Goal: Task Accomplishment & Management: Manage account settings

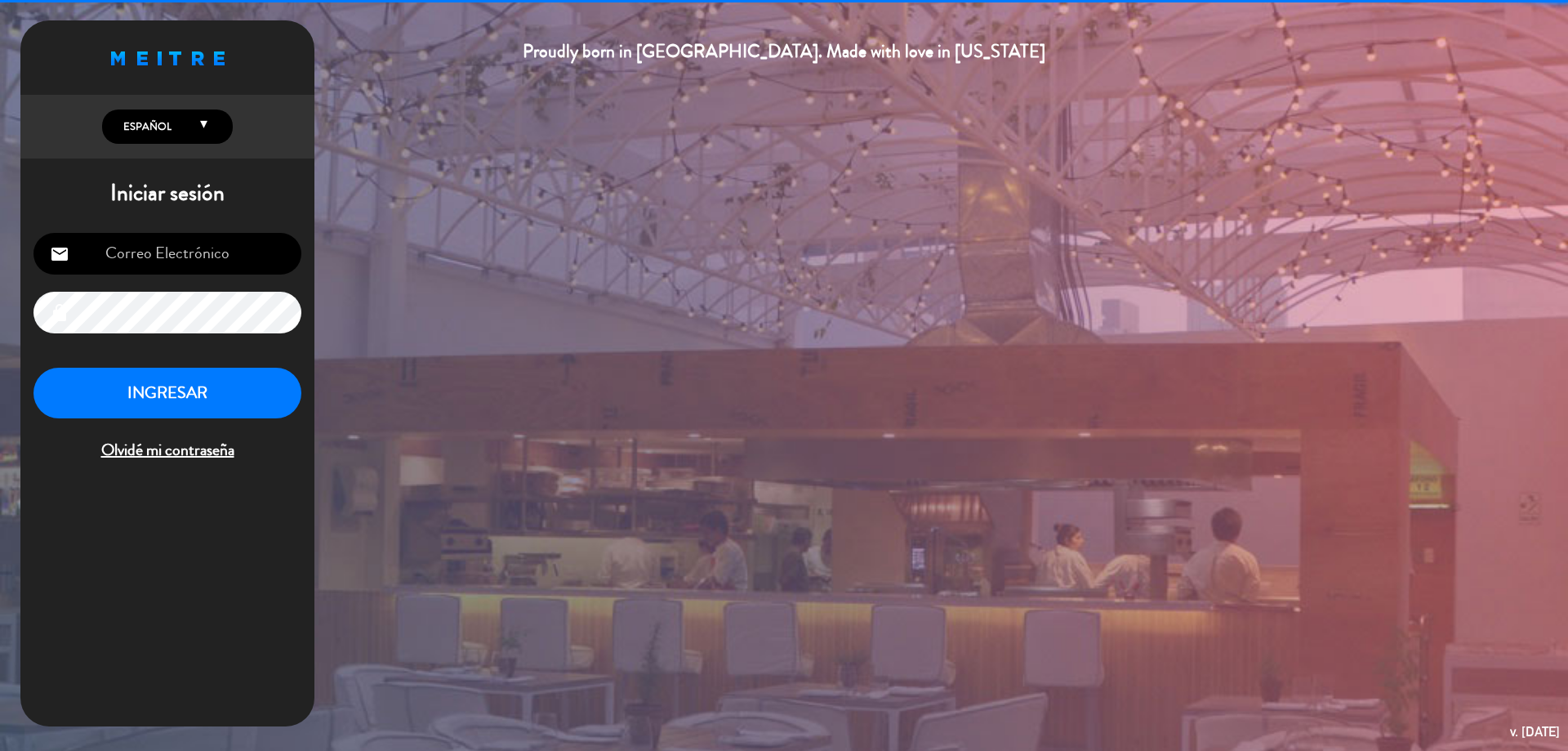
type input "[EMAIL_ADDRESS][DOMAIN_NAME]"
click at [227, 386] on button "INGRESAR" at bounding box center [167, 393] width 268 height 52
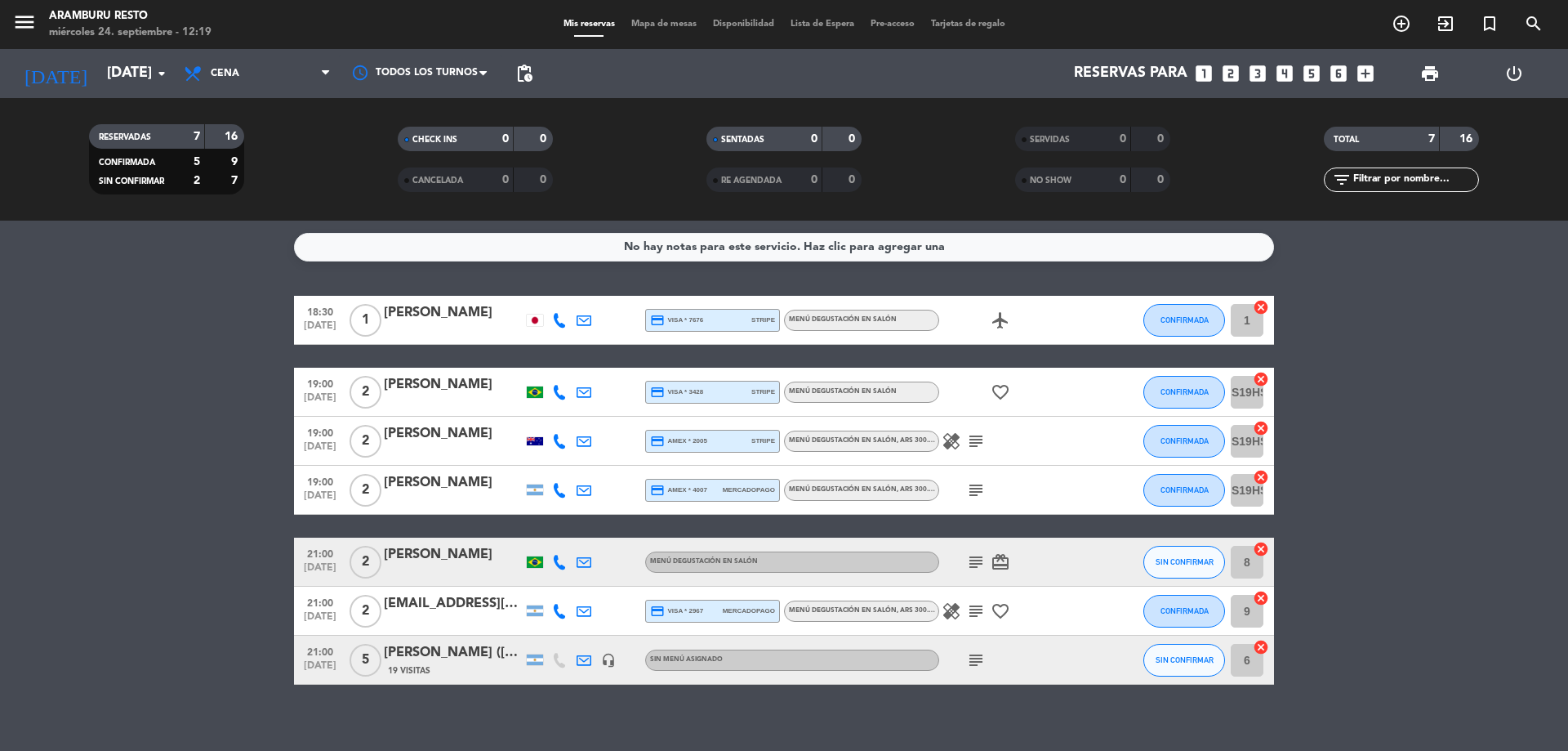
click at [955, 607] on icon "healing" at bounding box center [952, 611] width 20 height 20
click at [971, 610] on icon "subject" at bounding box center [976, 611] width 20 height 20
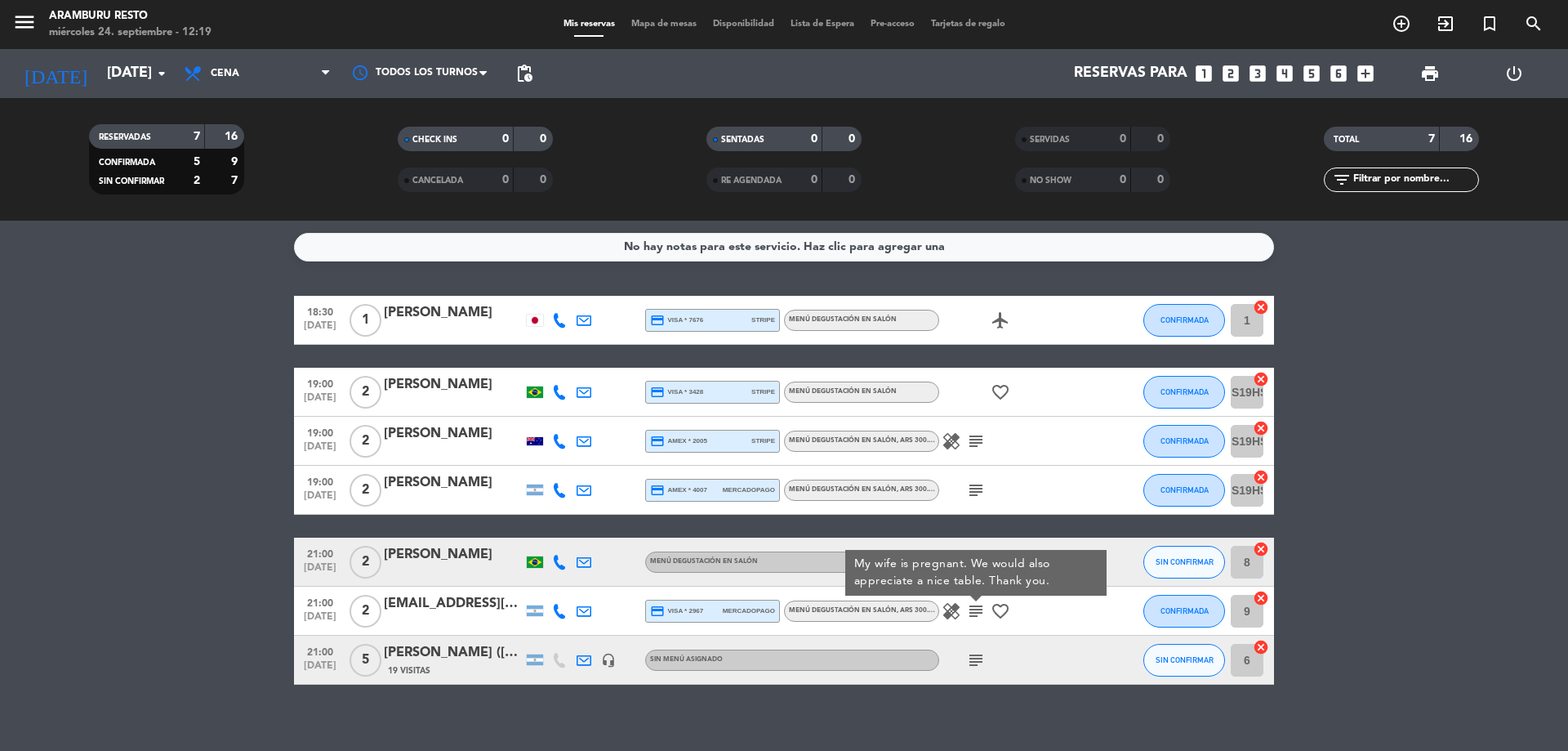
click at [1012, 532] on div "18:30 [DATE] 1 Shungo Hobo credit_card visa * 7676 stripe Menú degustación en s…" at bounding box center [784, 490] width 980 height 389
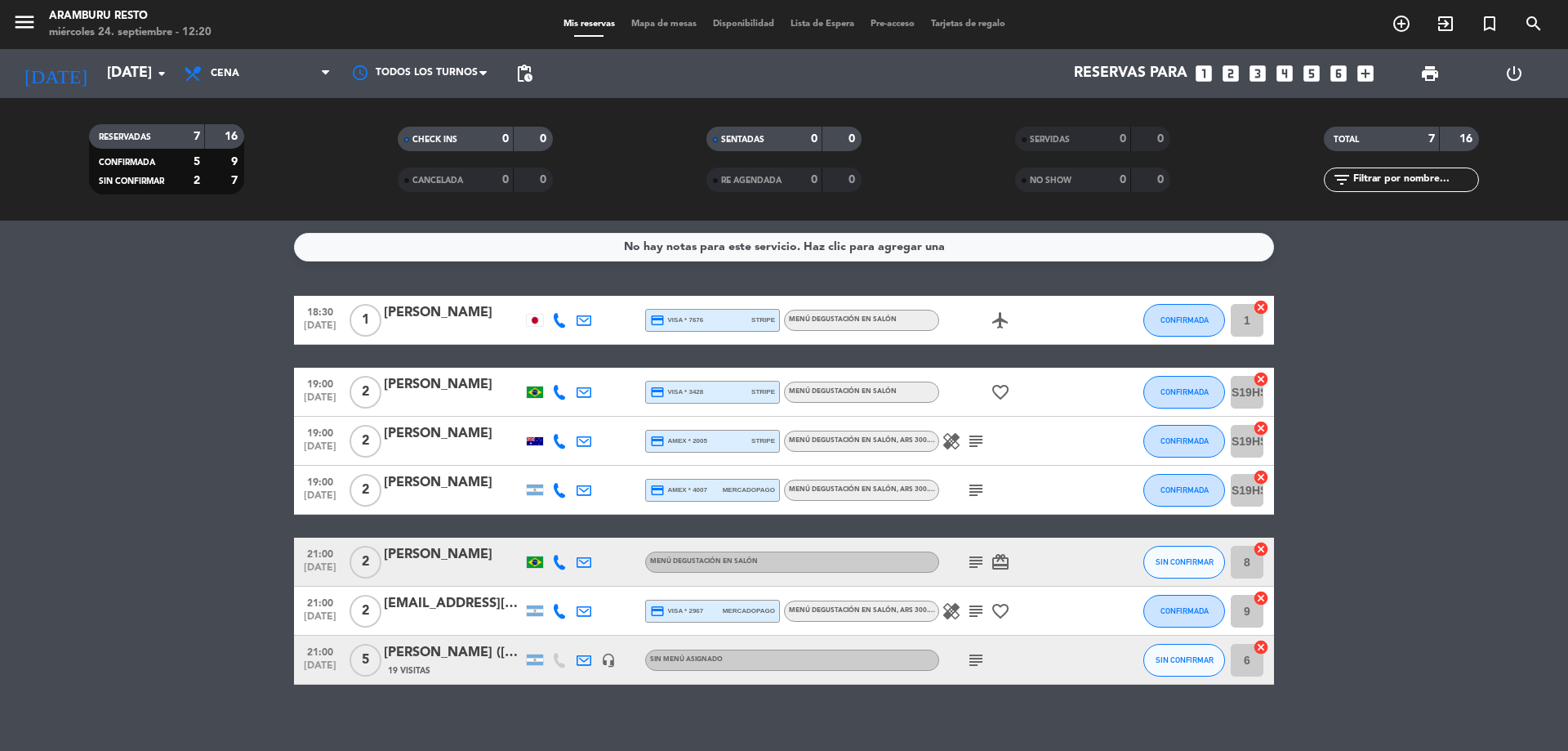
click at [956, 442] on icon "healing" at bounding box center [952, 441] width 20 height 20
click at [987, 452] on div "healing One person no red meat (beef or lamb) subject" at bounding box center [1013, 441] width 147 height 48
click at [977, 441] on icon "subject" at bounding box center [976, 441] width 20 height 20
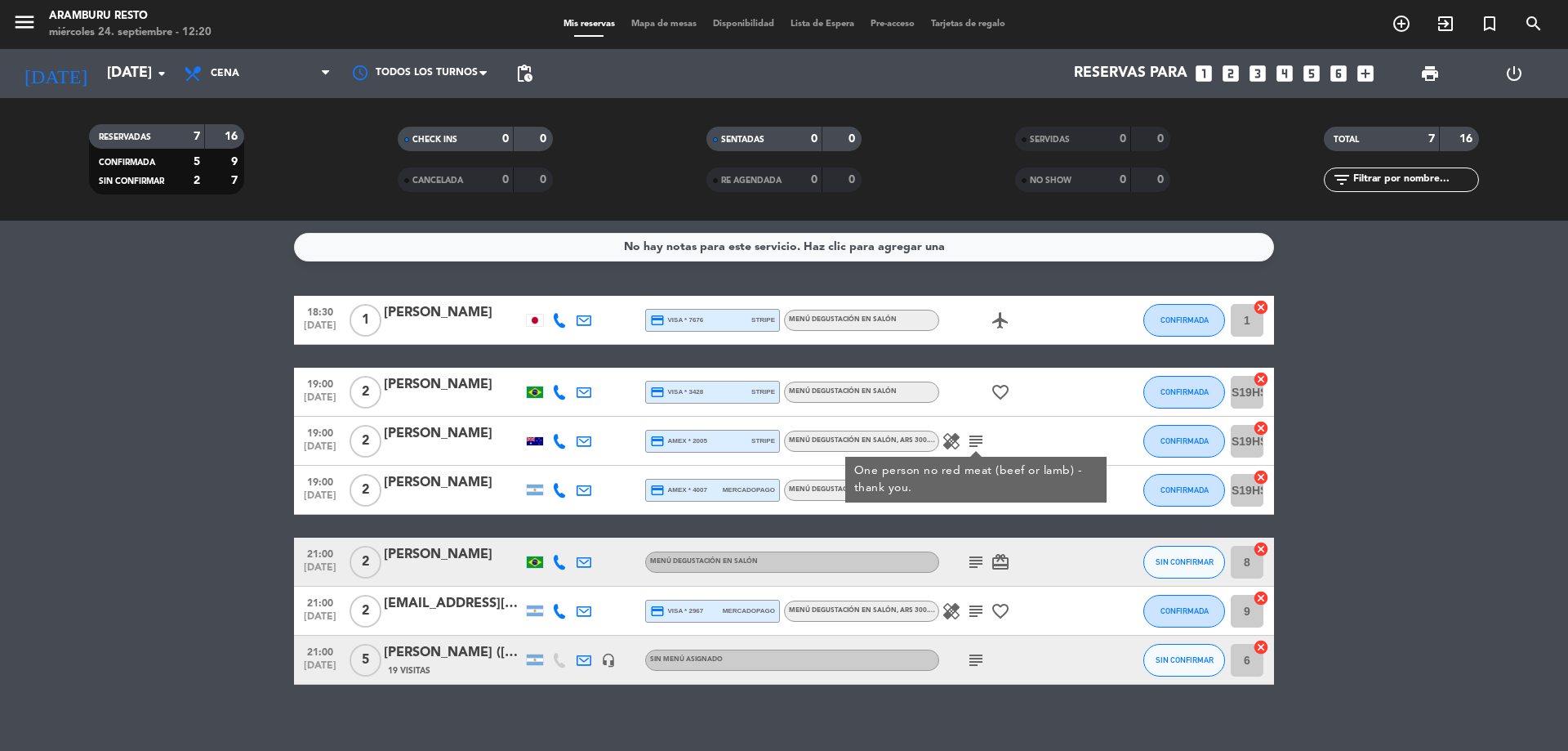
click at [1007, 446] on div "healing subject One person no red meat (beef or lamb) - thank you." at bounding box center [1013, 441] width 147 height 48
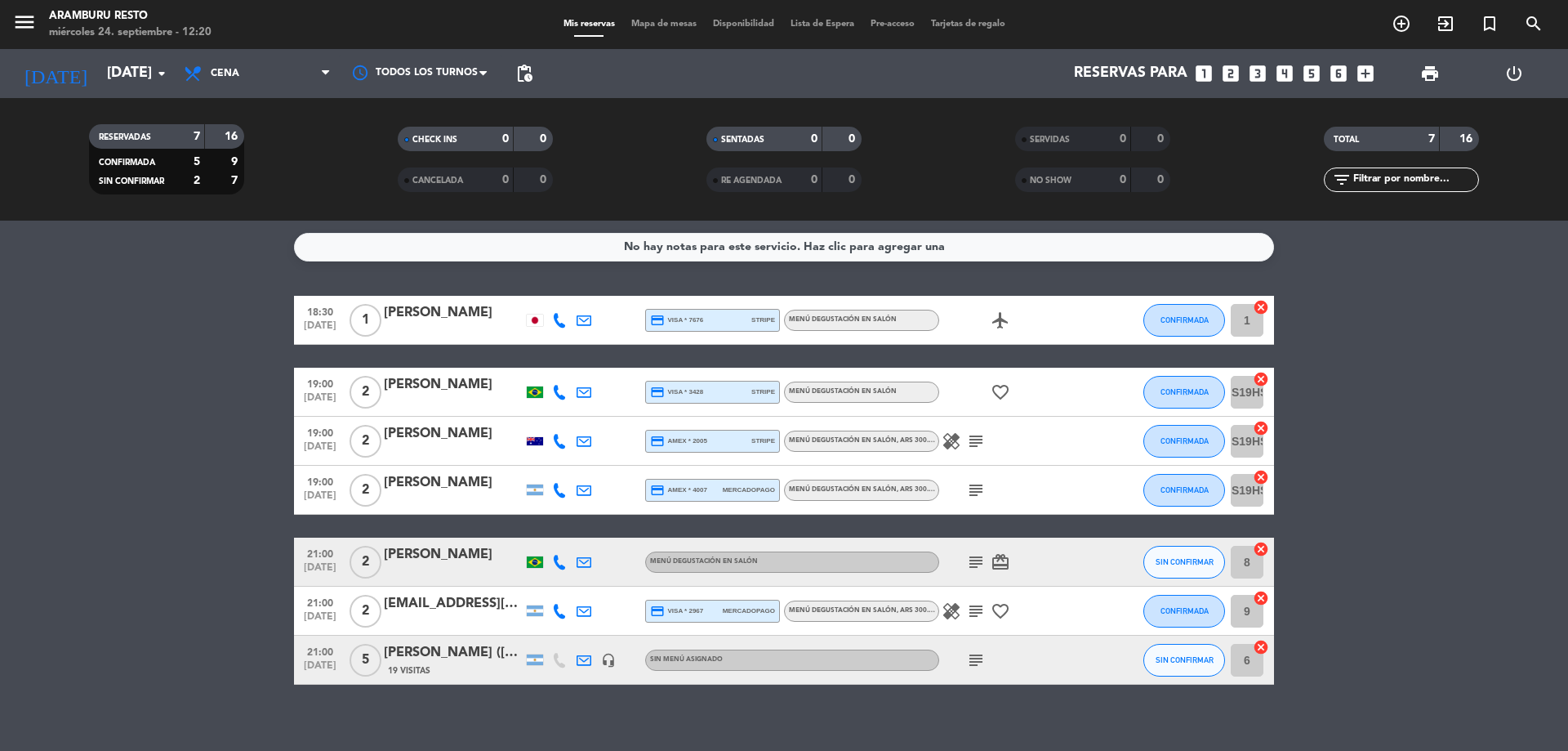
click at [976, 481] on icon "subject" at bounding box center [976, 491] width 20 height 20
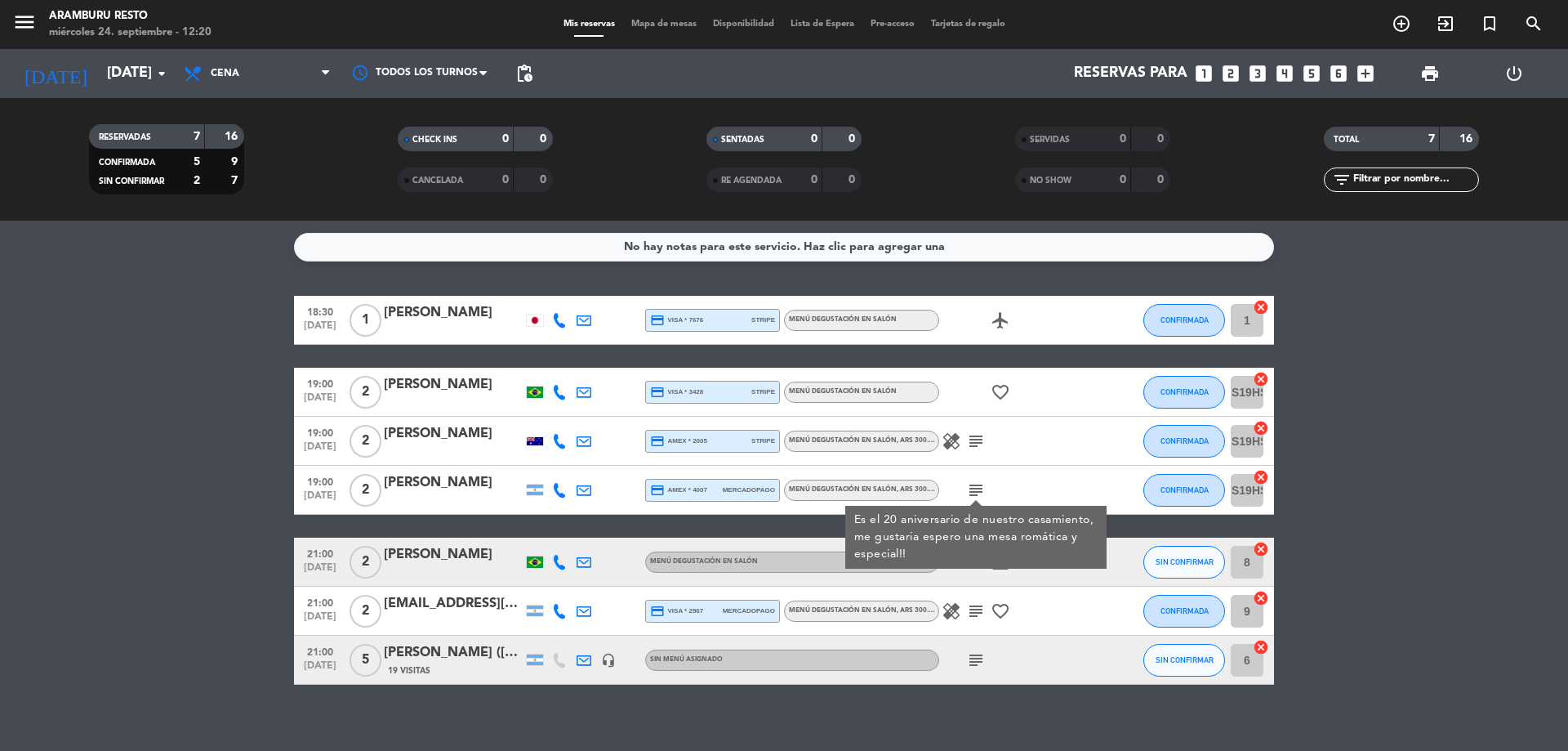
click at [1024, 631] on div "healing subject favorite_border" at bounding box center [1013, 610] width 147 height 48
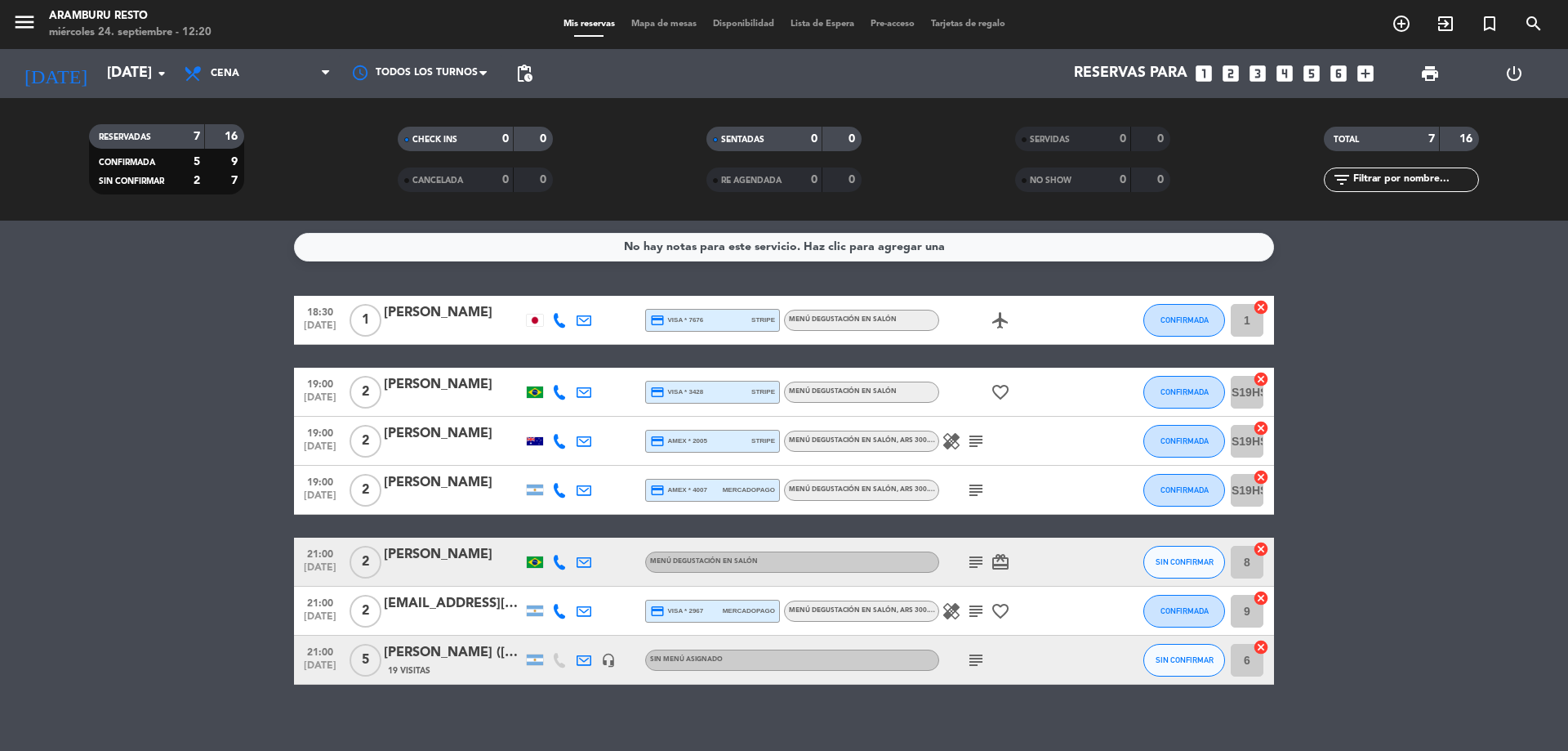
click at [977, 559] on icon "subject" at bounding box center [976, 563] width 20 height 20
click at [975, 486] on icon "subject" at bounding box center [976, 491] width 20 height 20
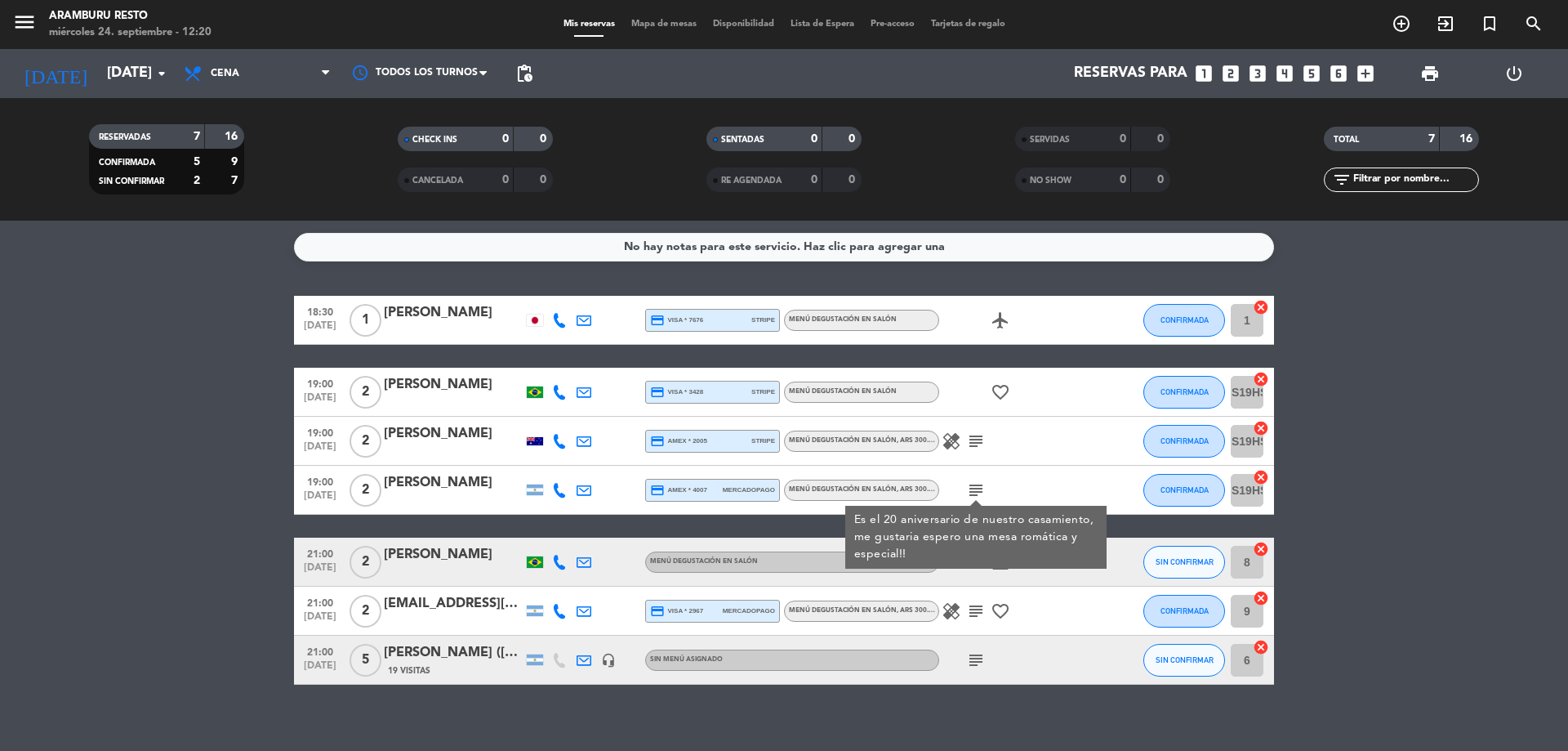
click at [1021, 499] on div "subject Es el 20 aniversario de nuestro casamiento, me gustaria espero una mesa…" at bounding box center [1013, 490] width 147 height 48
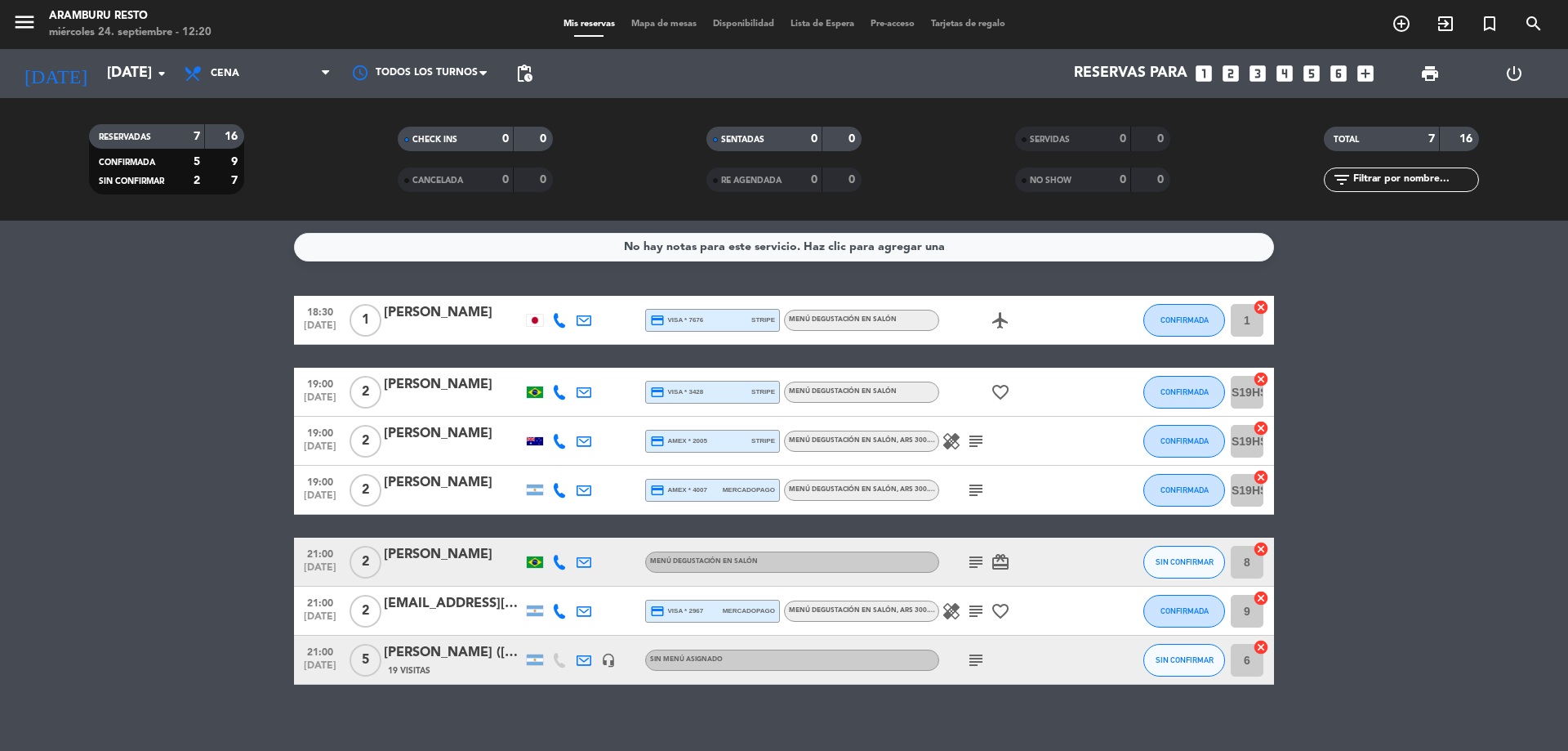
click at [968, 605] on icon "subject" at bounding box center [976, 611] width 20 height 20
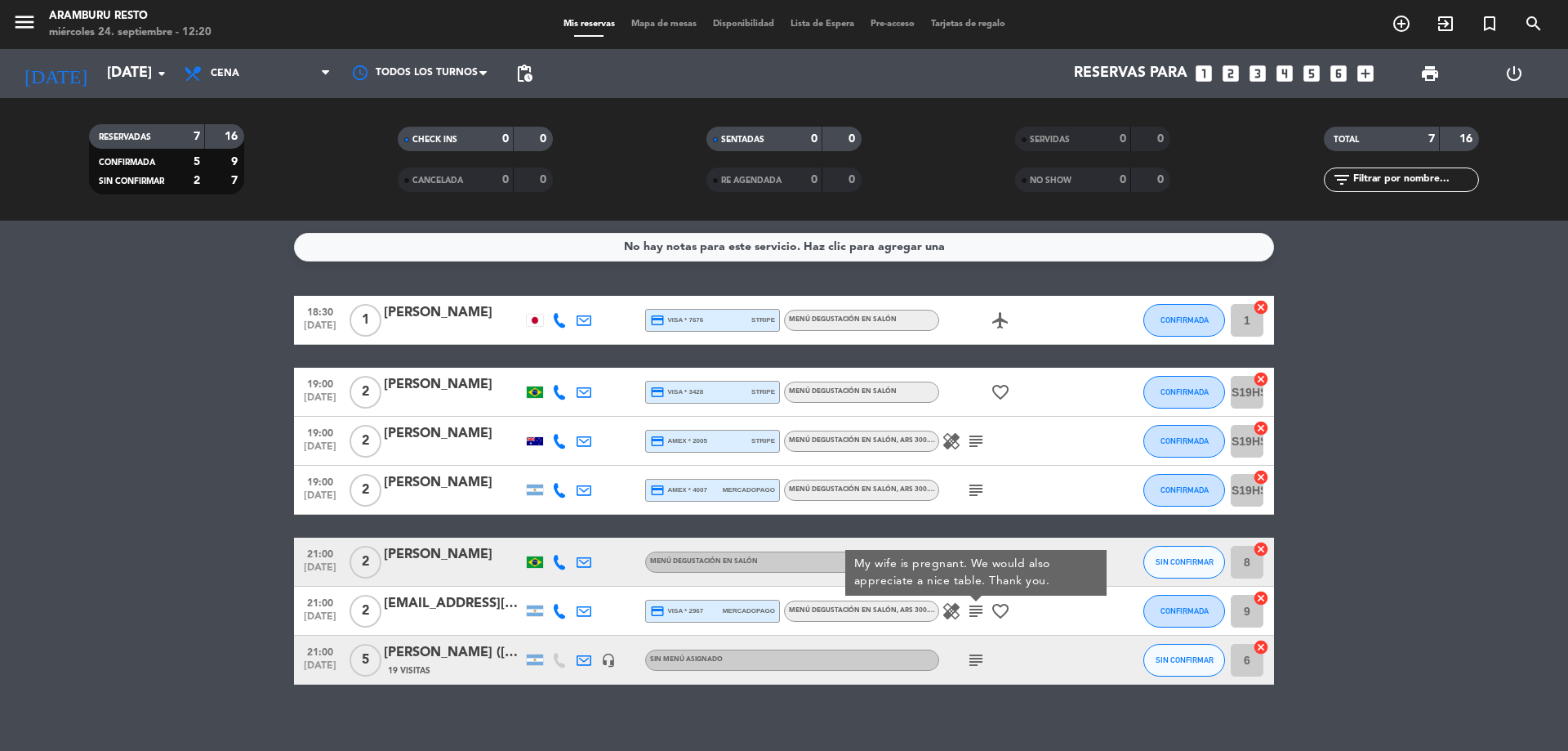
click at [982, 656] on icon "subject" at bounding box center [976, 660] width 20 height 20
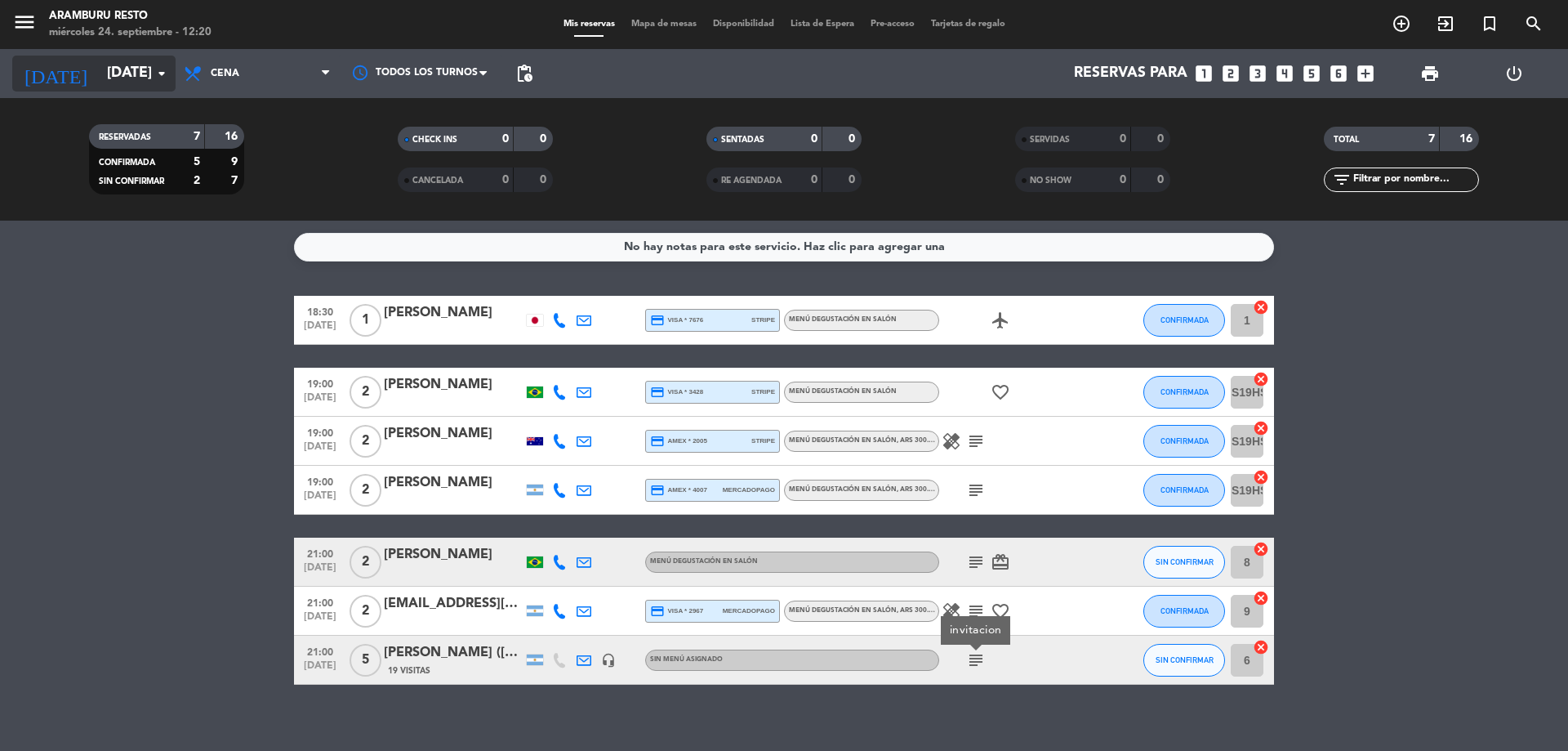
click at [157, 86] on input "[DATE]" at bounding box center [194, 74] width 189 height 33
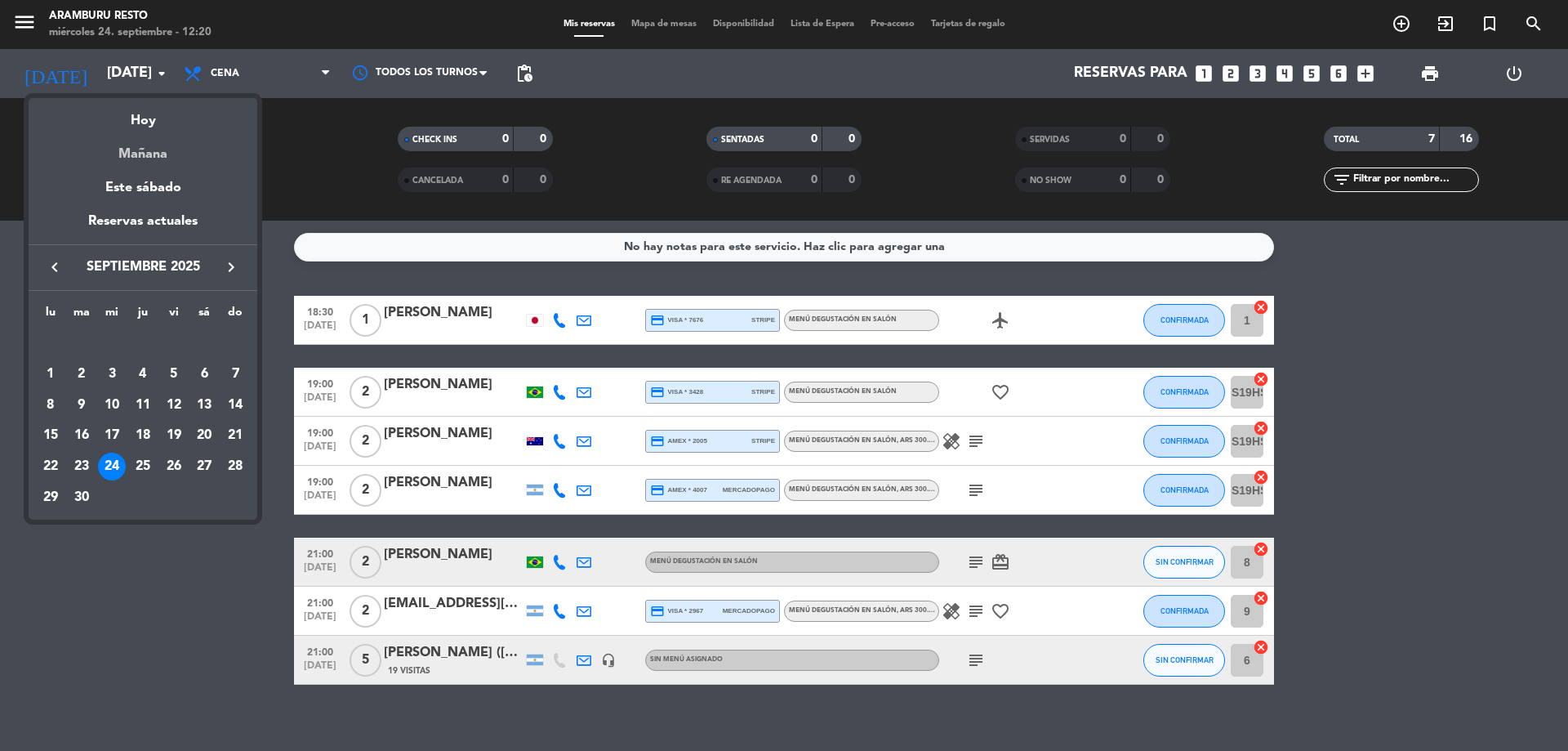
click at [182, 141] on div "Mañana" at bounding box center [142, 147] width 228 height 34
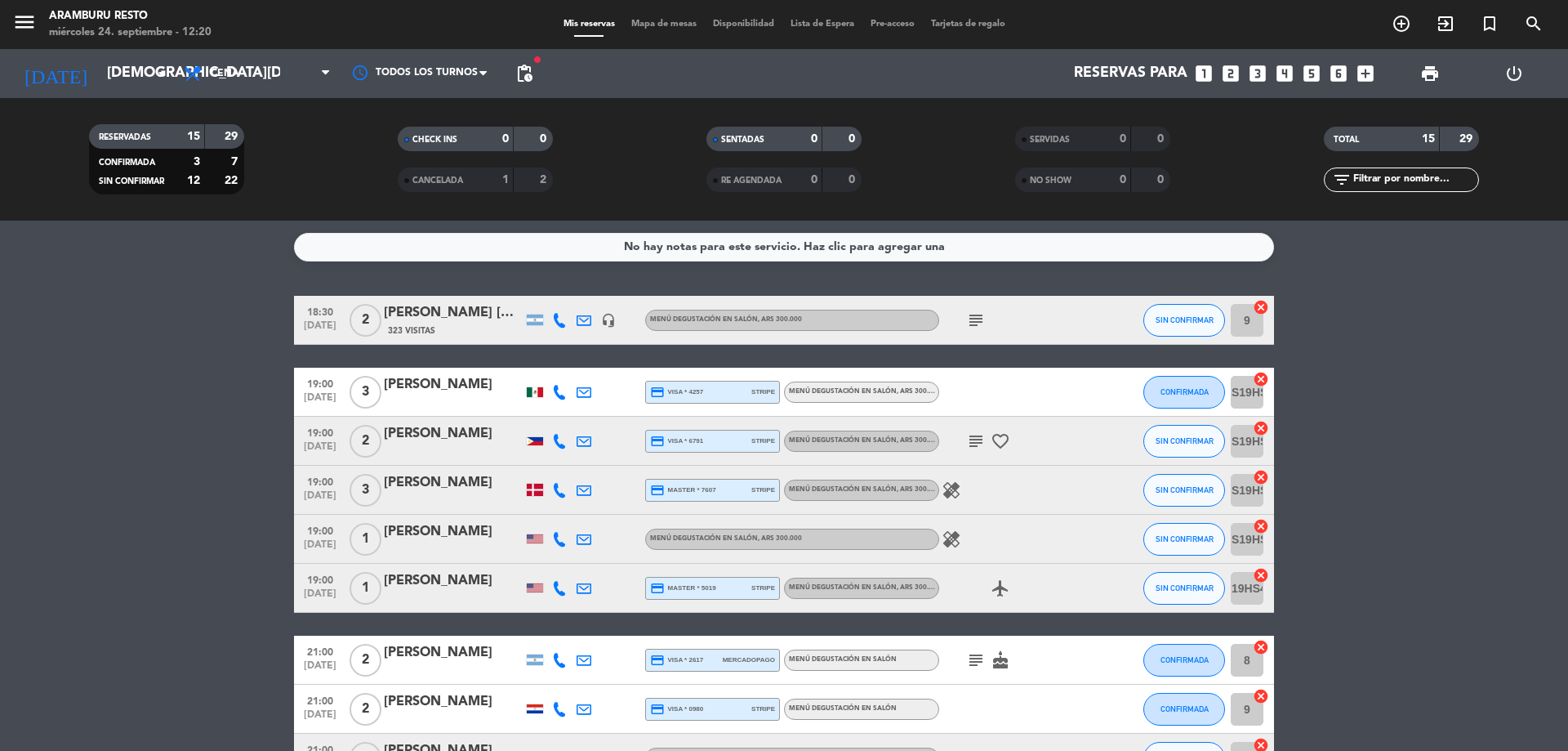
click at [956, 486] on icon "healing" at bounding box center [952, 491] width 20 height 20
click at [957, 537] on icon "healing" at bounding box center [952, 540] width 20 height 20
click at [973, 434] on icon "subject" at bounding box center [976, 441] width 20 height 20
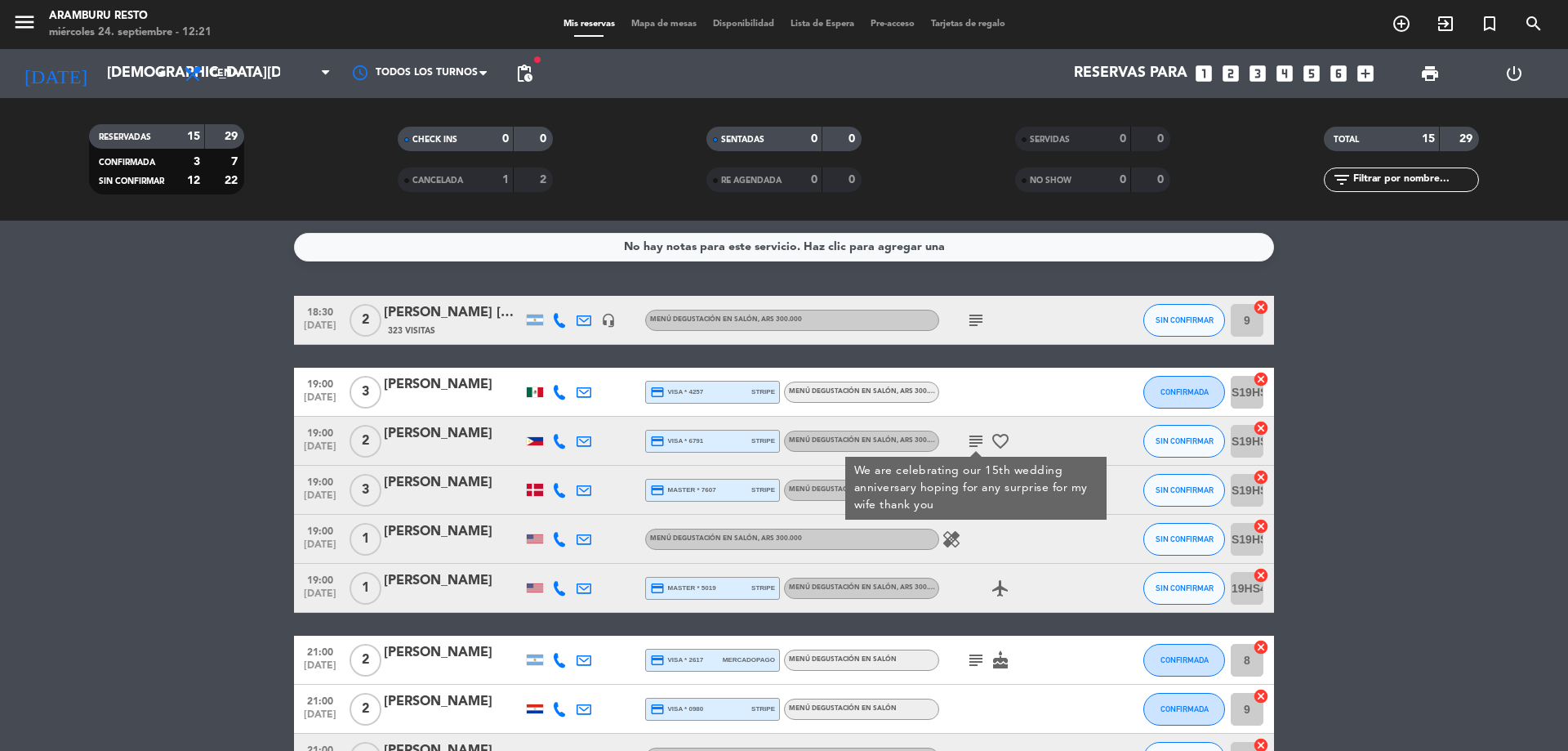
click at [982, 314] on icon "subject" at bounding box center [976, 320] width 20 height 20
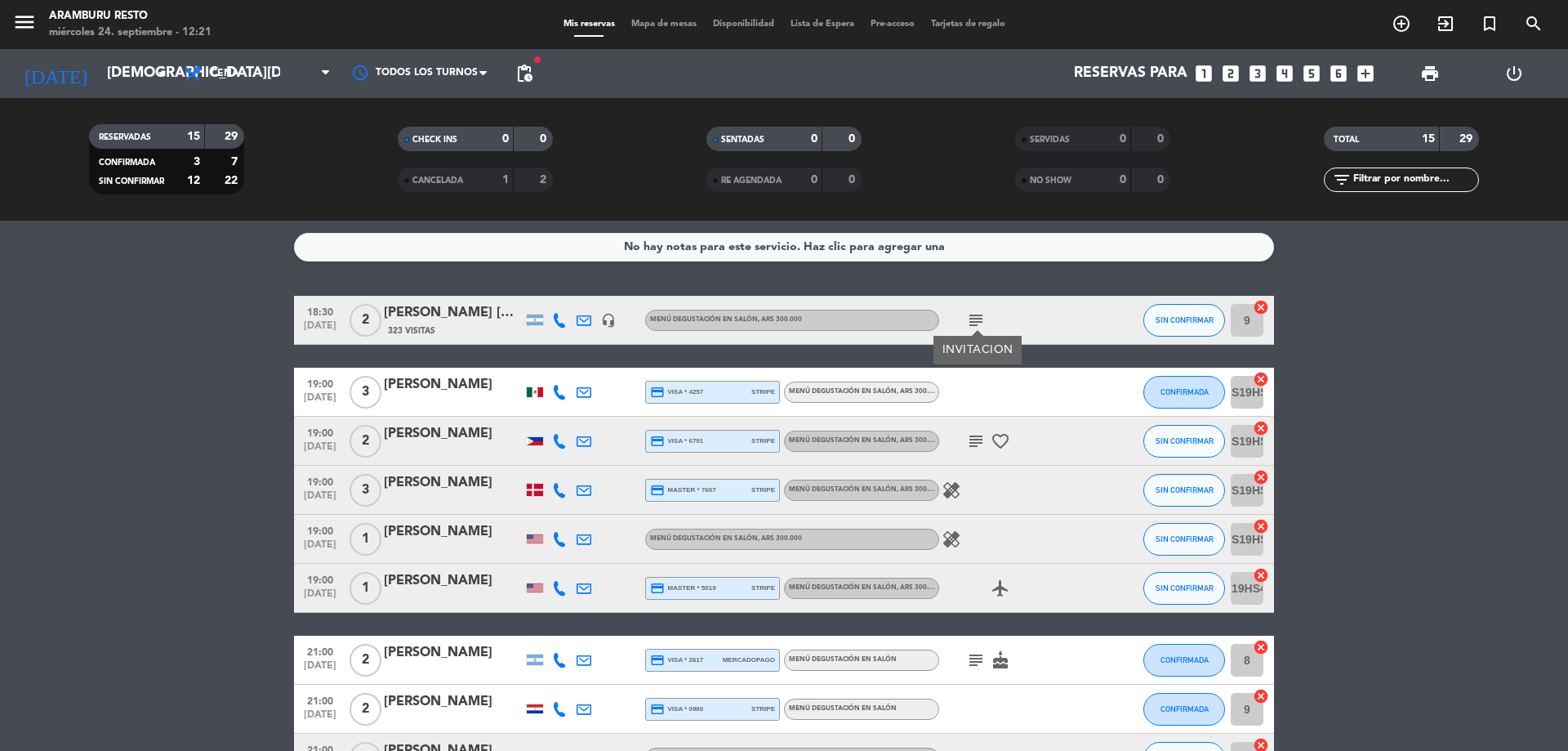
click at [1021, 434] on div "subject favorite_border" at bounding box center [1013, 441] width 147 height 48
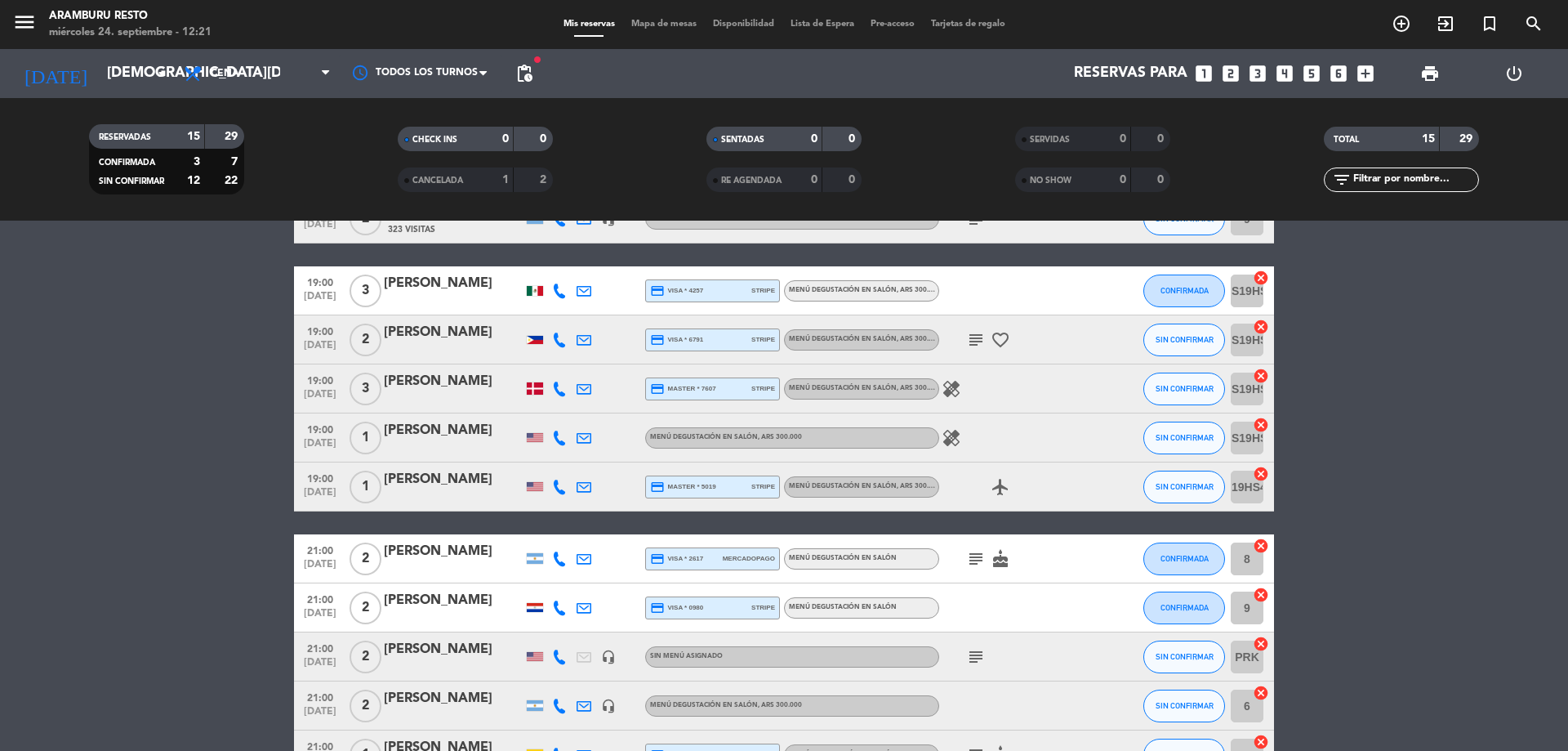
scroll to position [245, 0]
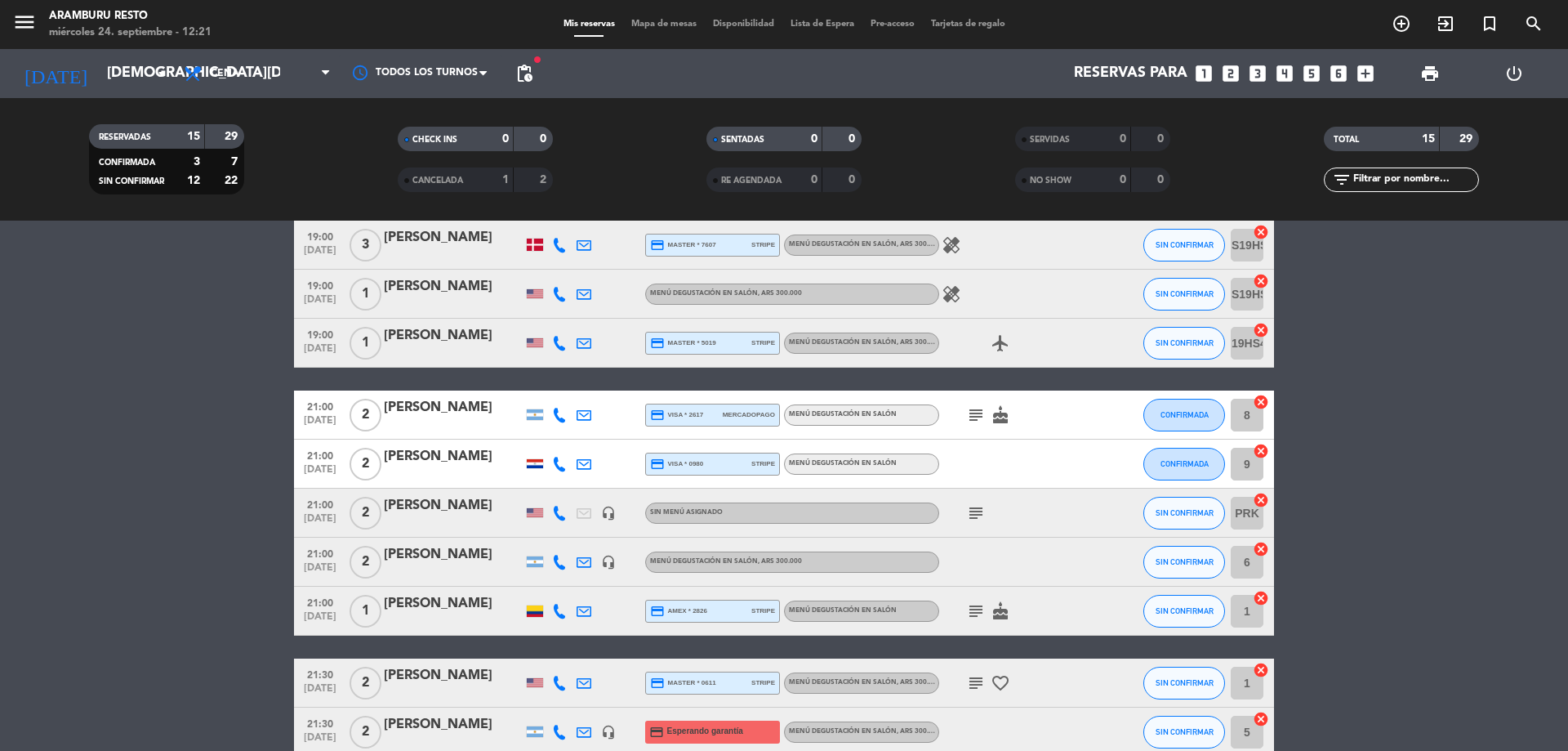
click at [981, 411] on icon "subject" at bounding box center [976, 415] width 20 height 20
click at [975, 514] on icon "subject" at bounding box center [976, 513] width 20 height 20
click at [967, 613] on icon "subject" at bounding box center [976, 611] width 20 height 20
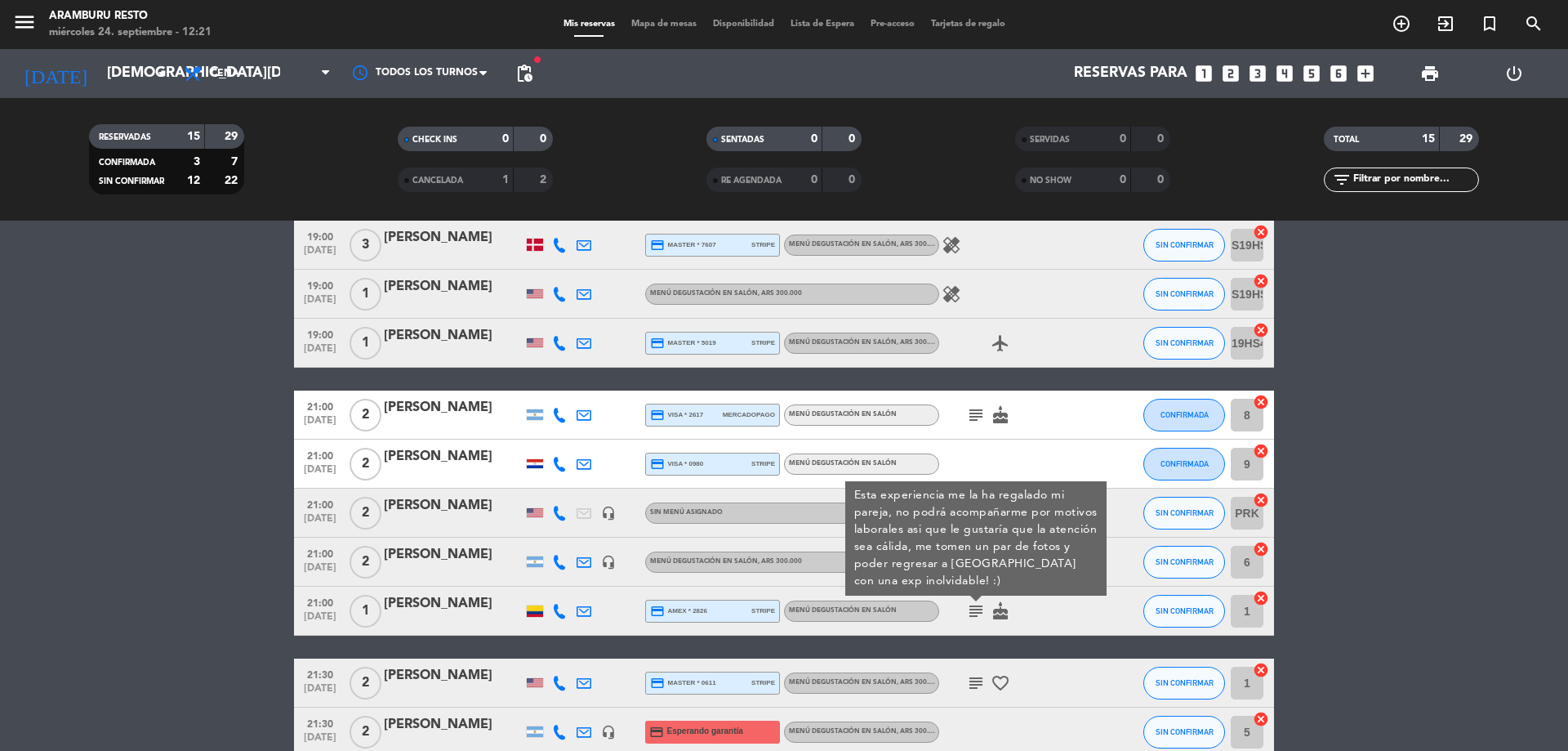
click at [971, 632] on div "subject Esta experiencia me la ha regalado mi pareja, no podrá acompañarme por …" at bounding box center [1013, 610] width 147 height 48
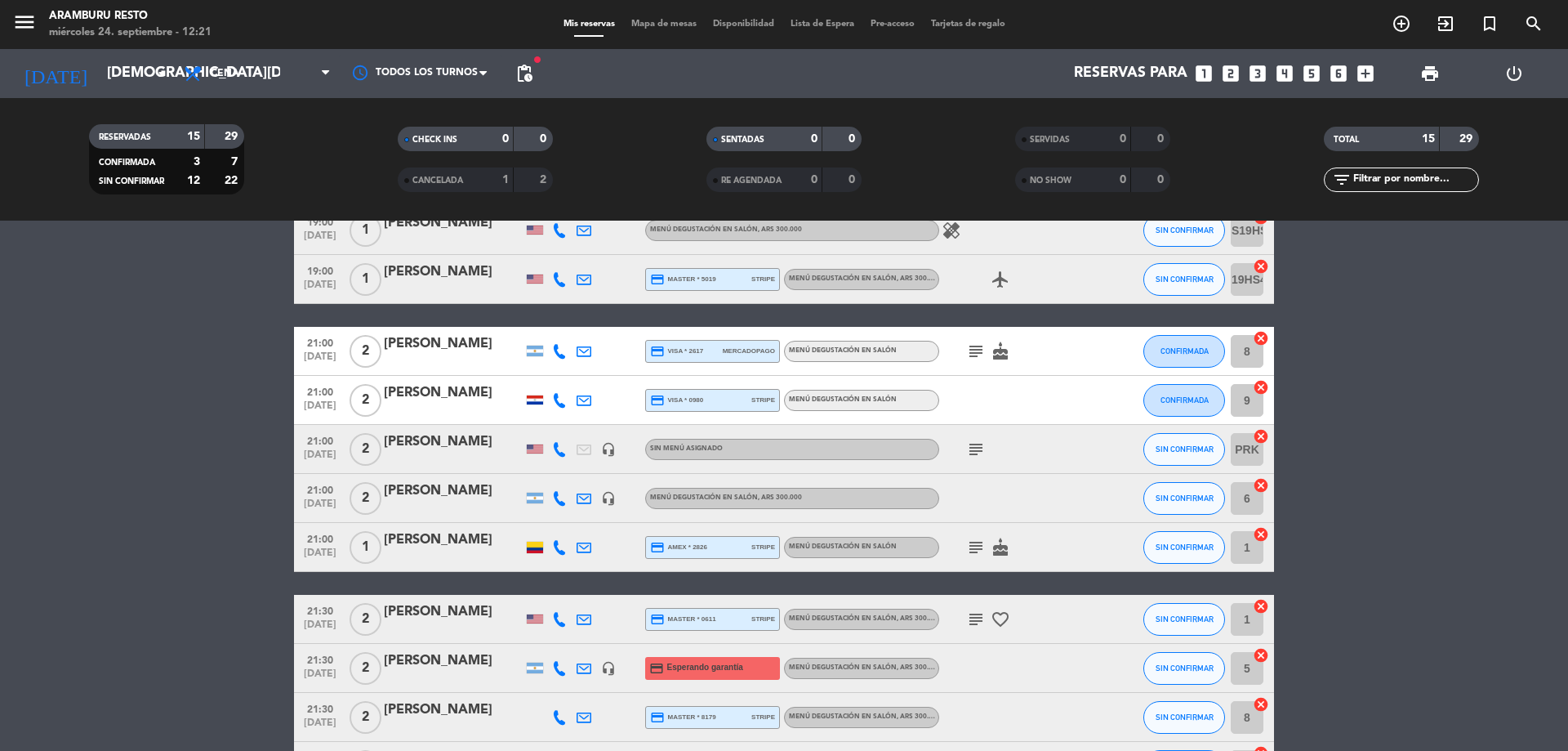
scroll to position [409, 0]
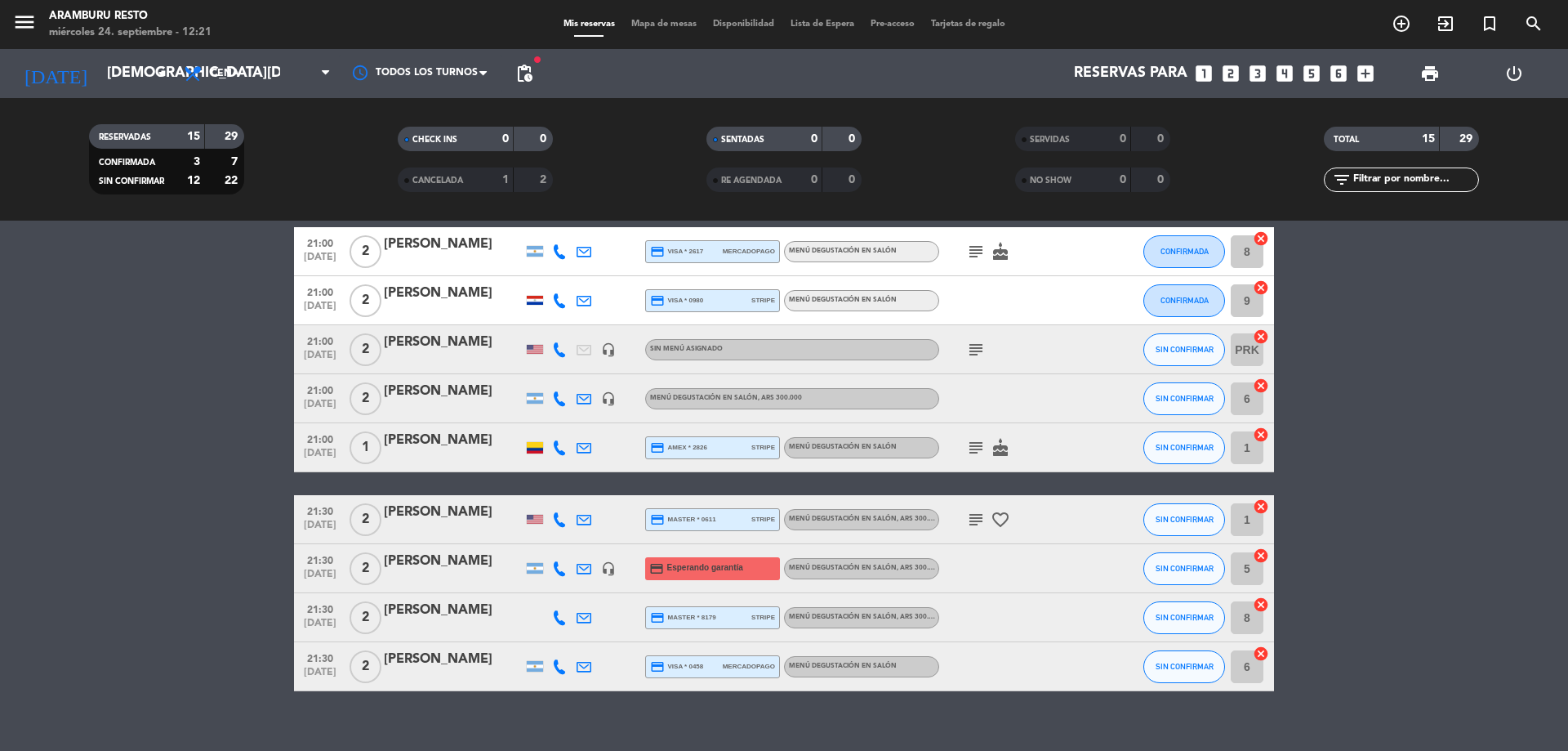
click at [970, 518] on icon "subject" at bounding box center [976, 520] width 20 height 20
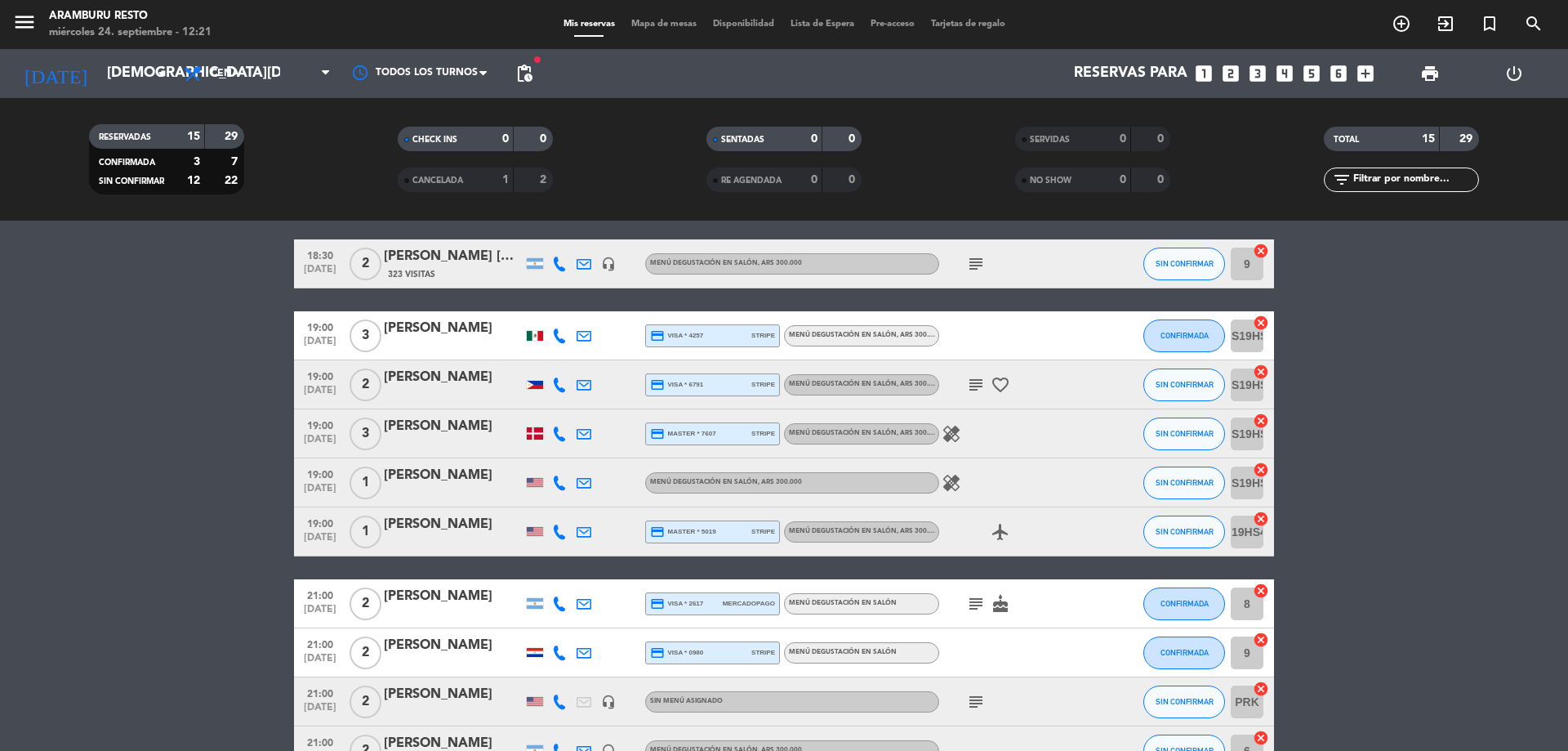
scroll to position [0, 0]
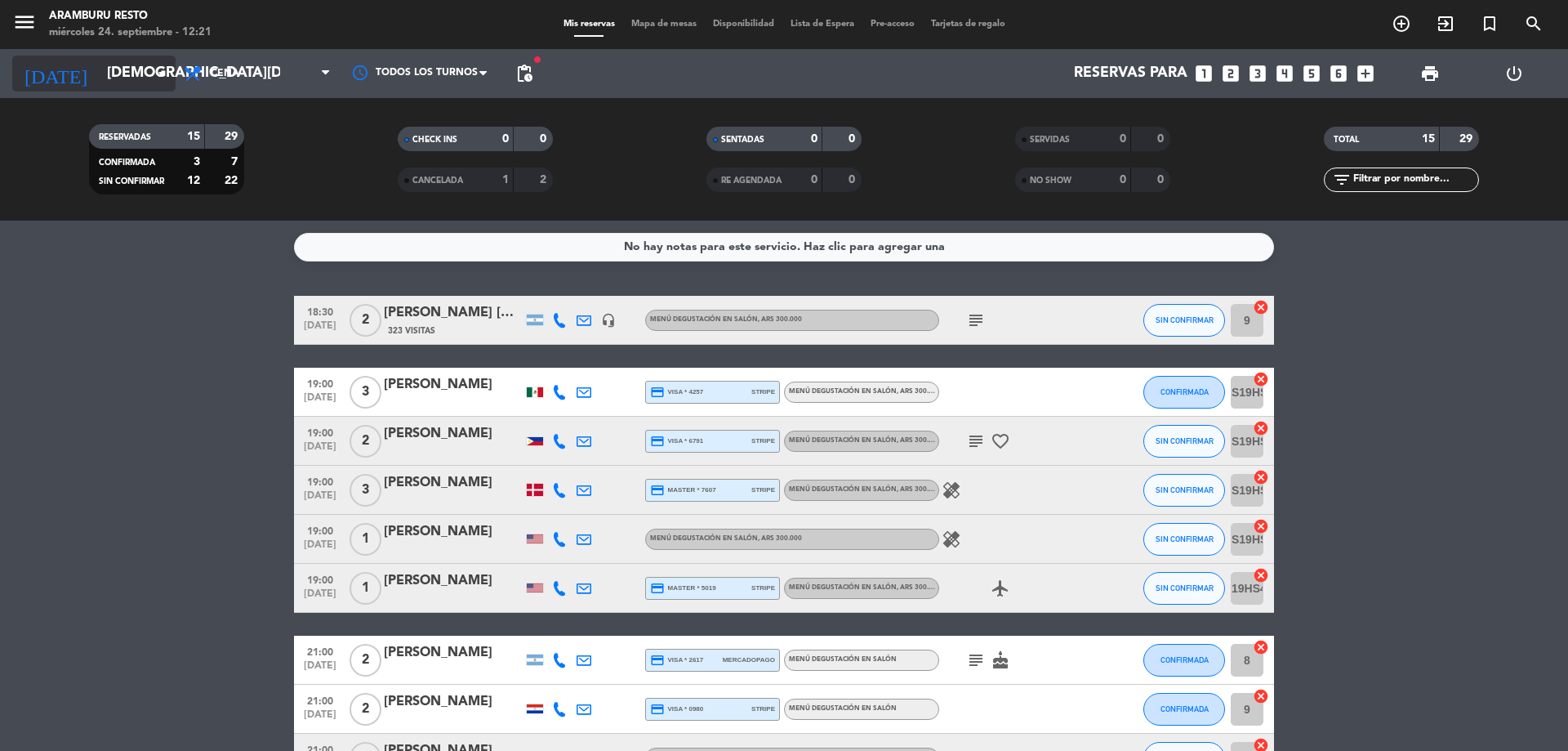
click at [167, 81] on icon "arrow_drop_down" at bounding box center [162, 74] width 20 height 20
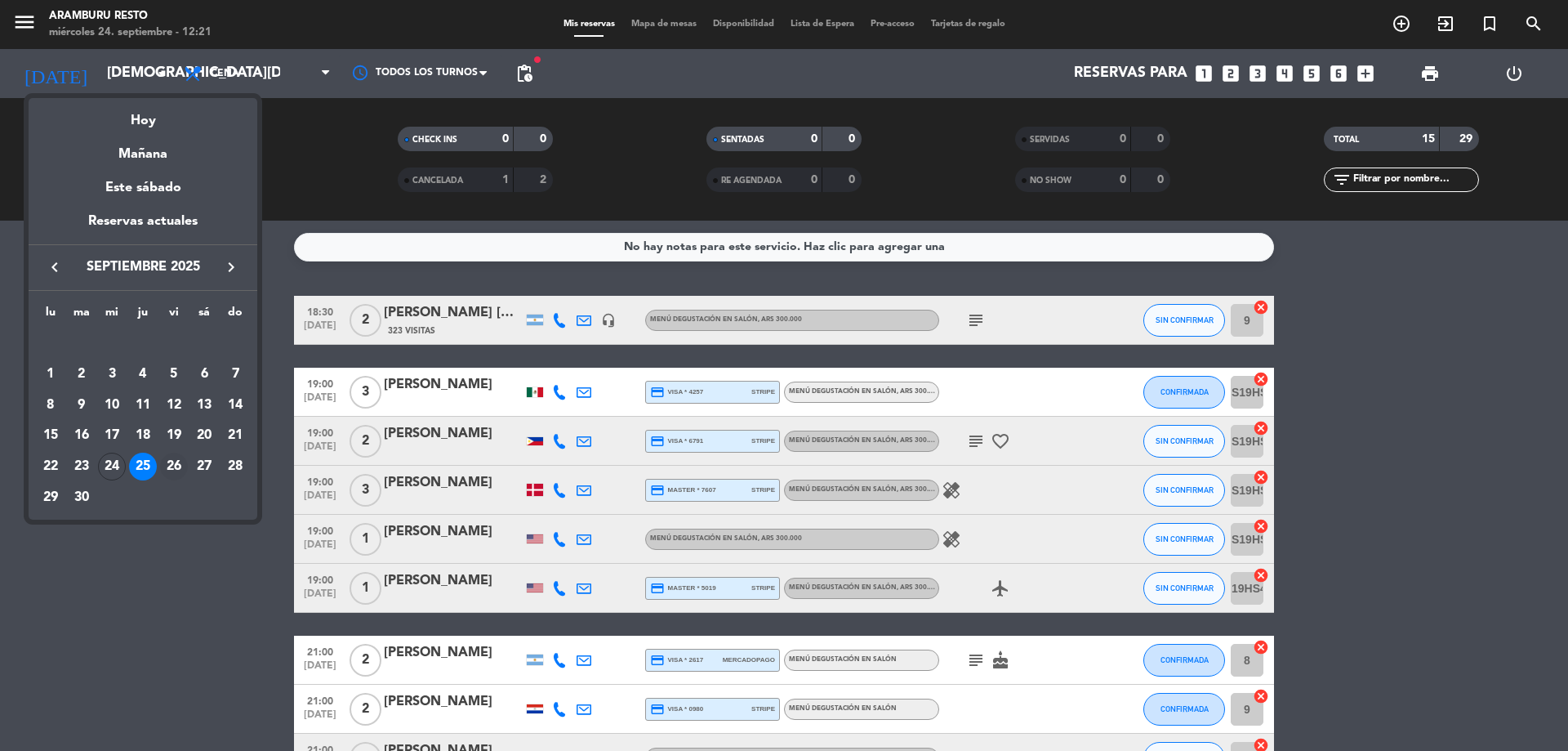
click at [171, 471] on div "26" at bounding box center [174, 466] width 28 height 28
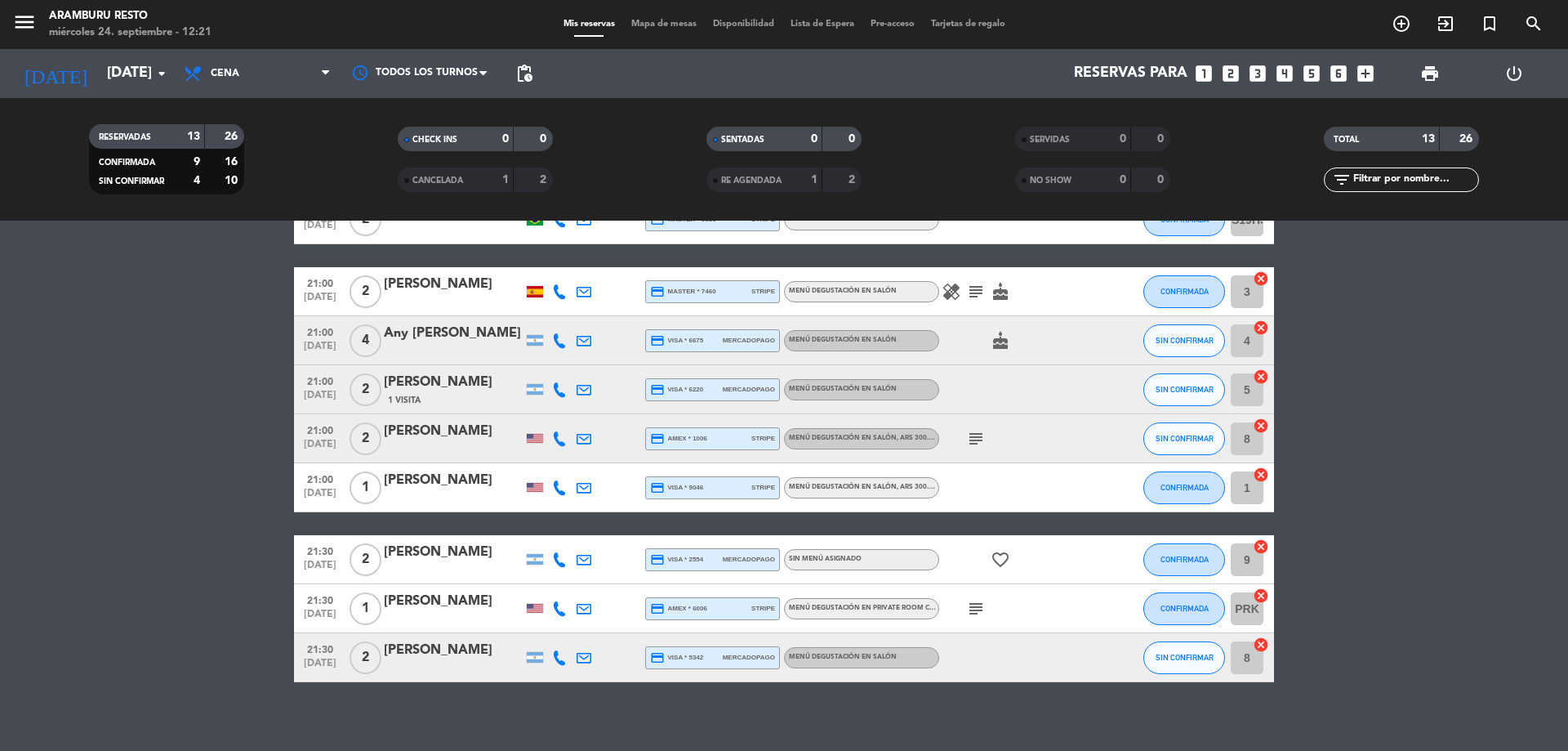
scroll to position [310, 0]
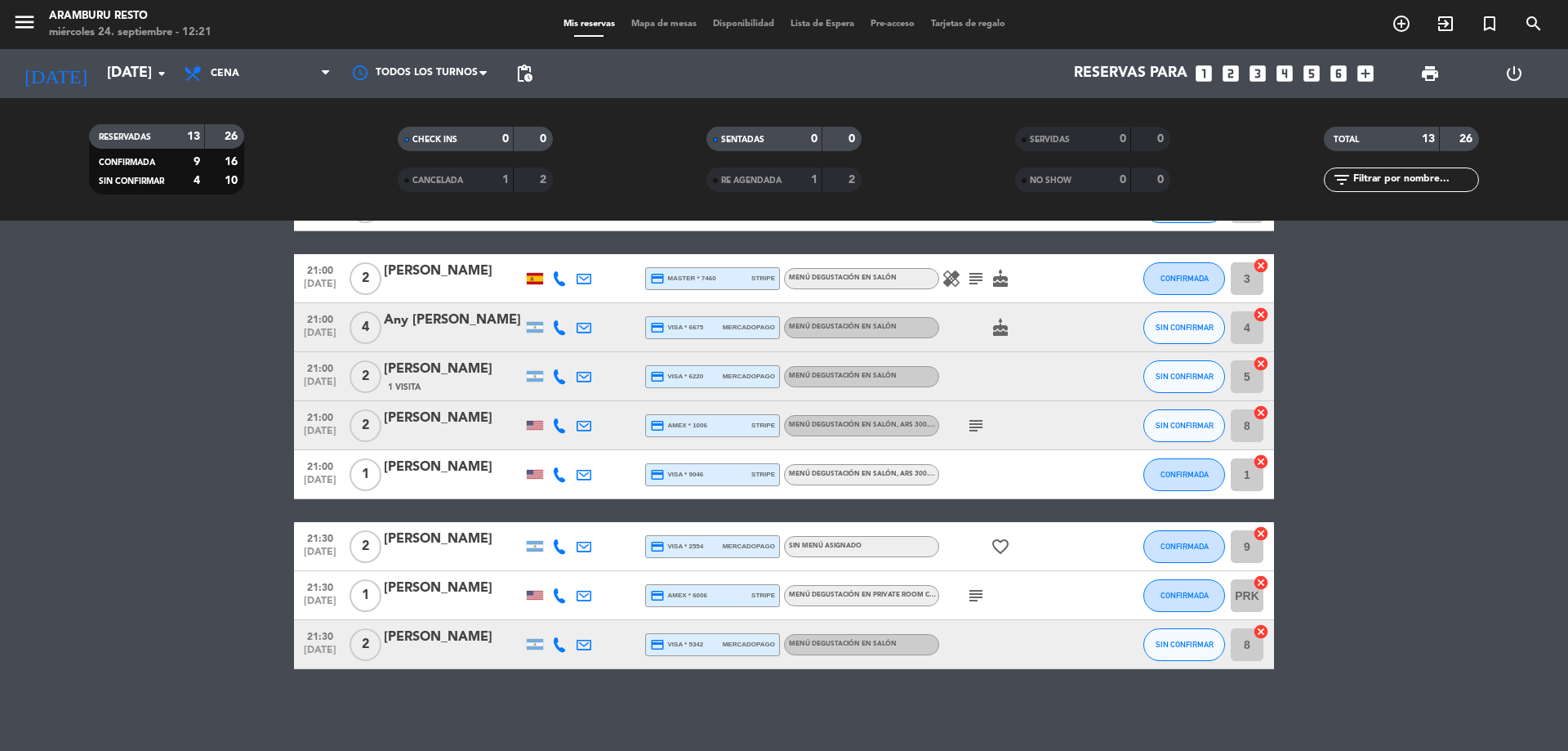
click at [949, 276] on icon "healing" at bounding box center [952, 279] width 20 height 20
click at [971, 283] on icon "subject" at bounding box center [976, 279] width 20 height 20
click at [976, 418] on icon "subject" at bounding box center [976, 426] width 20 height 20
click at [971, 603] on icon "subject" at bounding box center [976, 595] width 20 height 20
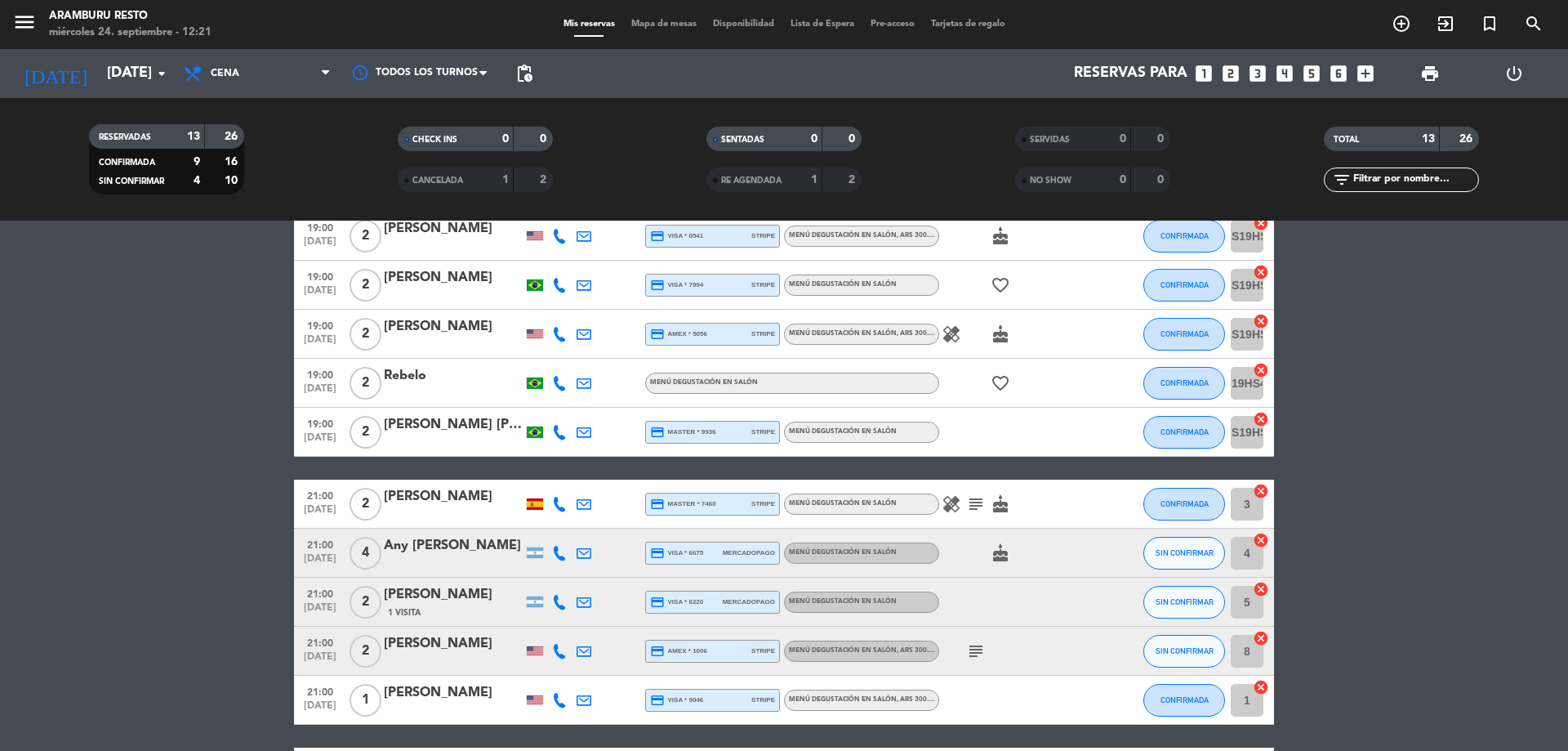
scroll to position [0, 0]
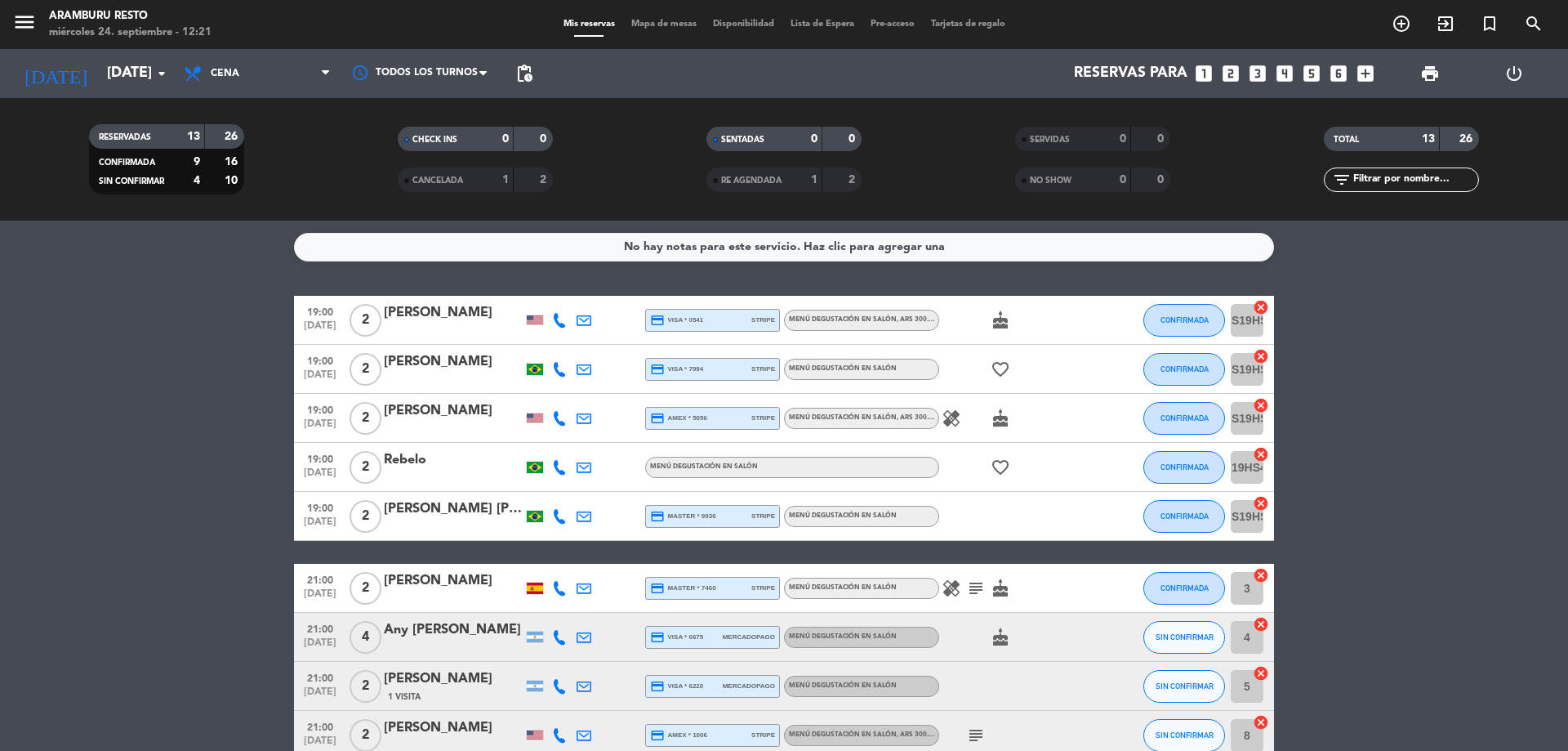
click at [959, 420] on icon "healing" at bounding box center [952, 419] width 20 height 20
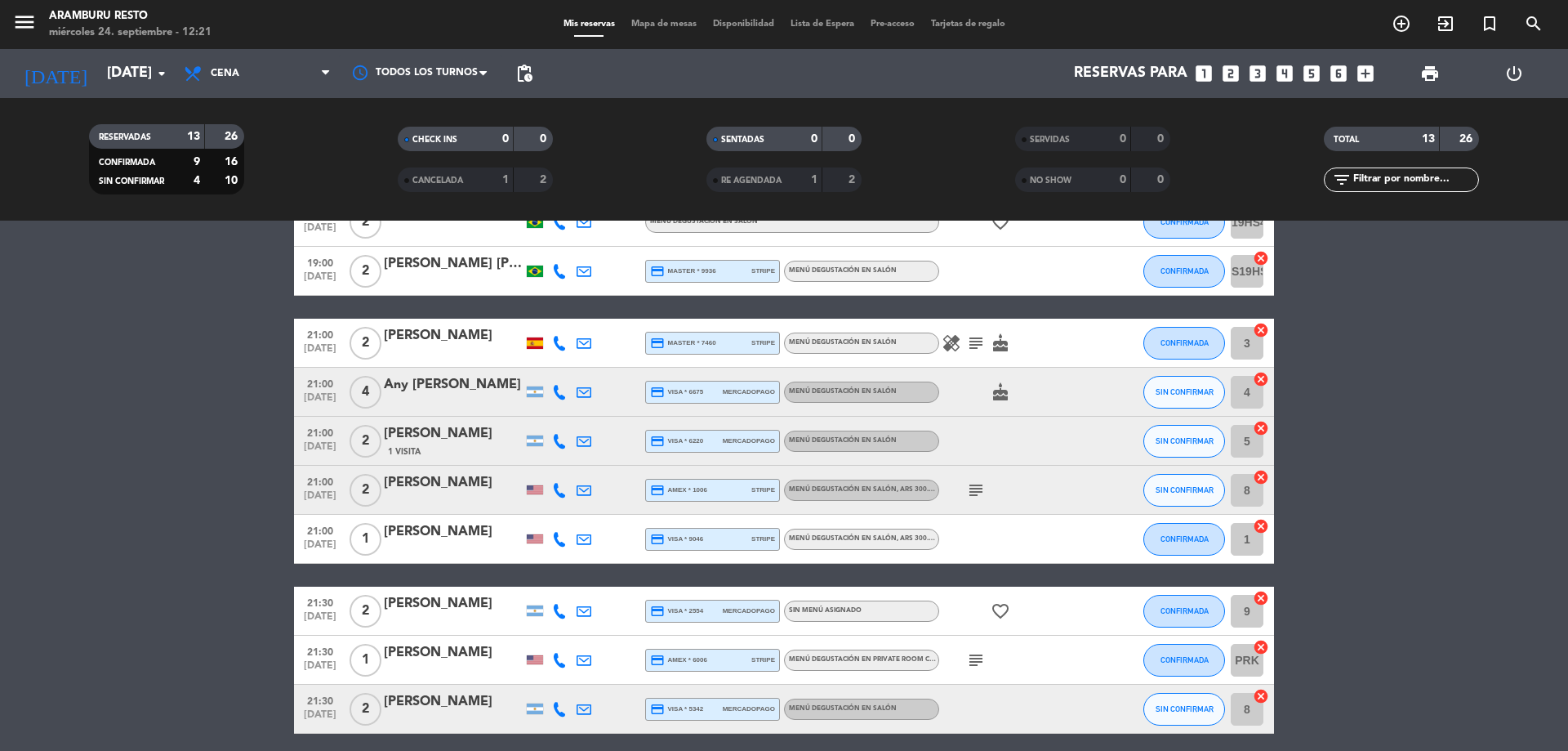
scroll to position [310, 0]
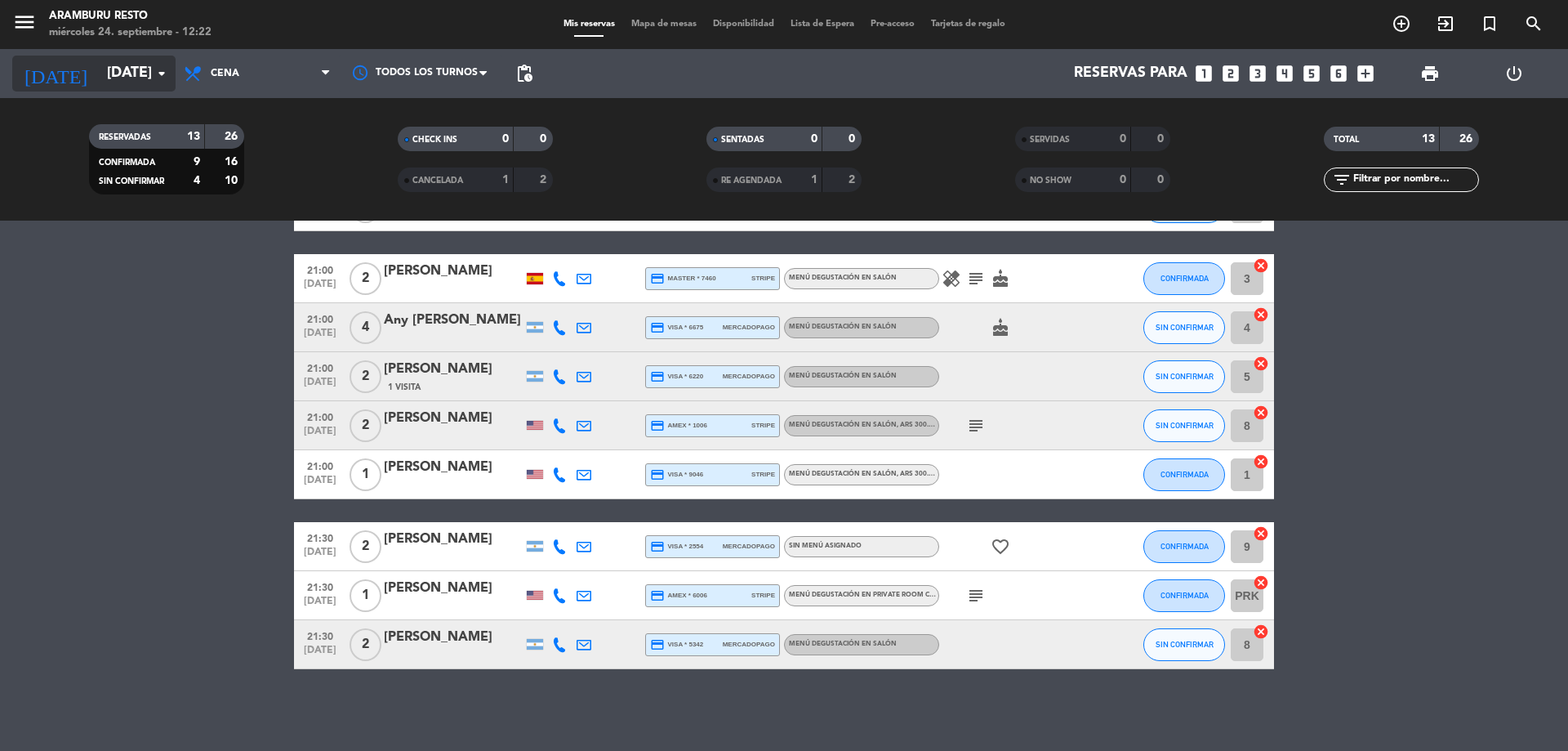
click at [136, 76] on input "[DATE]" at bounding box center [194, 74] width 189 height 33
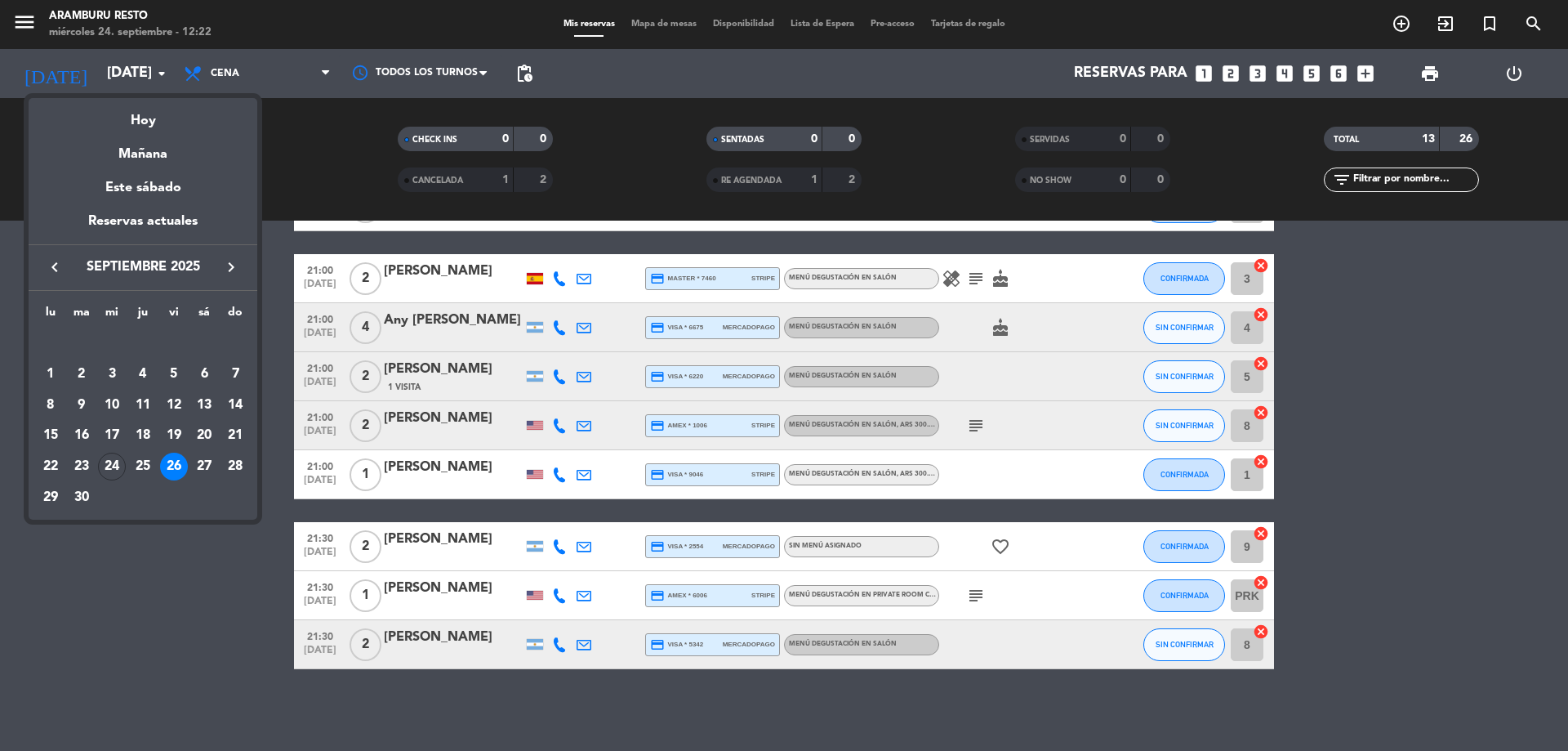
click at [1077, 441] on div at bounding box center [784, 375] width 1568 height 751
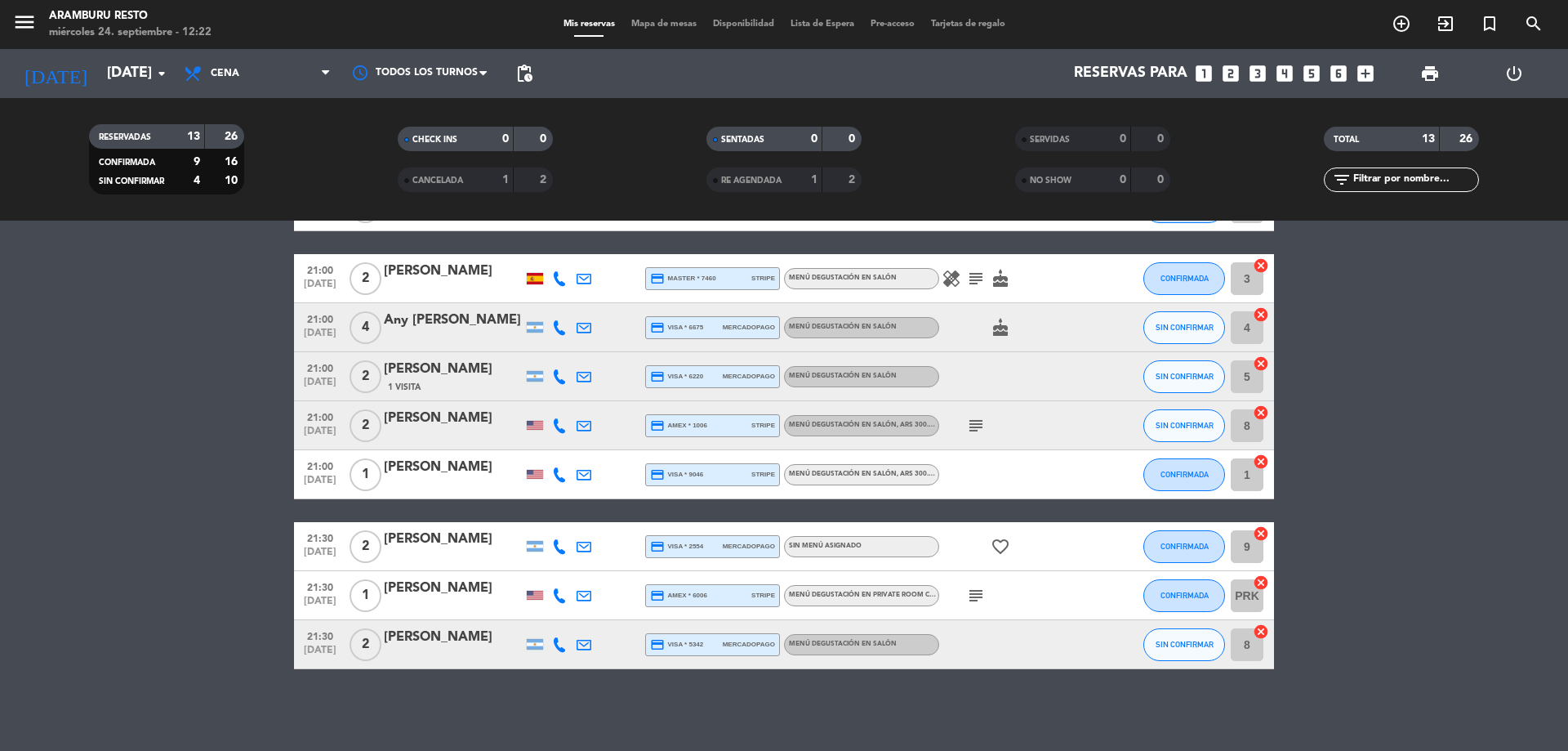
scroll to position [0, 0]
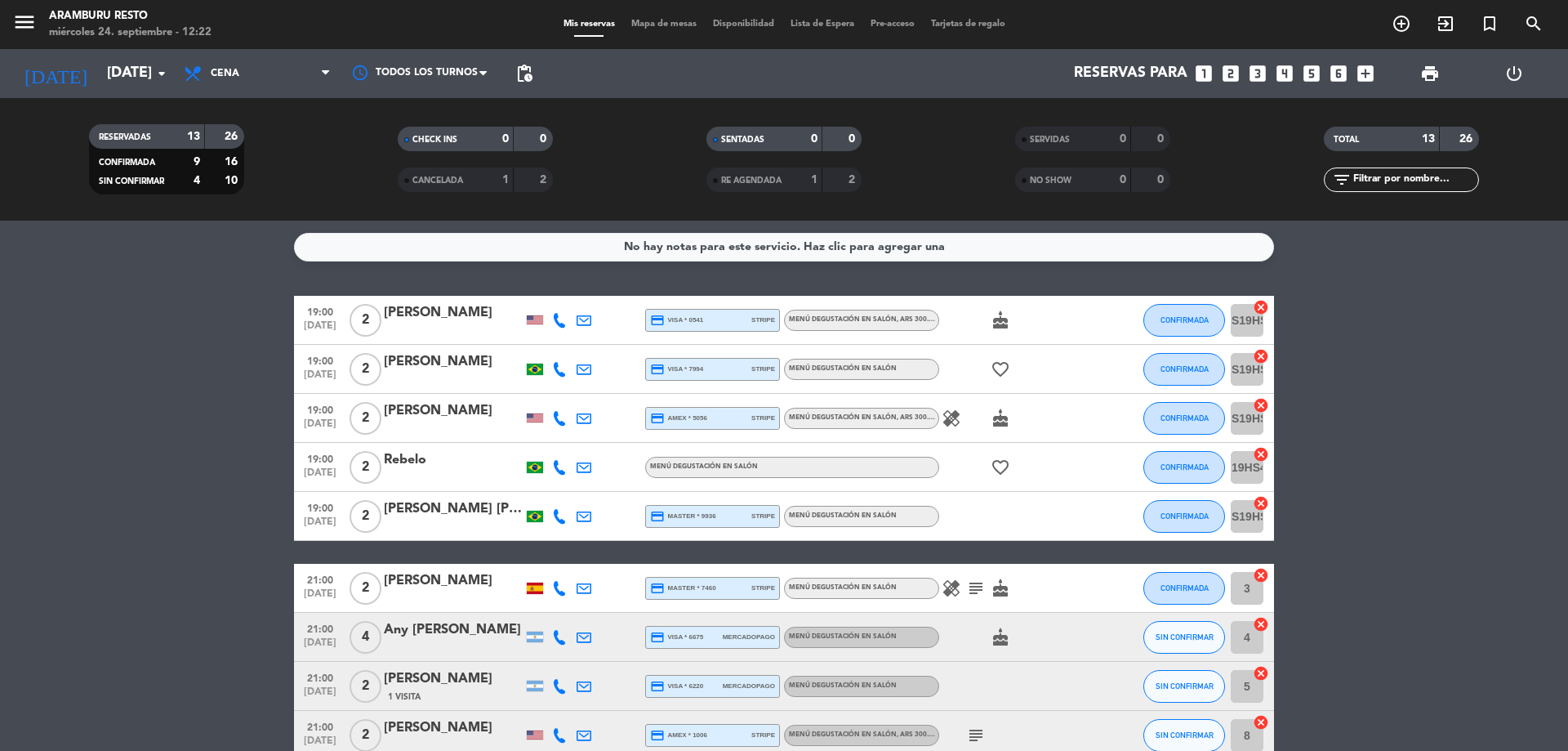
drag, startPoint x: 954, startPoint y: 413, endPoint x: 966, endPoint y: 423, distance: 15.6
click at [957, 415] on icon "healing" at bounding box center [952, 419] width 20 height 20
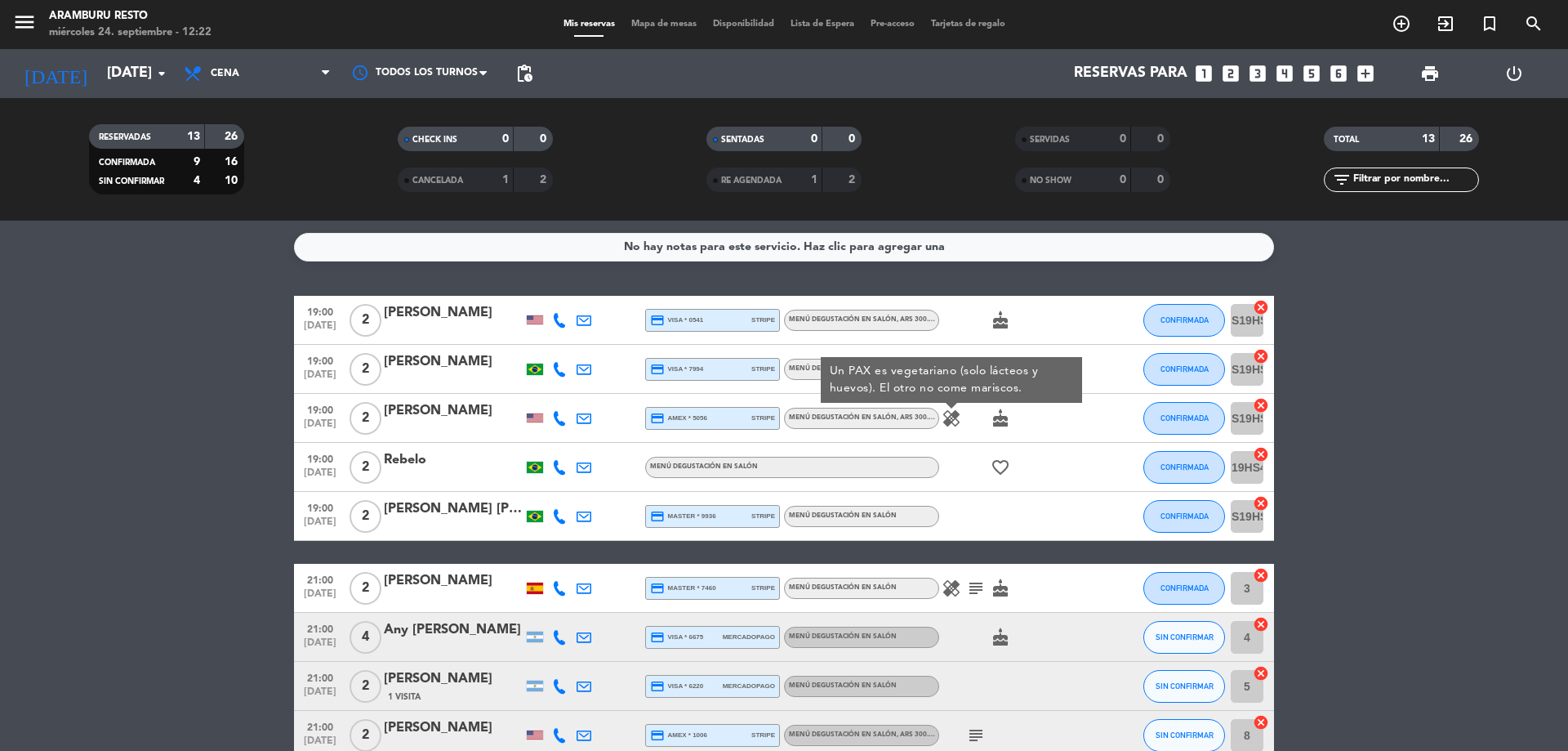
click at [948, 594] on icon "healing" at bounding box center [952, 588] width 20 height 20
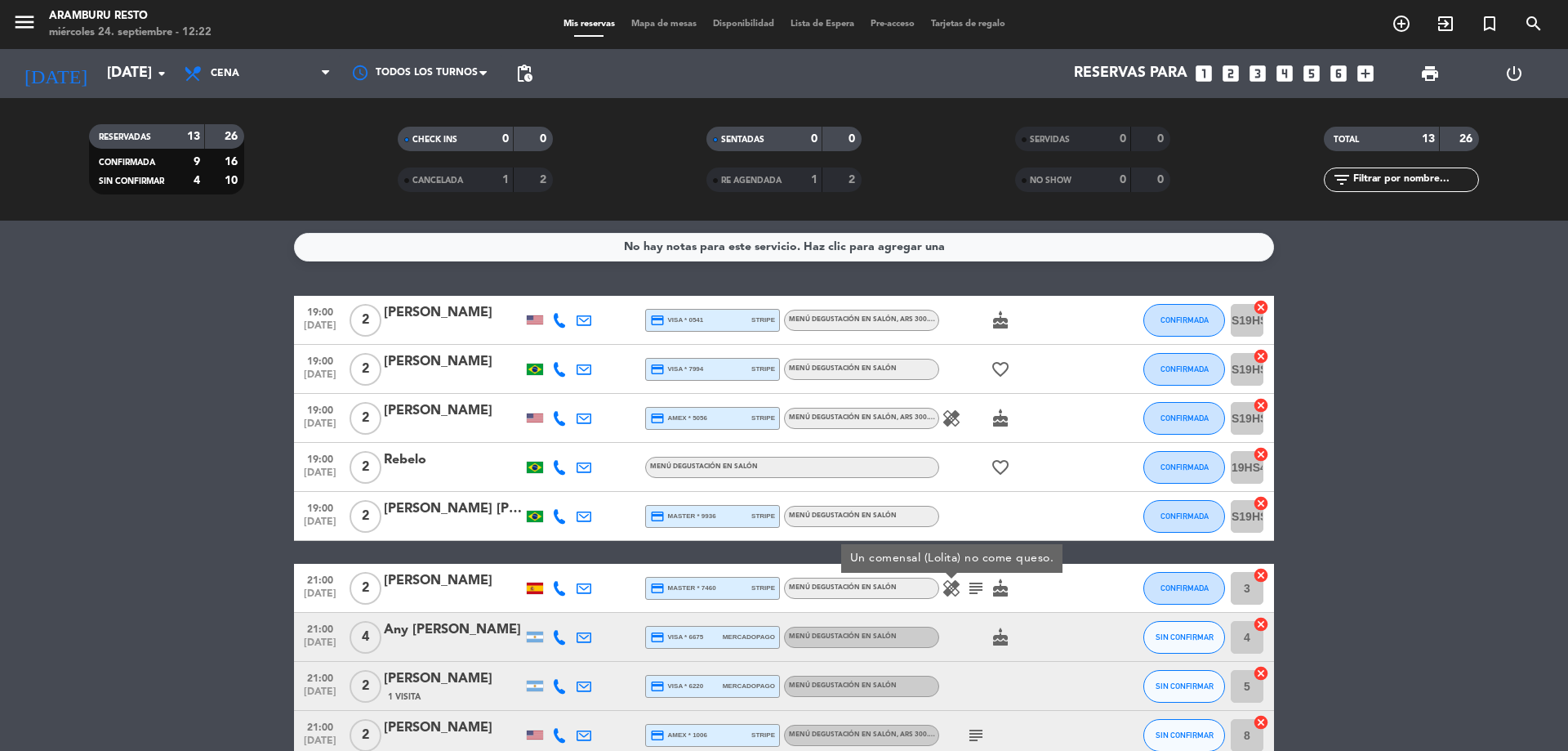
click at [1015, 650] on div "cake" at bounding box center [1013, 636] width 147 height 48
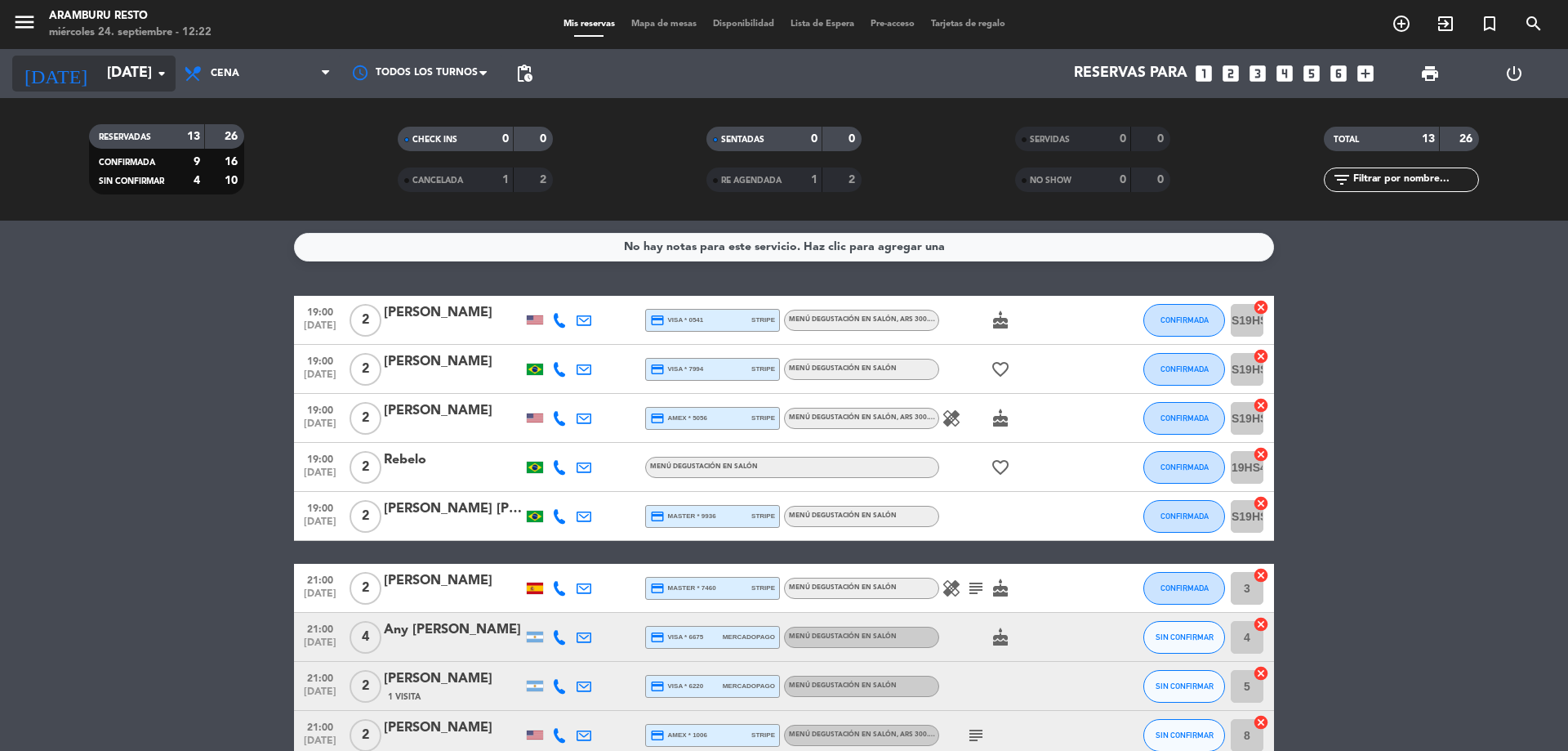
click at [167, 85] on input "[DATE]" at bounding box center [194, 74] width 189 height 33
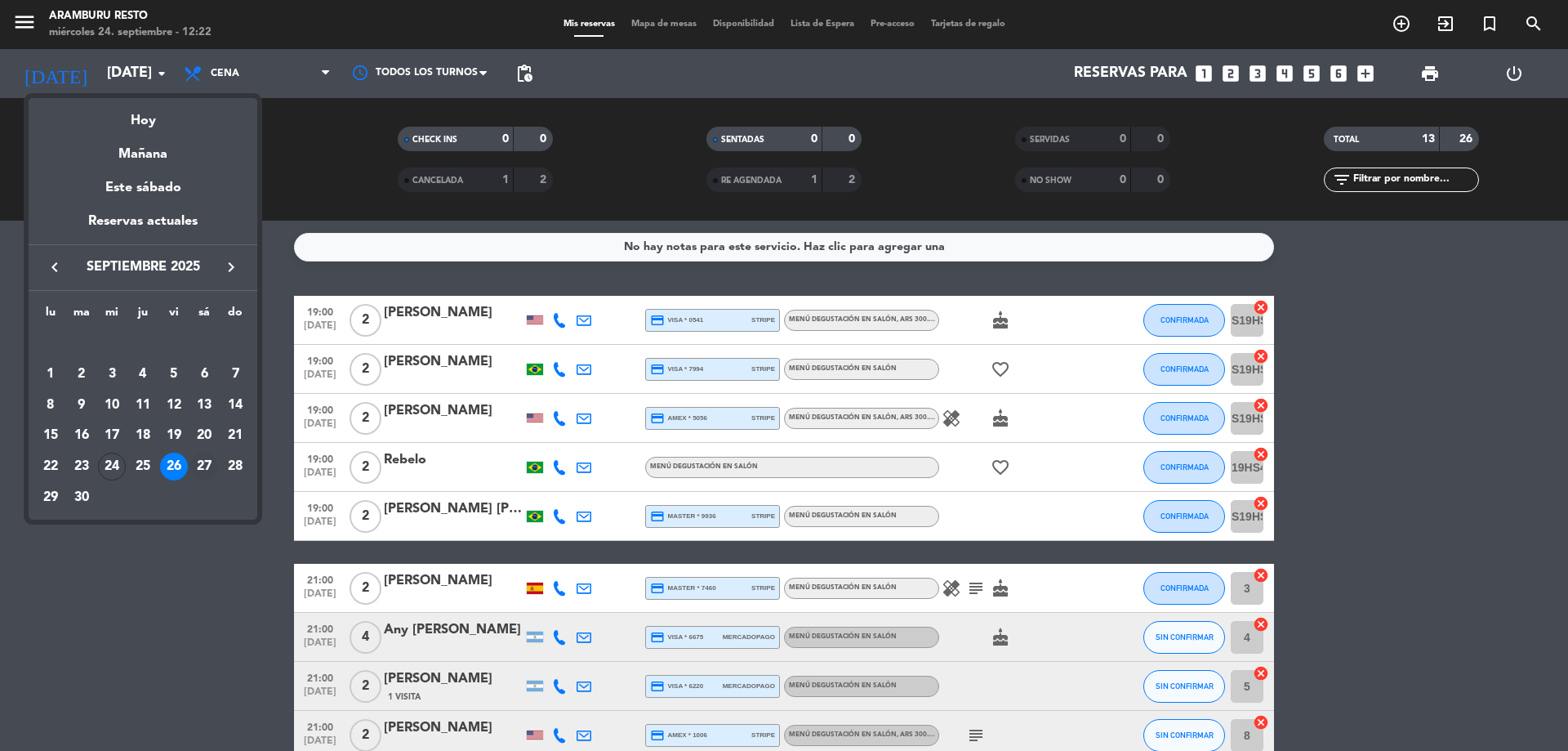
click at [198, 461] on div "27" at bounding box center [204, 466] width 28 height 28
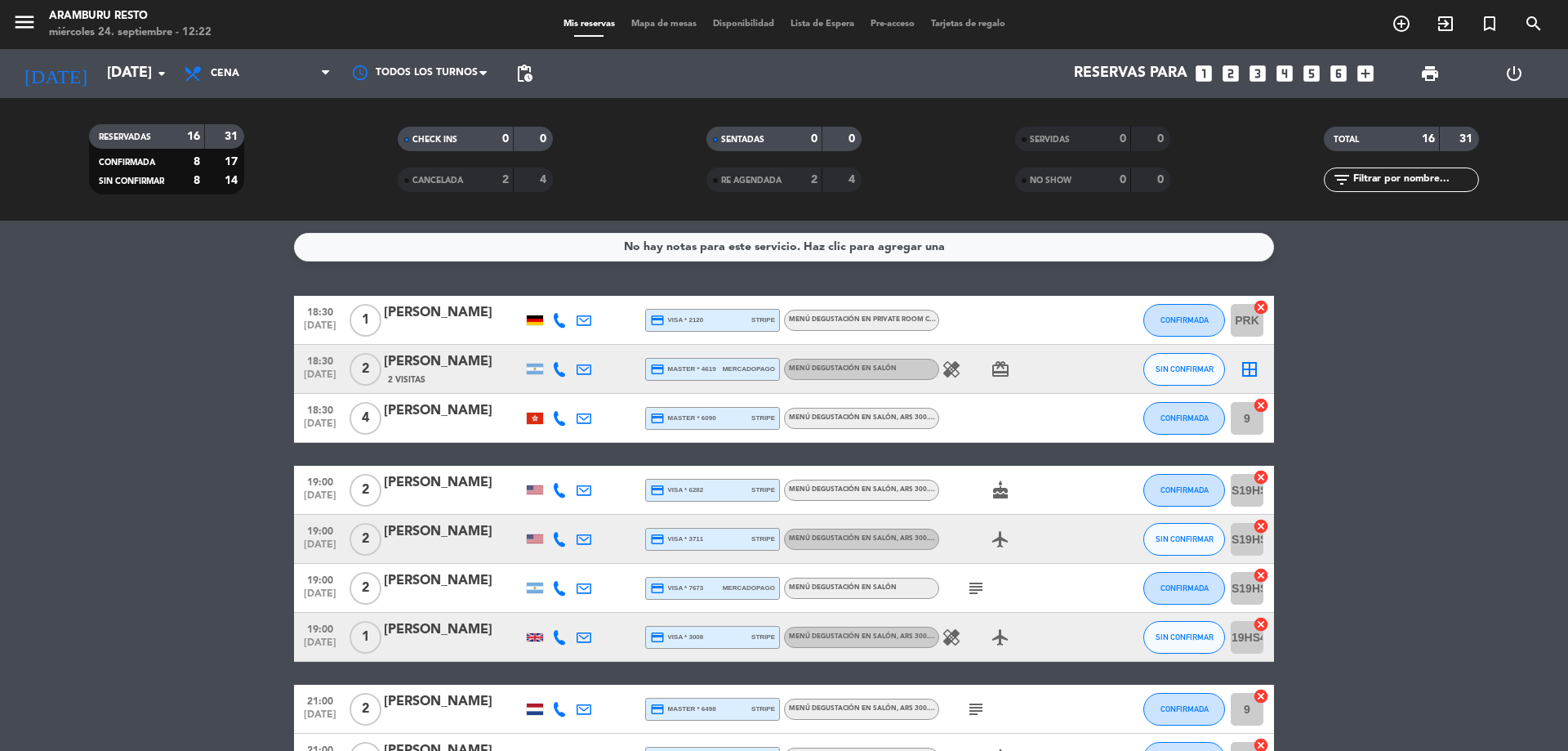
click at [951, 371] on icon "healing" at bounding box center [952, 370] width 20 height 20
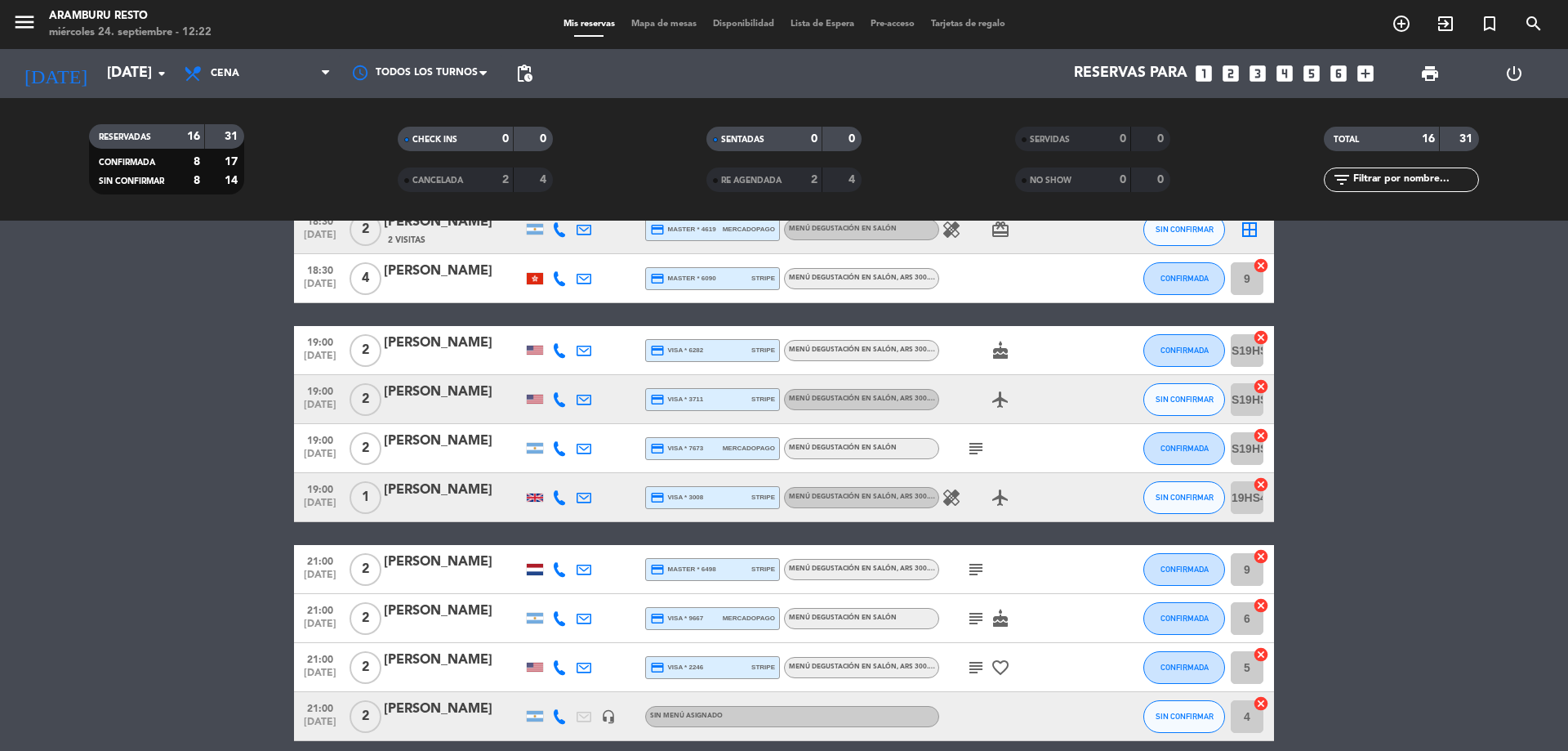
scroll to position [163, 0]
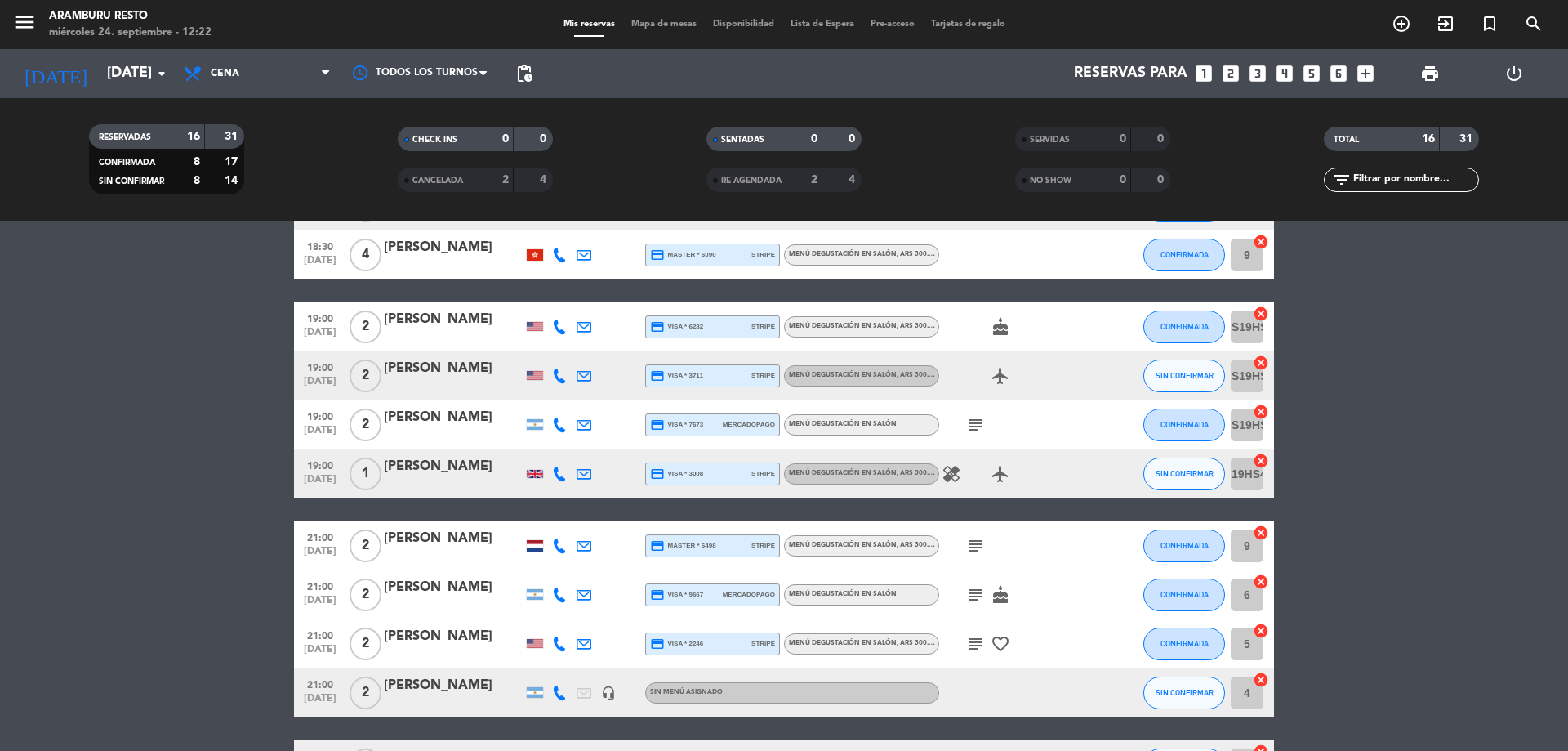
click at [952, 466] on icon "healing" at bounding box center [952, 474] width 20 height 20
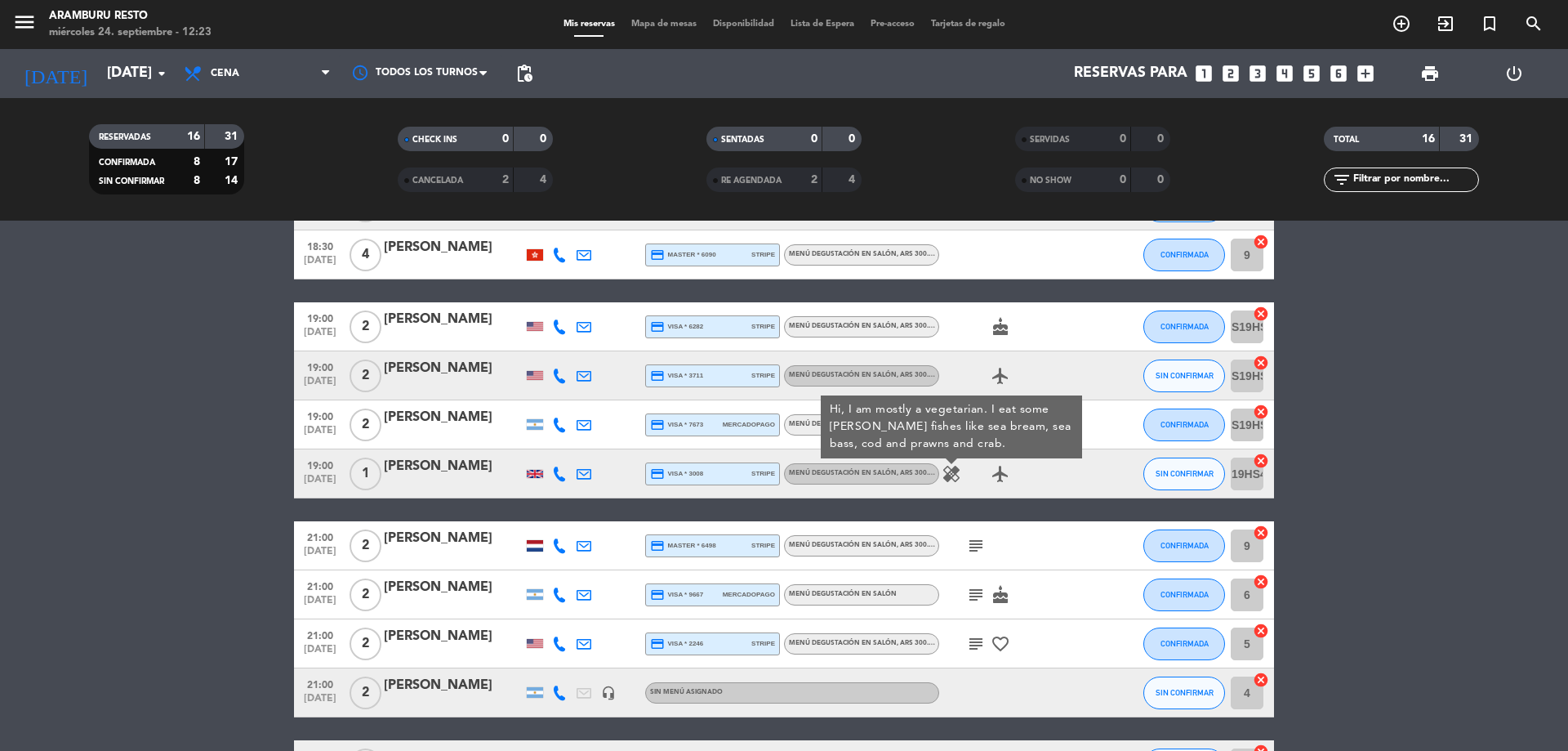
click at [994, 500] on div "18:30 [DATE] 1 [PERSON_NAME] credit_card visa * 2120 stripe Menú degustación en…" at bounding box center [784, 558] width 980 height 853
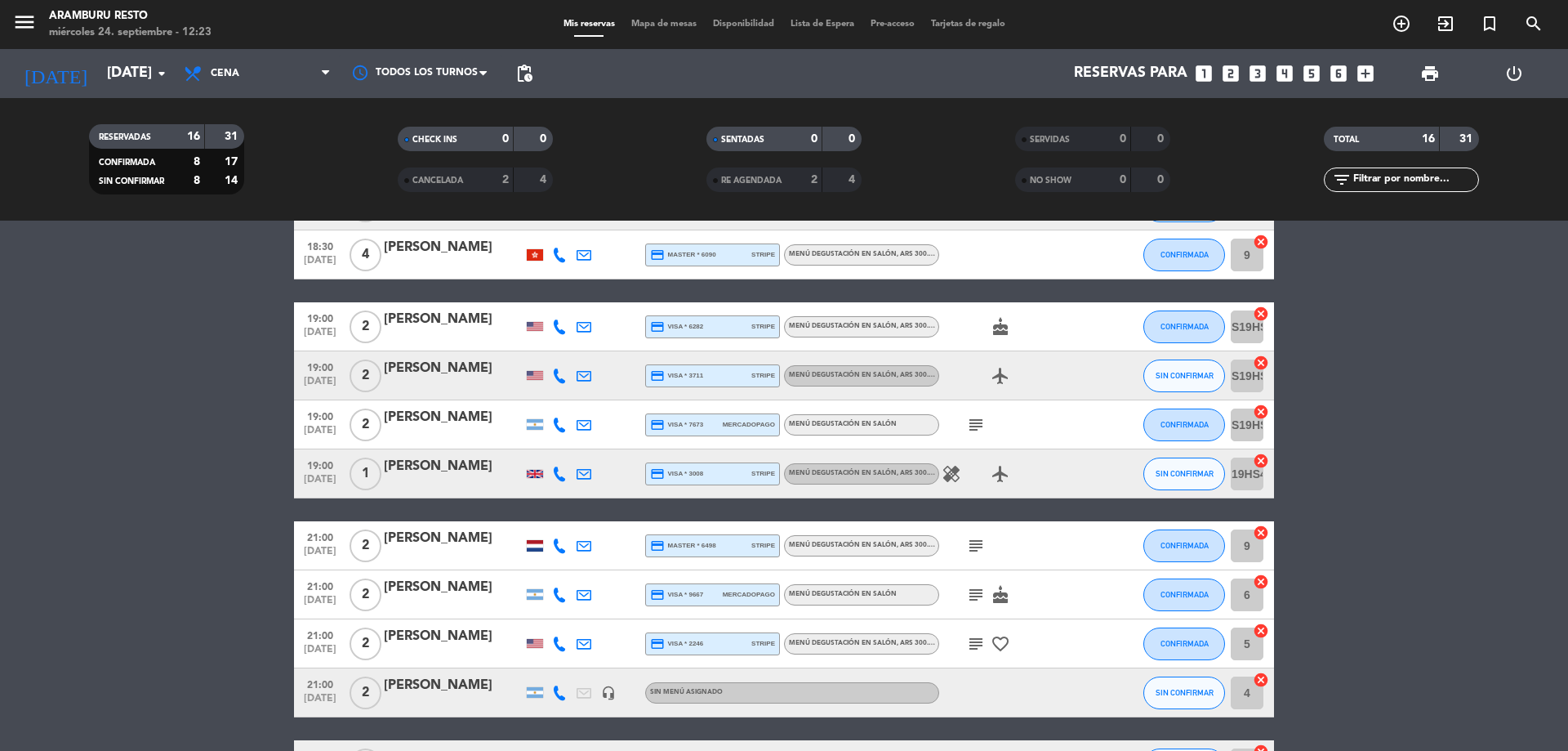
click at [975, 416] on icon "subject" at bounding box center [976, 425] width 20 height 20
click at [980, 550] on icon "subject" at bounding box center [976, 546] width 20 height 20
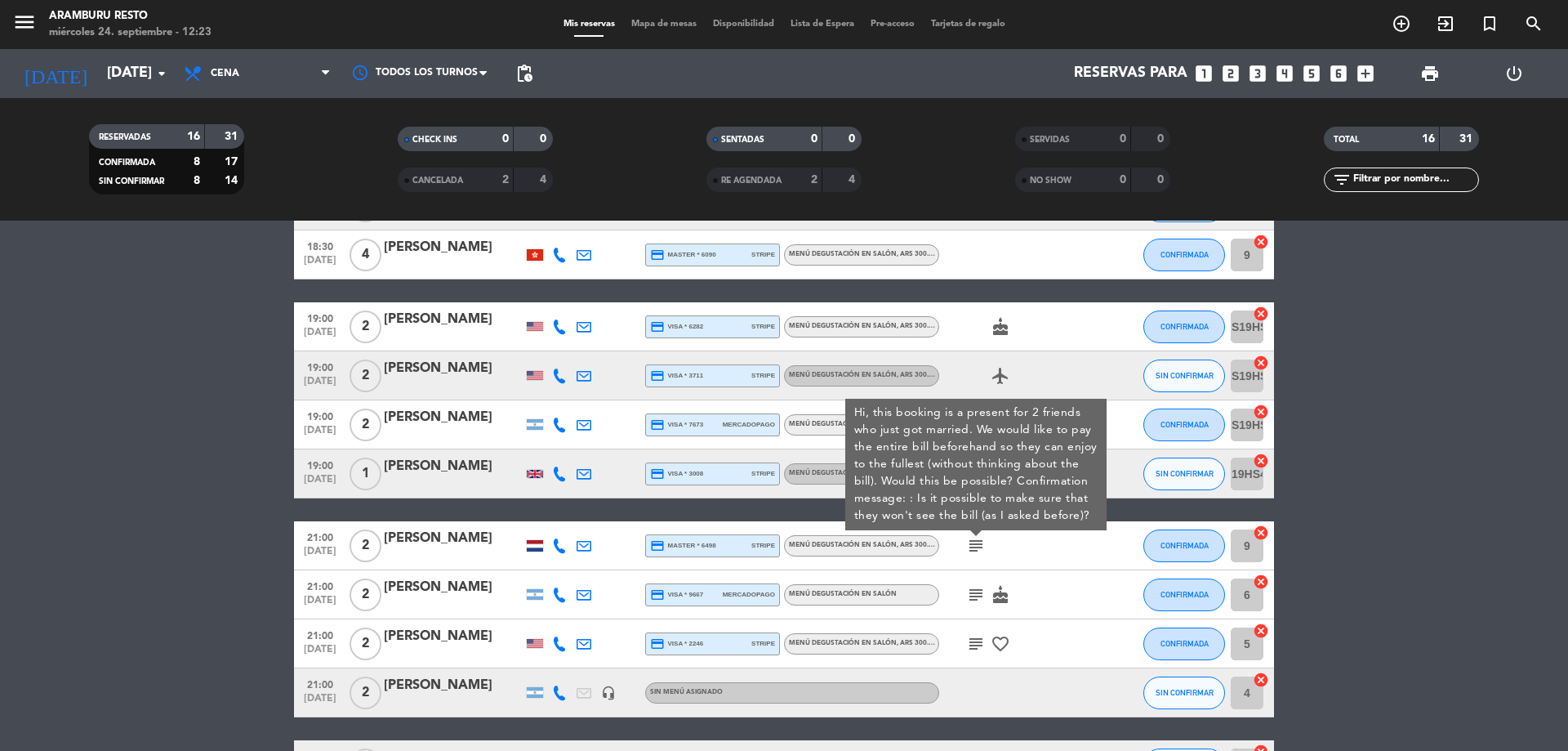
click at [968, 590] on icon "subject" at bounding box center [976, 595] width 20 height 20
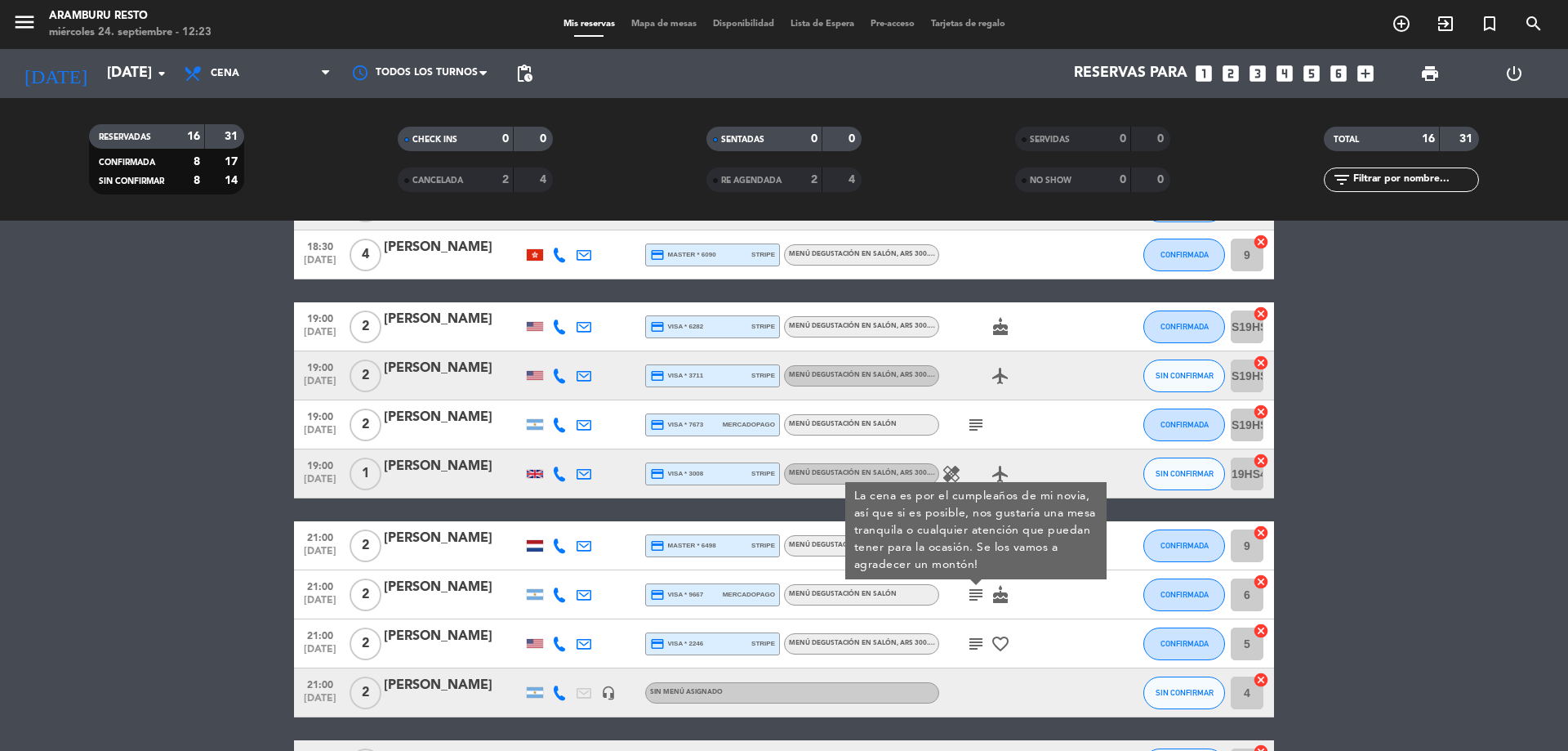
click at [977, 645] on icon "subject" at bounding box center [976, 644] width 20 height 20
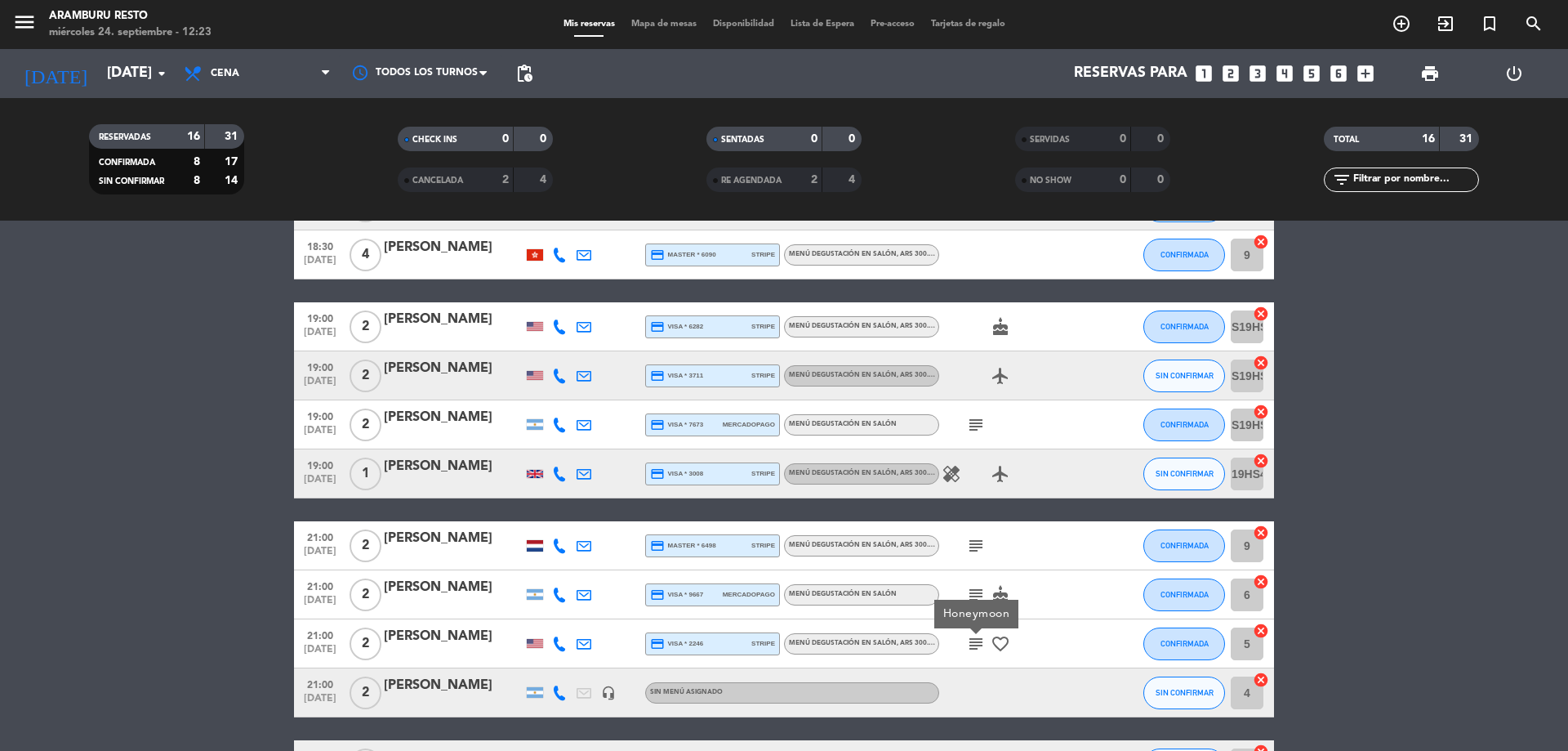
click at [1000, 680] on div at bounding box center [1013, 692] width 147 height 48
click at [99, 71] on input "[DATE]" at bounding box center [194, 74] width 189 height 33
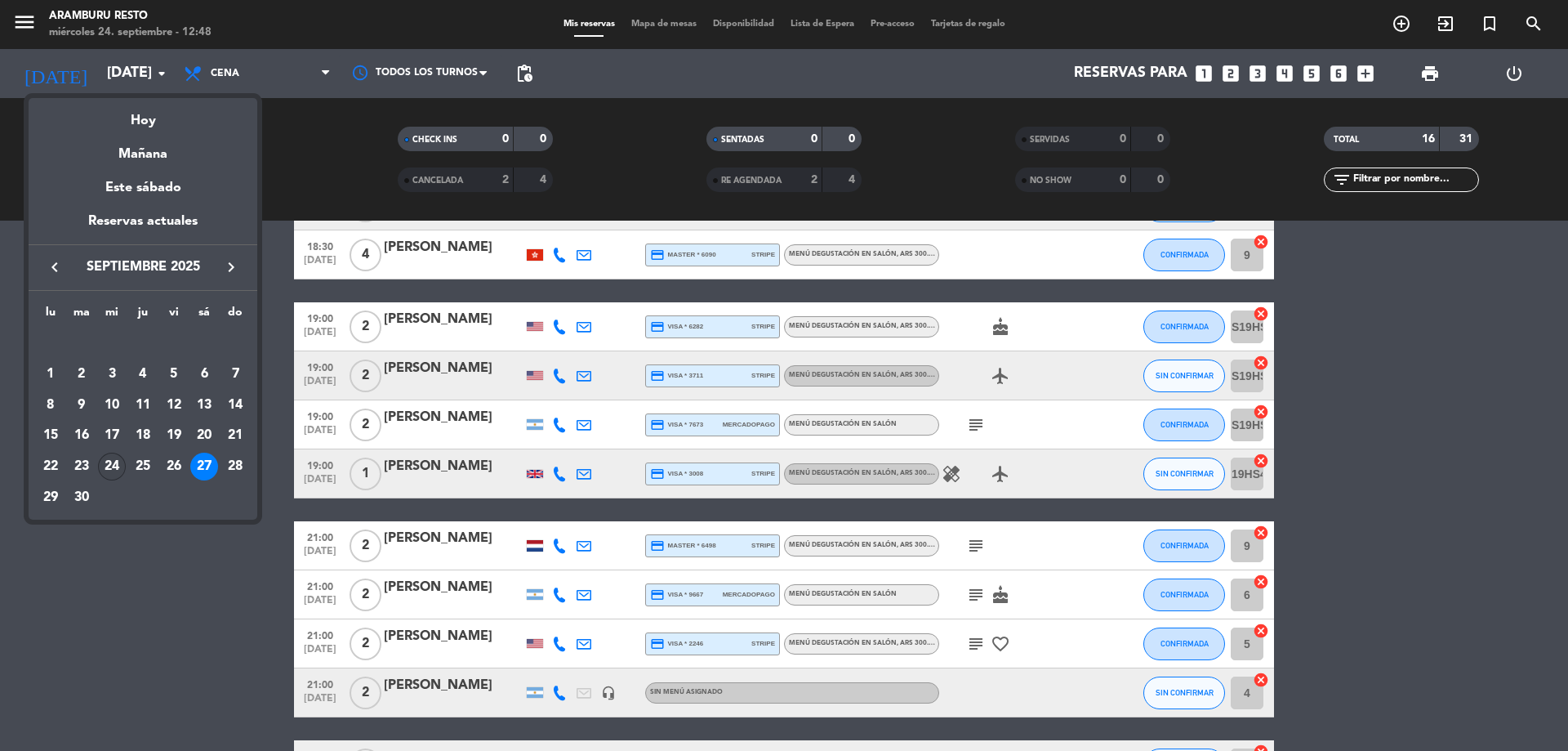
click at [115, 462] on div "24" at bounding box center [112, 466] width 28 height 28
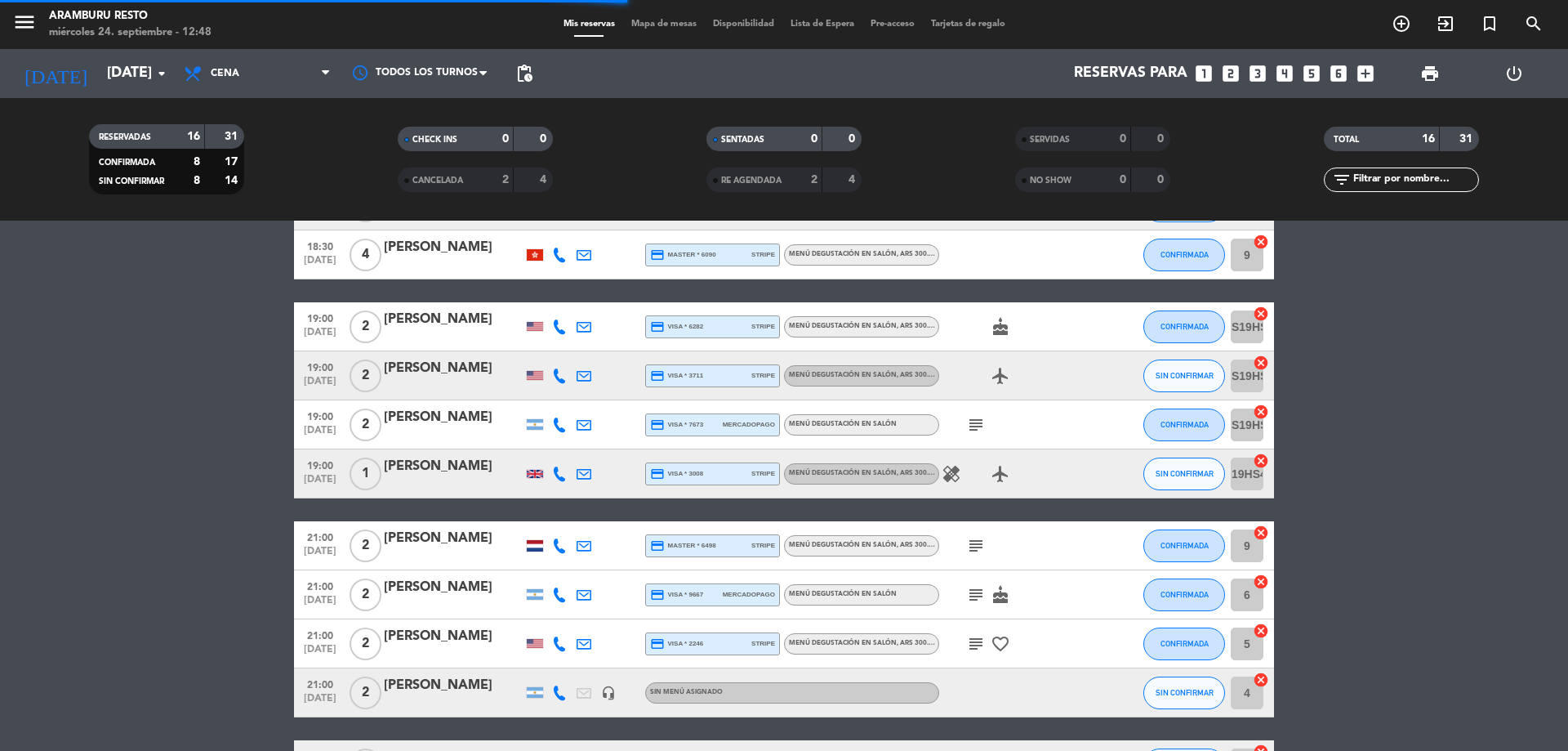
scroll to position [15, 0]
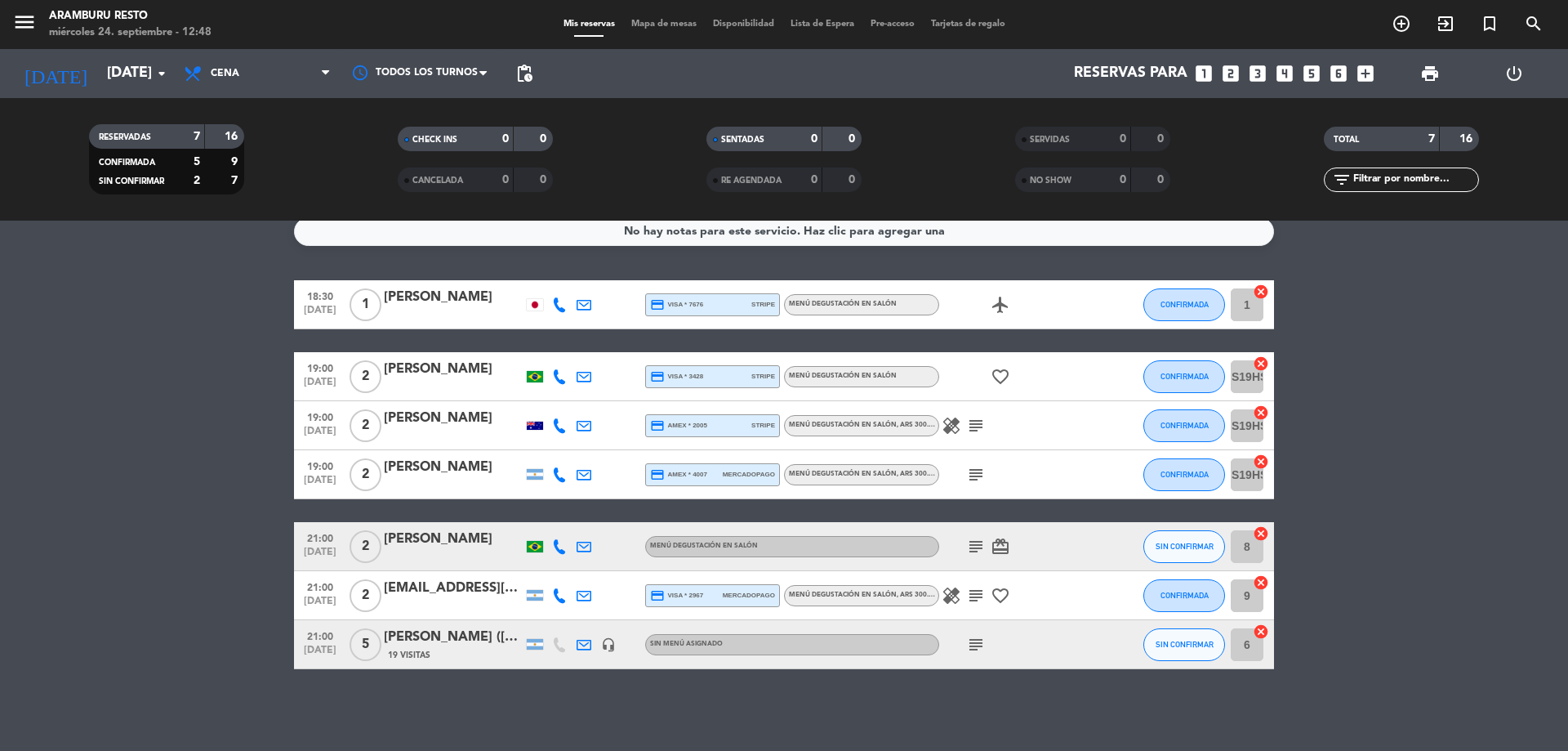
click at [945, 421] on icon "healing" at bounding box center [952, 426] width 20 height 20
click at [981, 431] on icon "subject" at bounding box center [976, 426] width 20 height 20
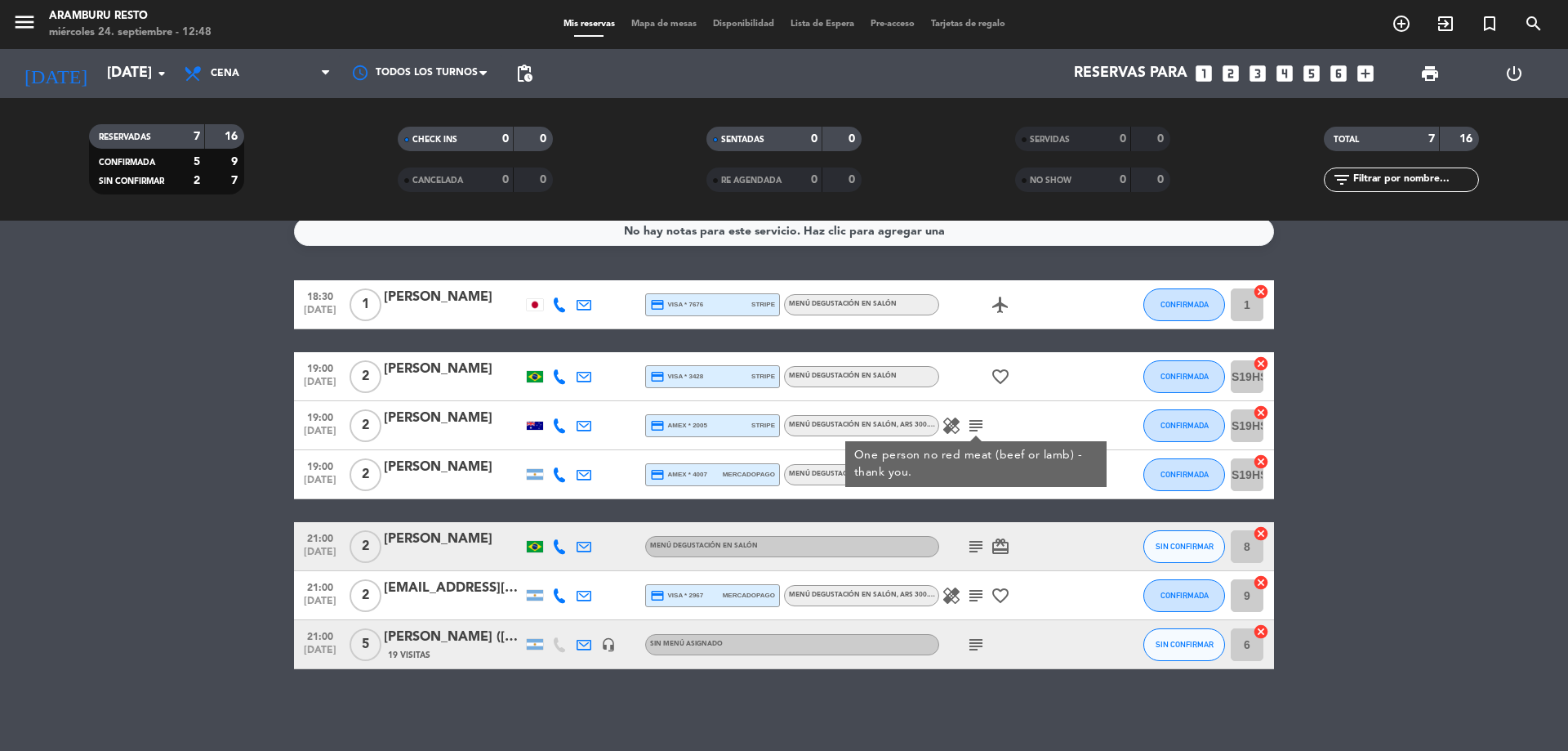
click at [972, 489] on div "subject" at bounding box center [1013, 473] width 147 height 48
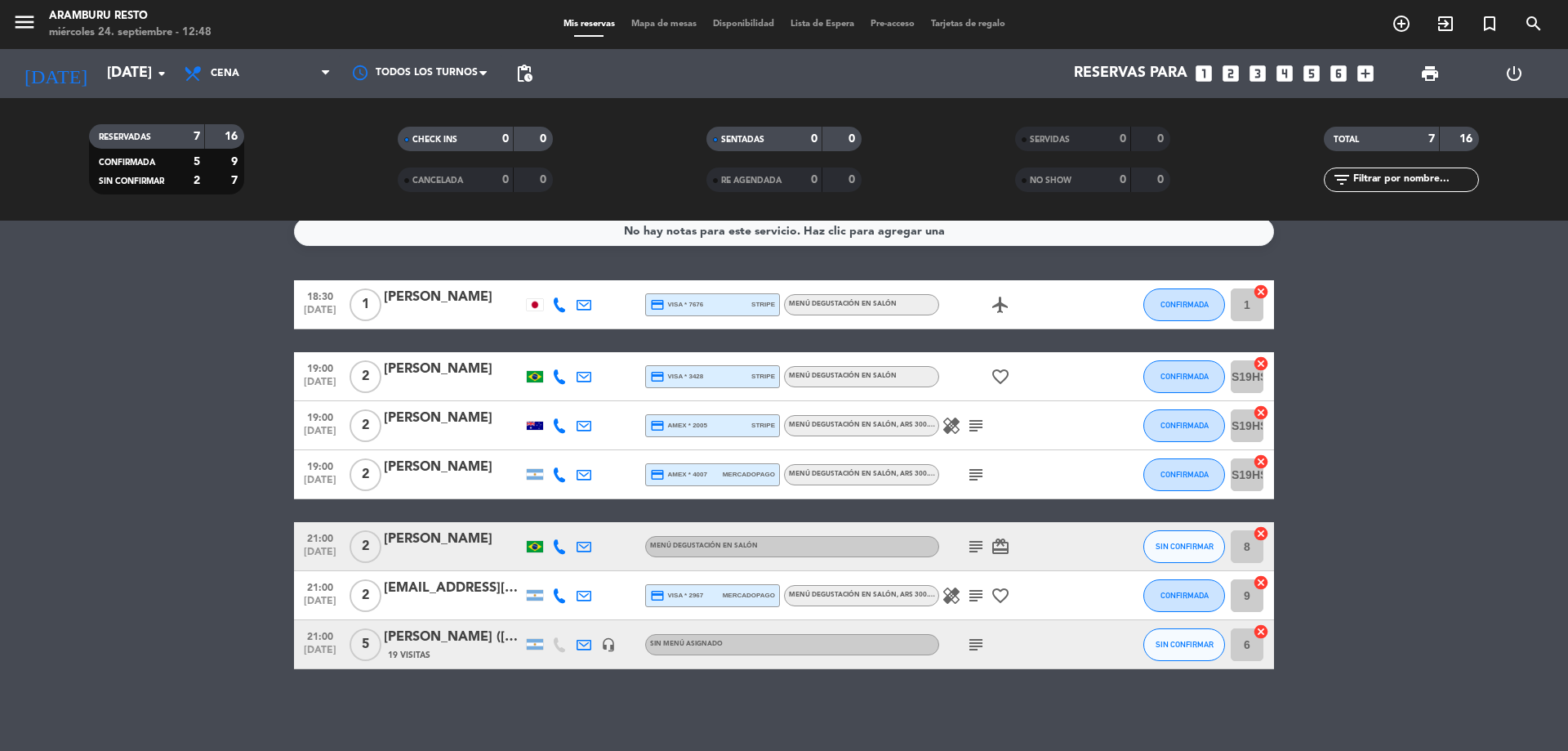
click at [977, 537] on icon "subject" at bounding box center [976, 547] width 20 height 20
click at [984, 591] on icon "subject" at bounding box center [976, 595] width 20 height 20
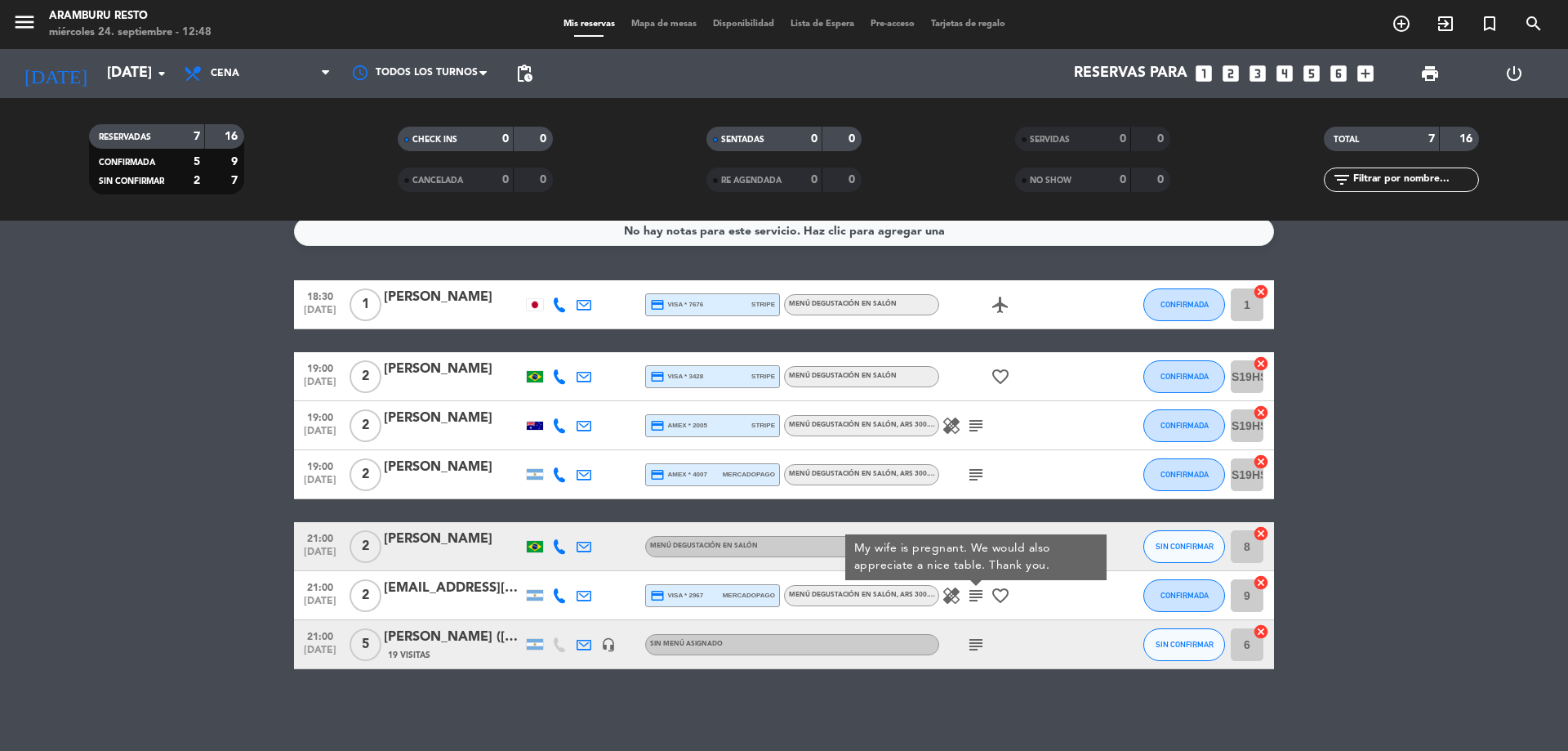
click at [977, 624] on div "subject" at bounding box center [1013, 644] width 147 height 48
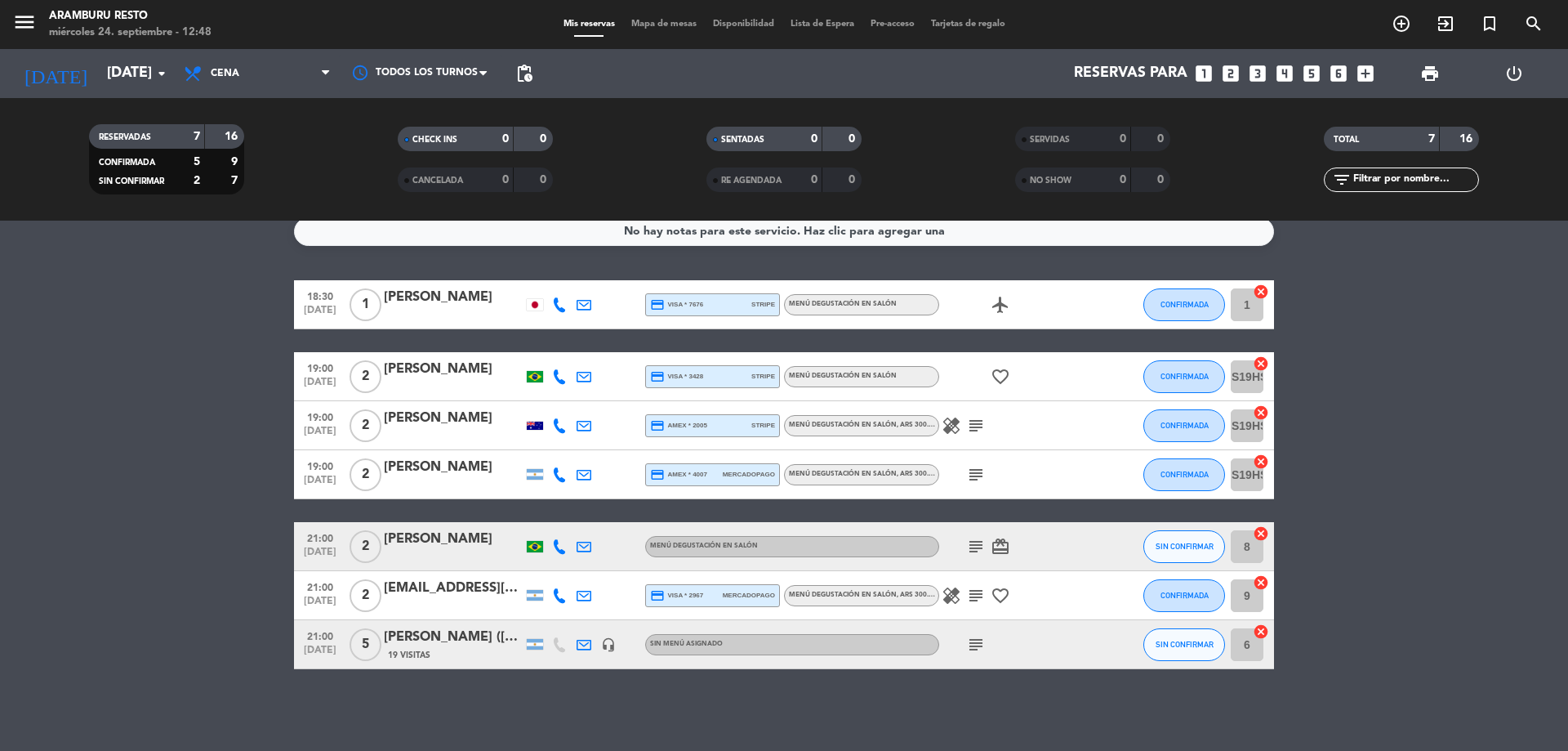
click at [951, 607] on div "healing subject favorite_border" at bounding box center [1013, 594] width 147 height 48
click at [953, 600] on icon "healing" at bounding box center [952, 595] width 20 height 20
click at [976, 635] on icon "subject" at bounding box center [976, 644] width 20 height 20
click at [982, 479] on icon "subject" at bounding box center [976, 475] width 20 height 20
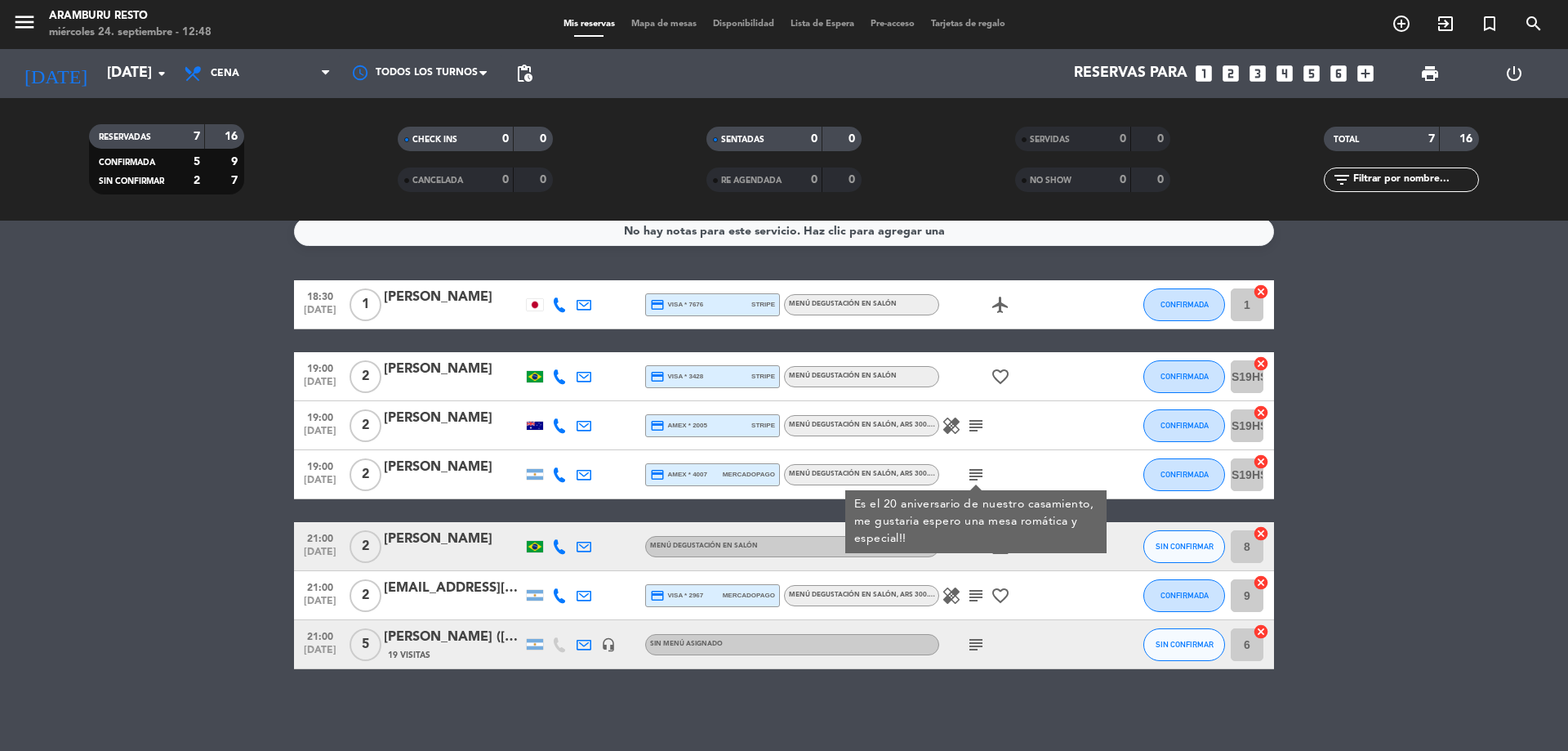
click at [1377, 473] on bookings-row "18:30 [DATE] 1 Shungo Hobo credit_card visa * 7676 stripe Menú degustación en s…" at bounding box center [784, 474] width 1568 height 389
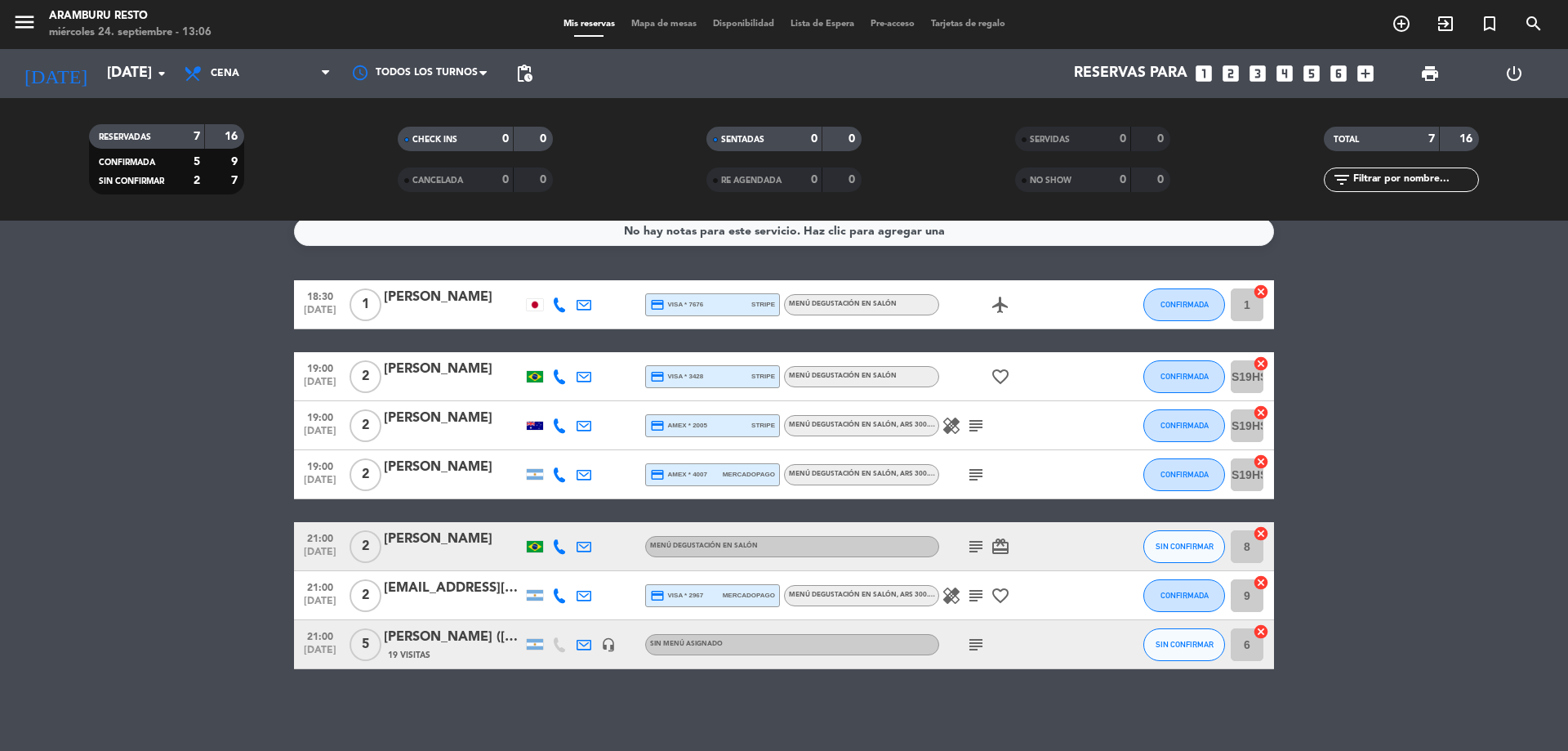
click at [943, 425] on icon "healing" at bounding box center [952, 426] width 20 height 20
click at [947, 602] on icon "healing" at bounding box center [952, 595] width 20 height 20
click at [946, 425] on icon "healing" at bounding box center [952, 426] width 20 height 20
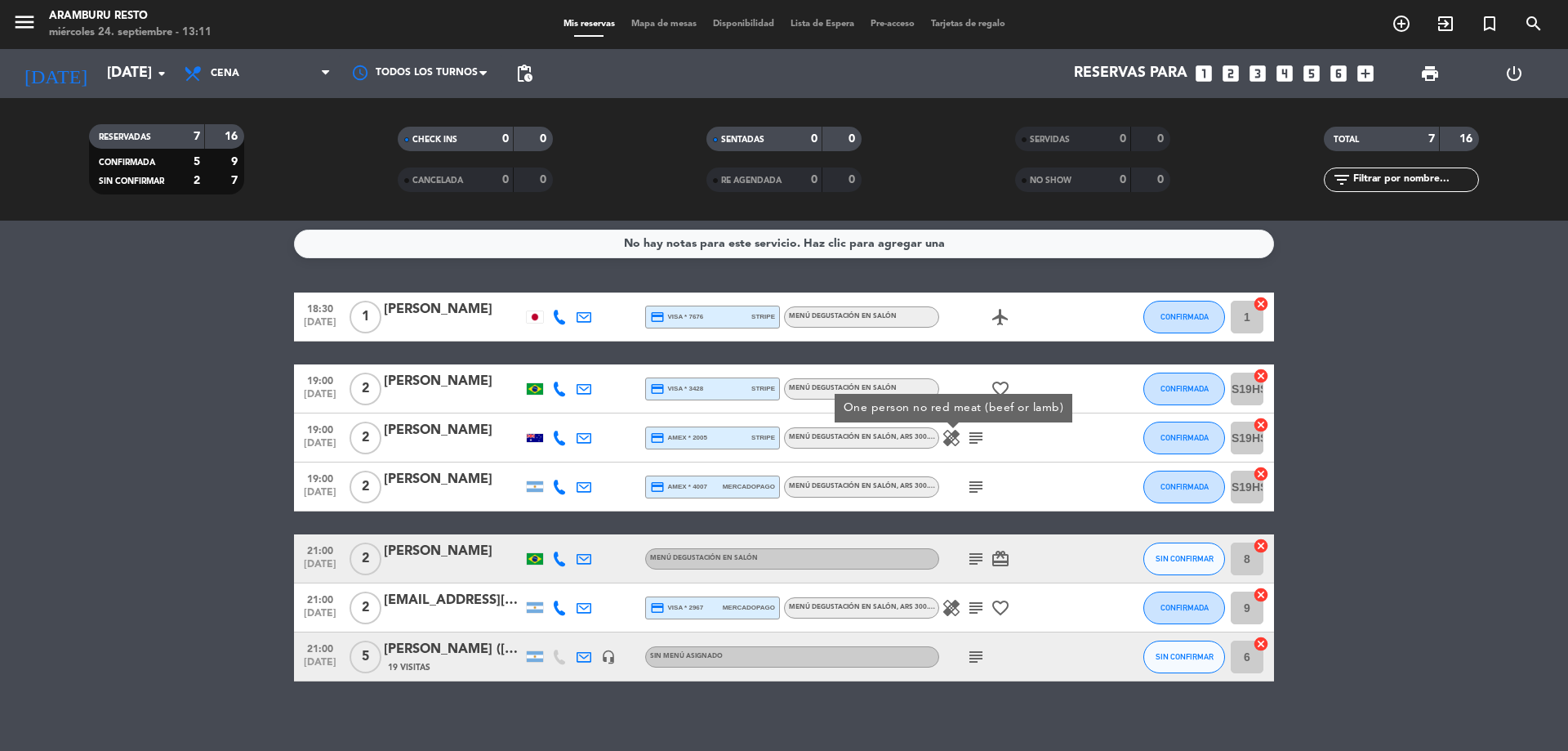
scroll to position [0, 0]
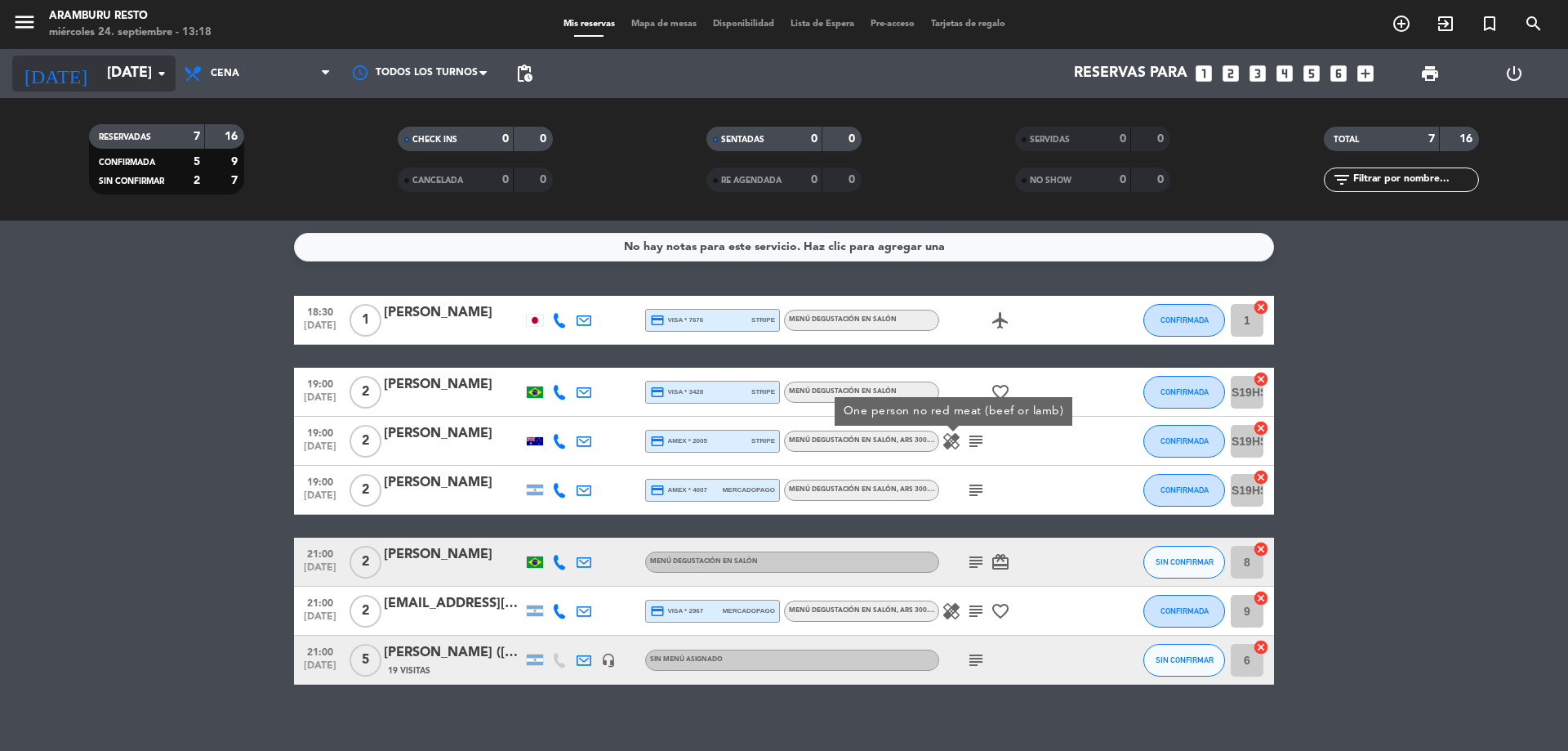
click at [137, 76] on input "[DATE]" at bounding box center [194, 74] width 189 height 33
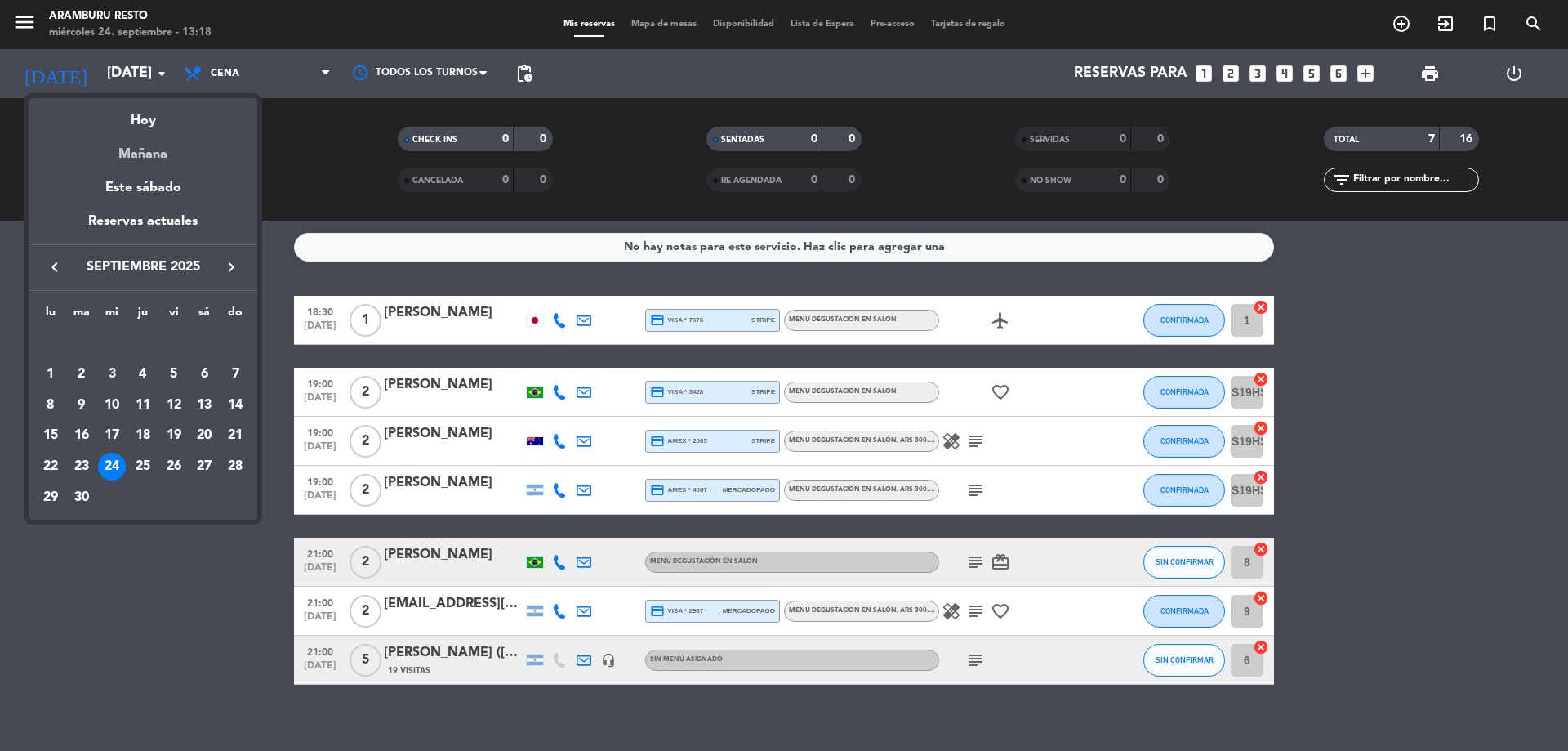
click at [147, 145] on div "Mañana" at bounding box center [142, 147] width 228 height 34
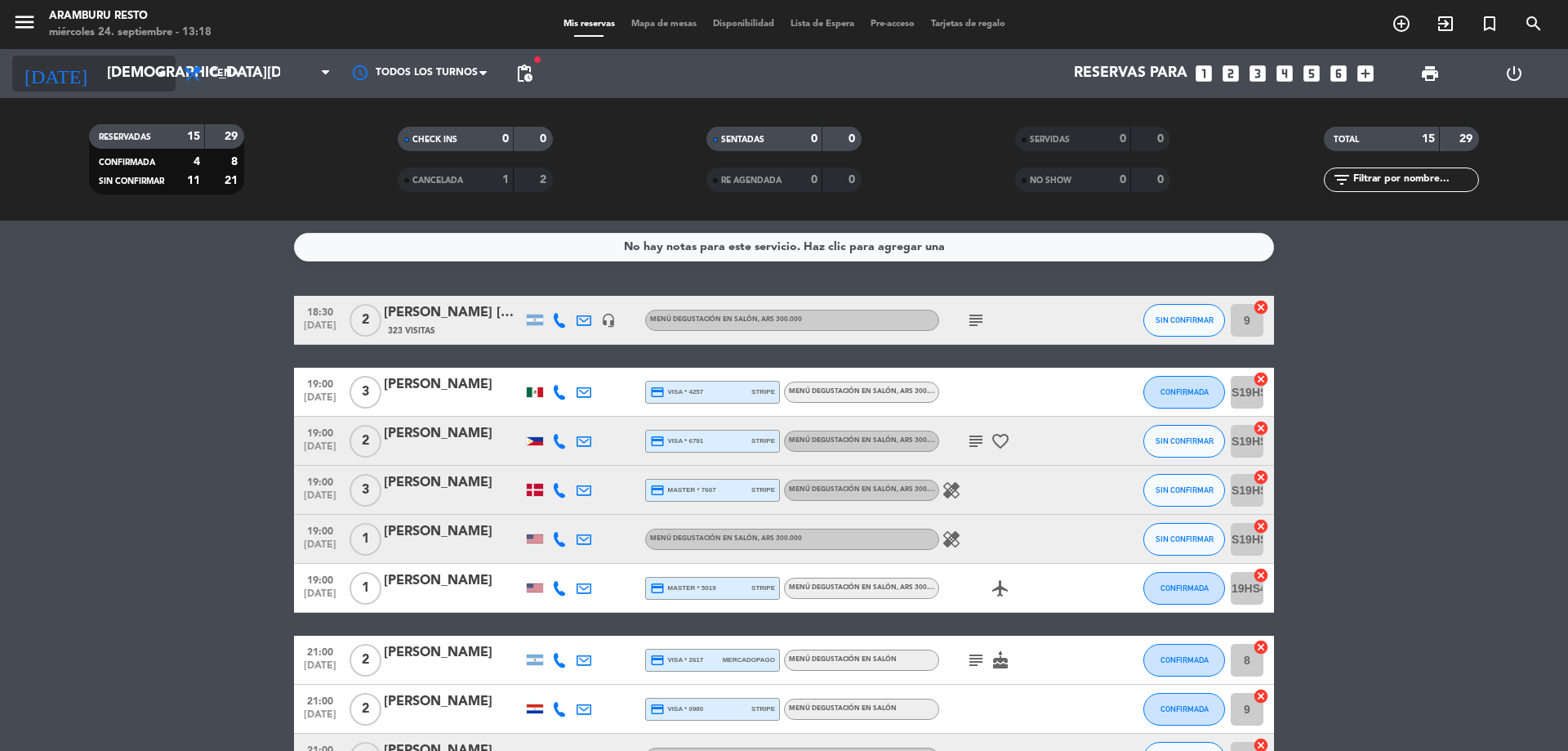
click at [140, 86] on input "[DEMOGRAPHIC_DATA][DATE]" at bounding box center [194, 74] width 189 height 33
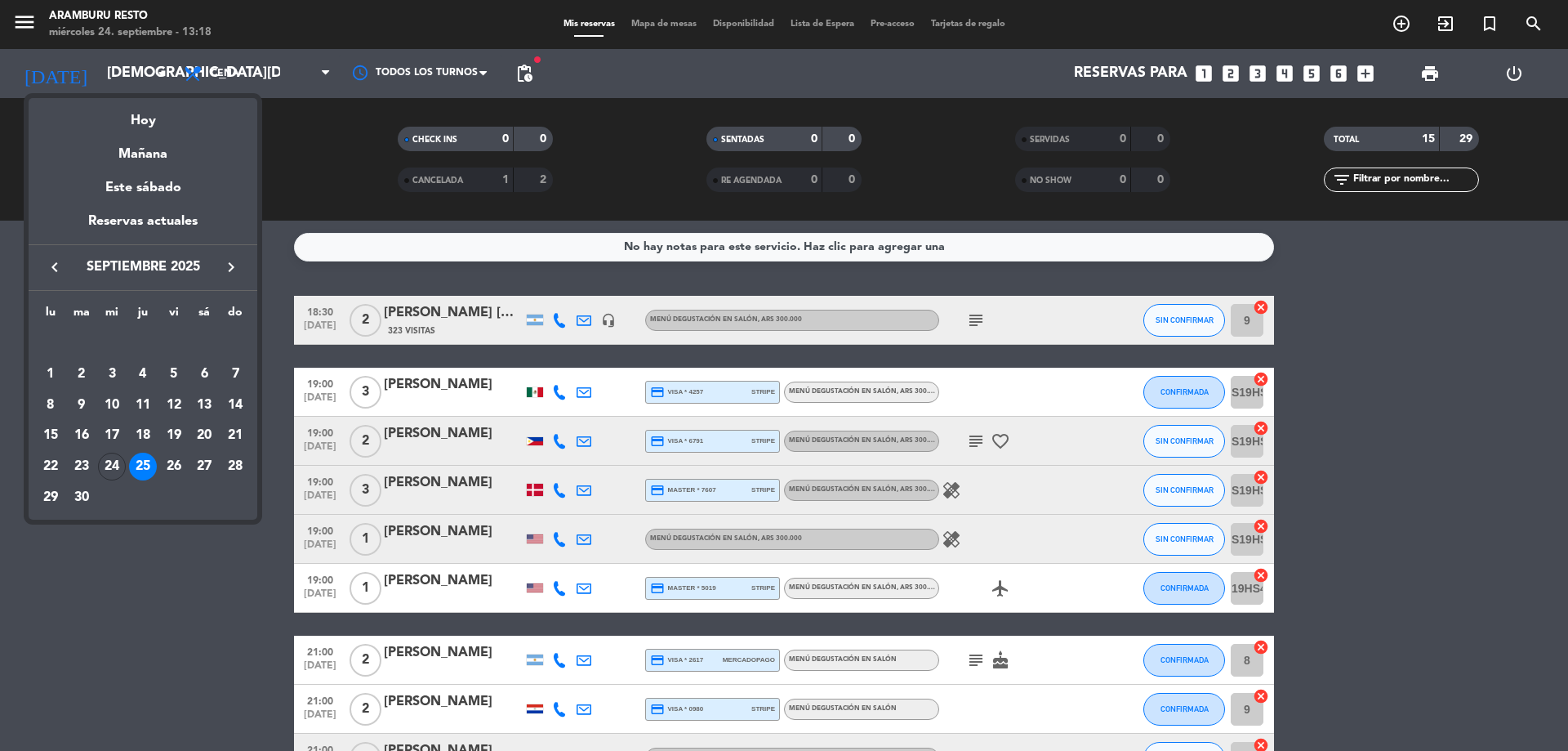
click at [112, 472] on div "24" at bounding box center [112, 466] width 28 height 28
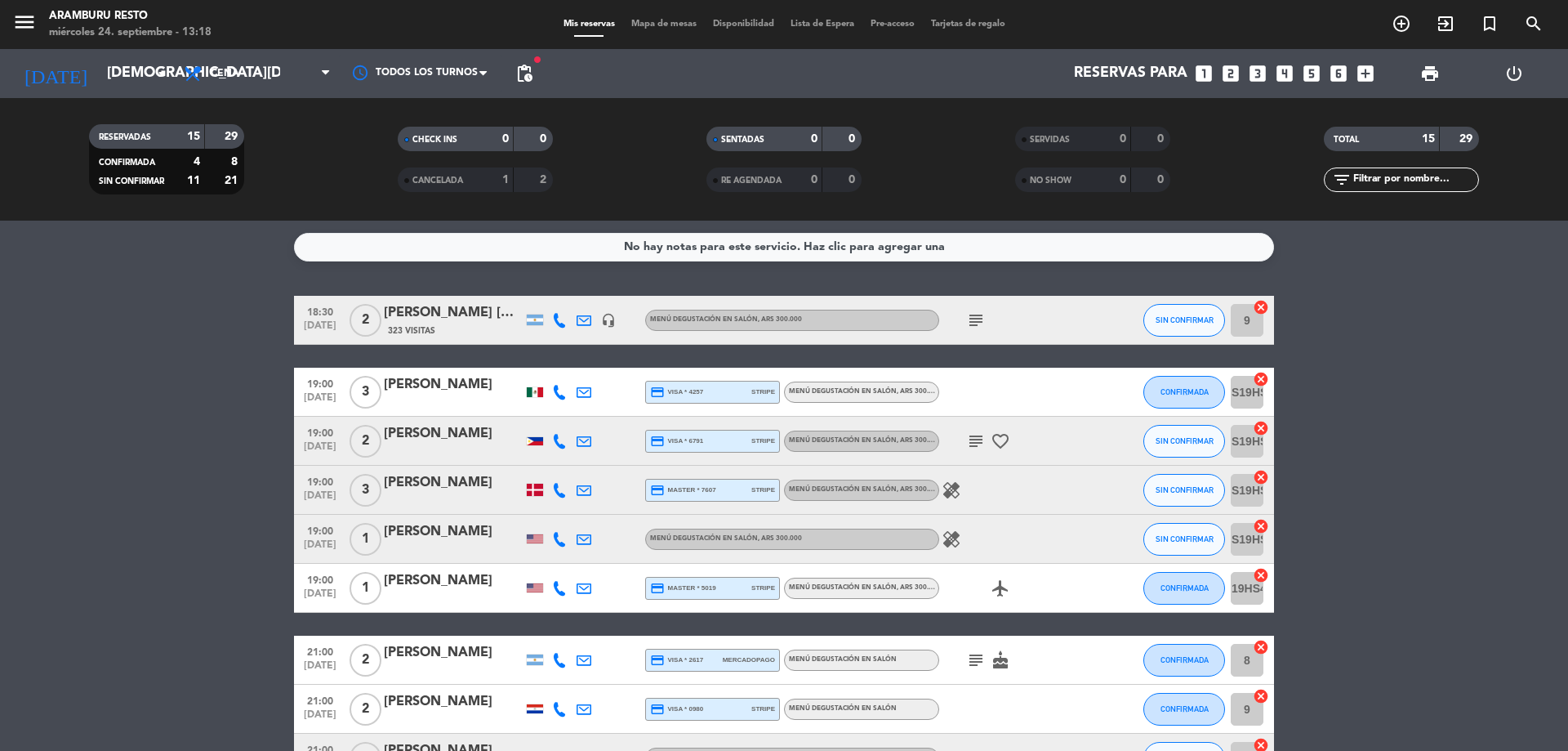
type input "[DATE]"
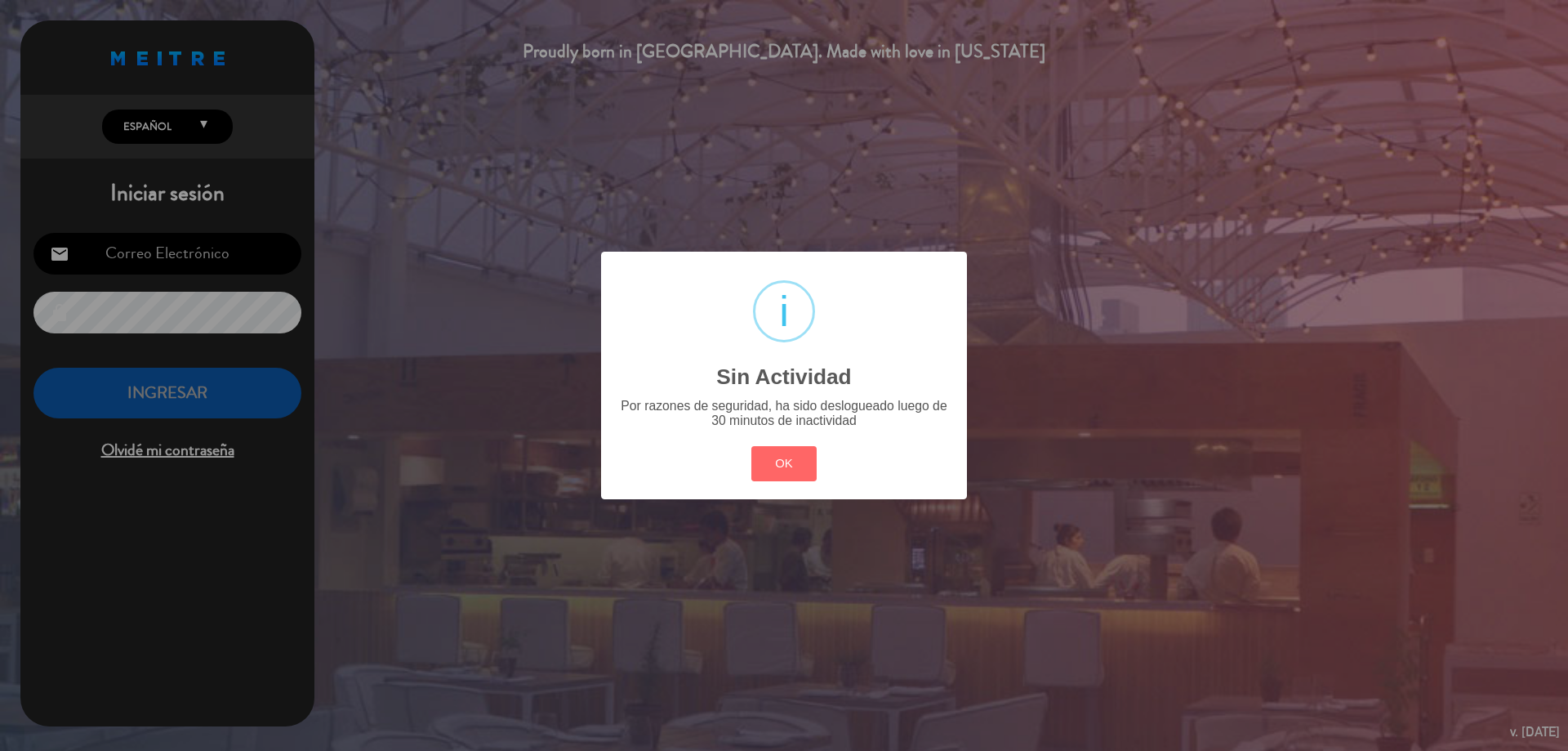
type input "[EMAIL_ADDRESS][DOMAIN_NAME]"
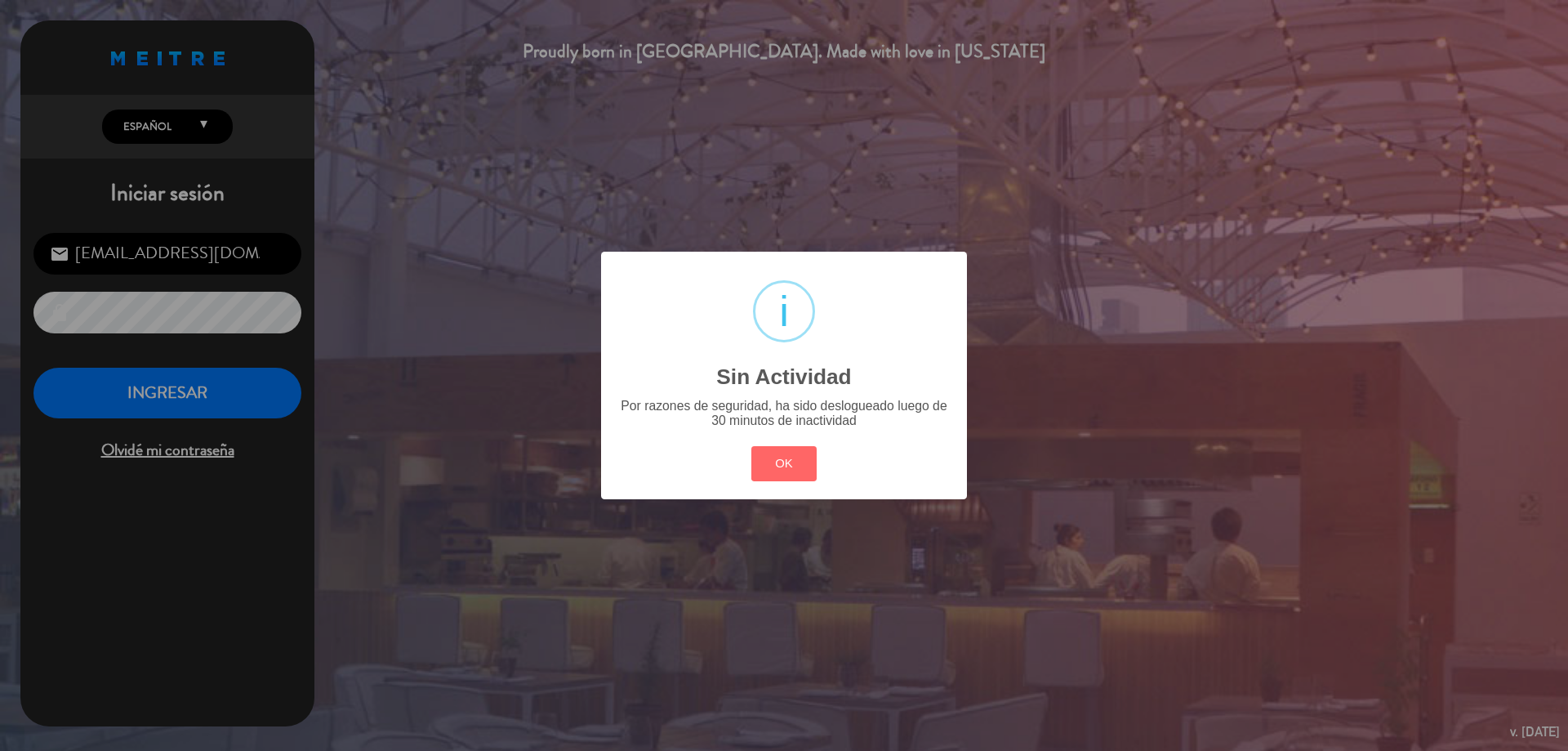
drag, startPoint x: 784, startPoint y: 457, endPoint x: 559, endPoint y: 431, distance: 226.5
click at [784, 456] on button "OK" at bounding box center [784, 463] width 66 height 36
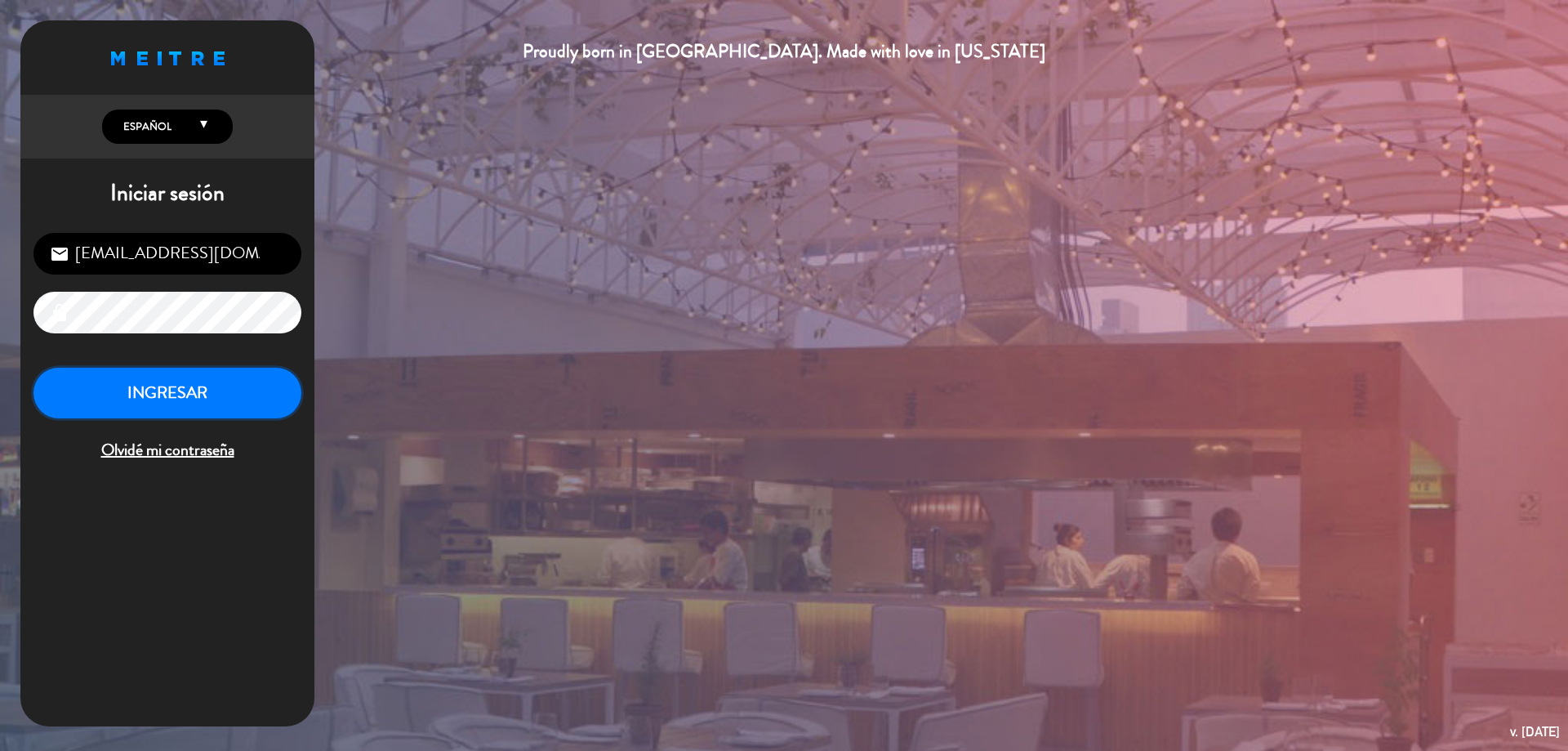
click at [260, 392] on button "INGRESAR" at bounding box center [167, 393] width 268 height 52
